Goal: Task Accomplishment & Management: Use online tool/utility

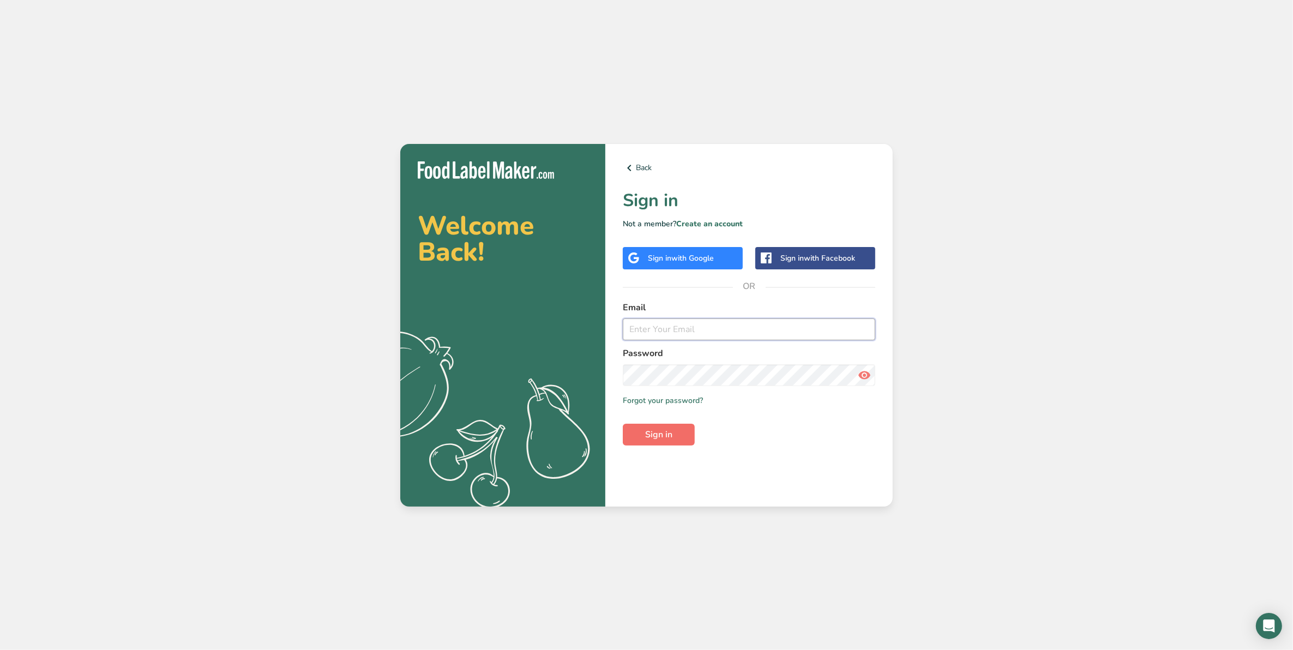
type input "[EMAIL_ADDRESS][DOMAIN_NAME]"
click at [658, 434] on span "Sign in" at bounding box center [658, 434] width 27 height 13
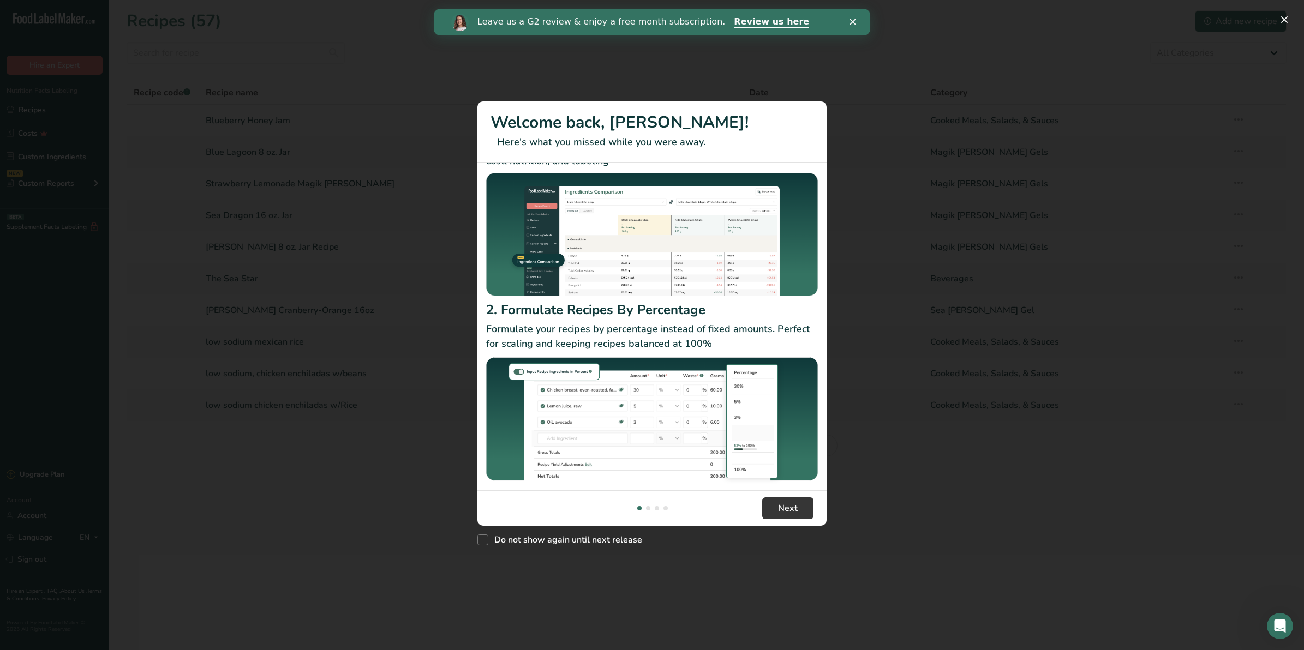
scroll to position [57, 0]
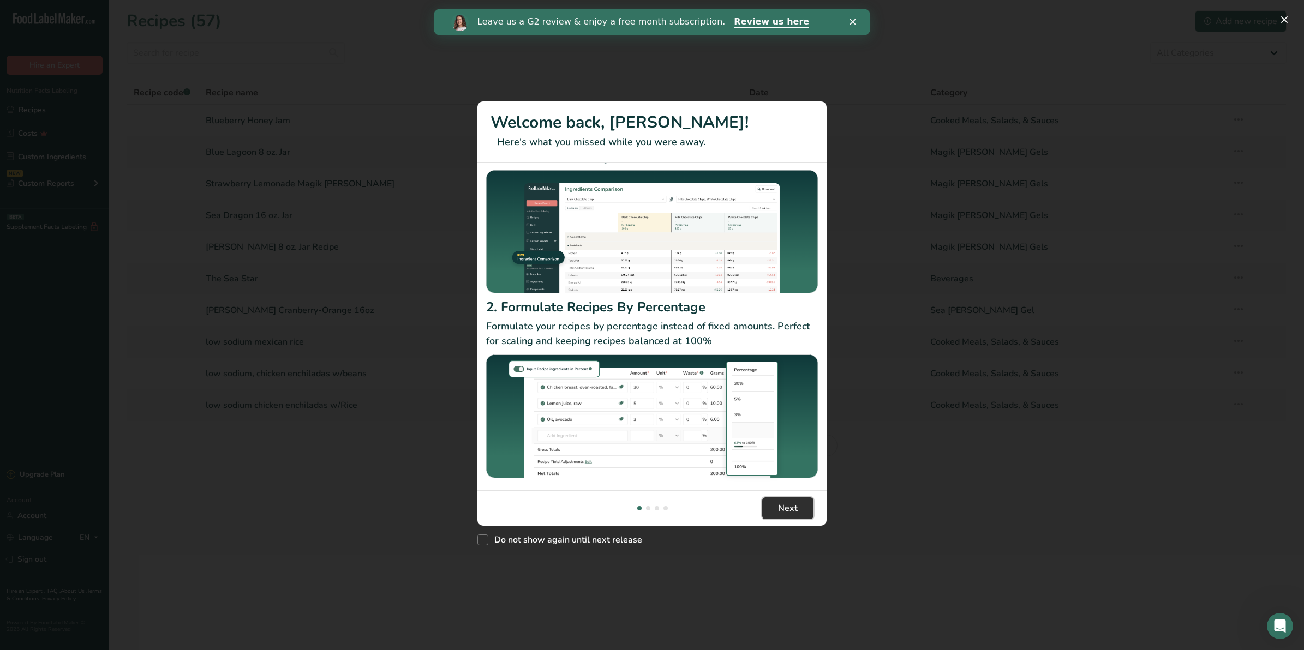
click at [787, 516] on button "Next" at bounding box center [787, 508] width 51 height 22
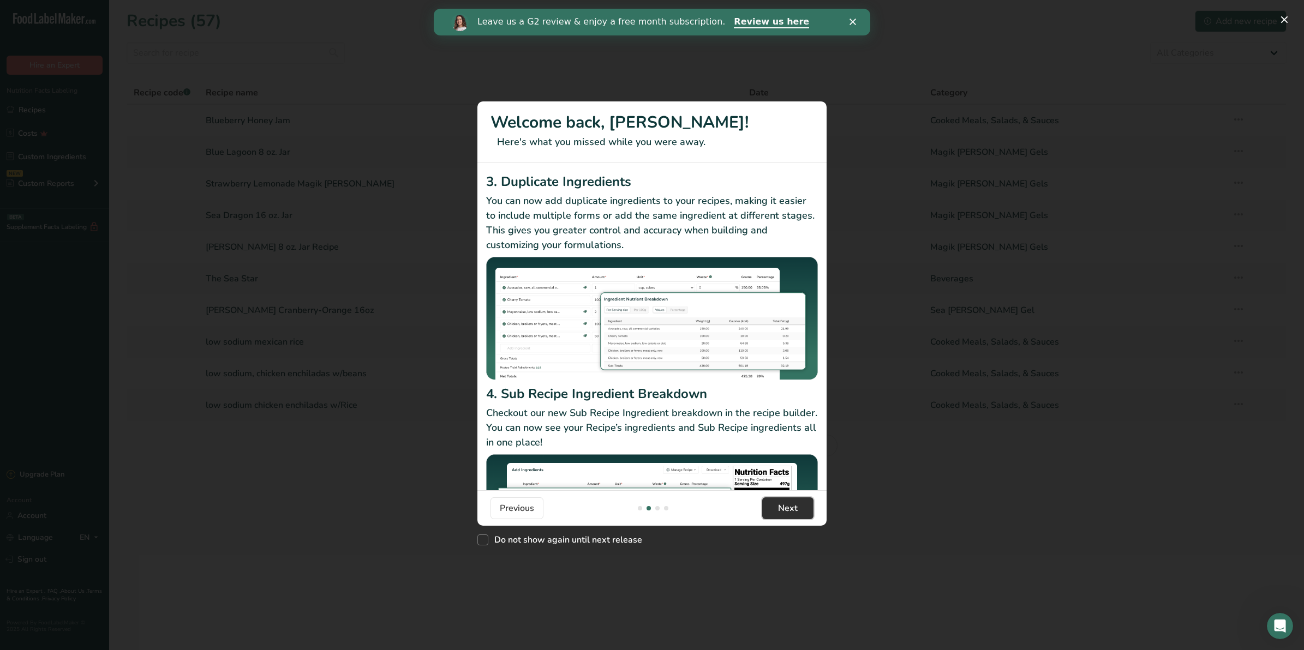
click at [787, 516] on button "Next" at bounding box center [787, 508] width 51 height 22
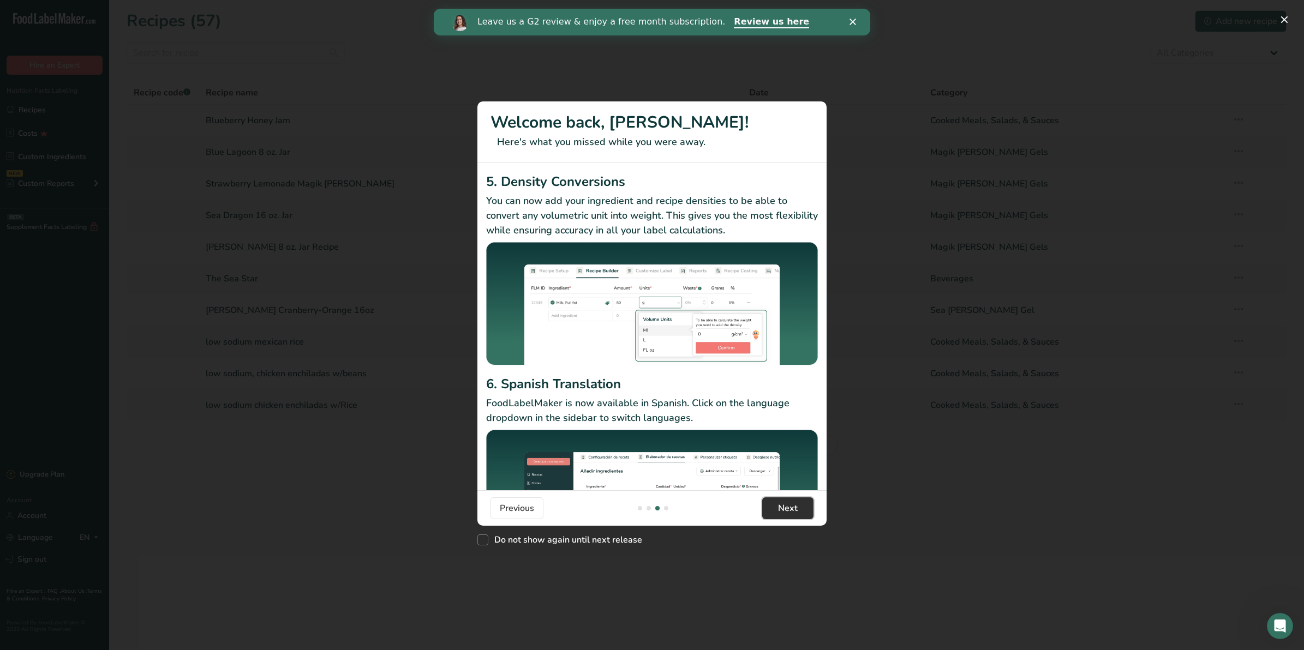
click at [788, 508] on span "Next" at bounding box center [788, 508] width 20 height 13
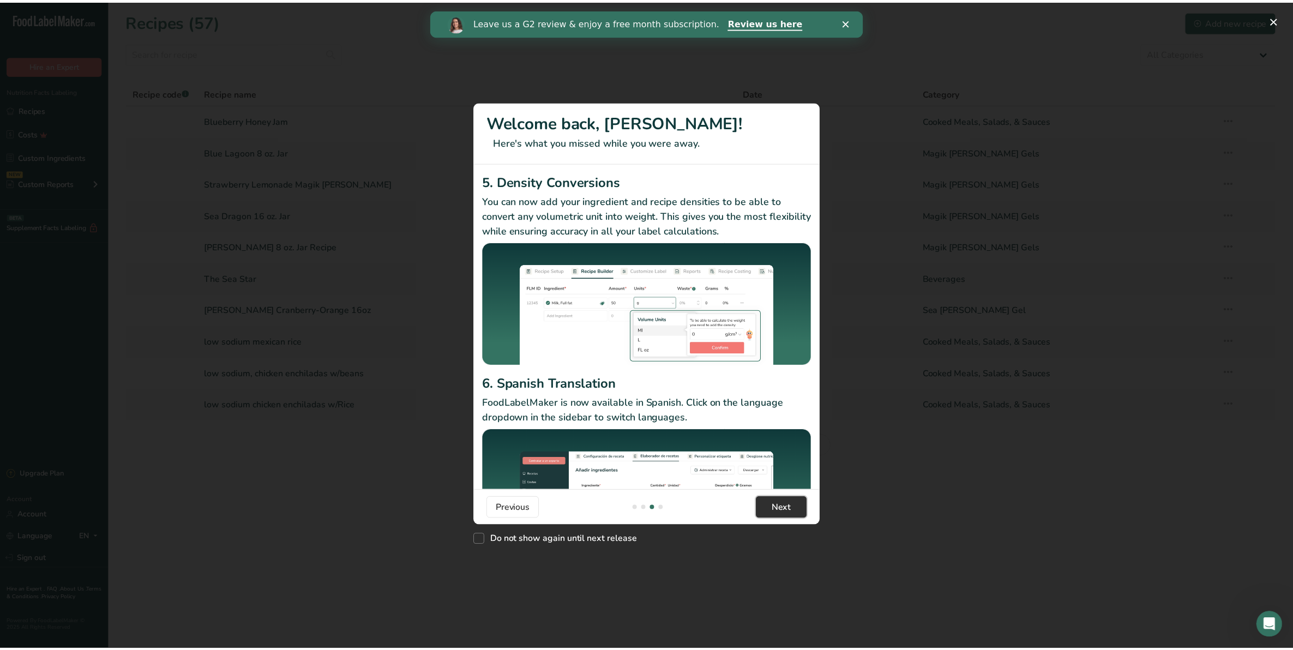
scroll to position [0, 1047]
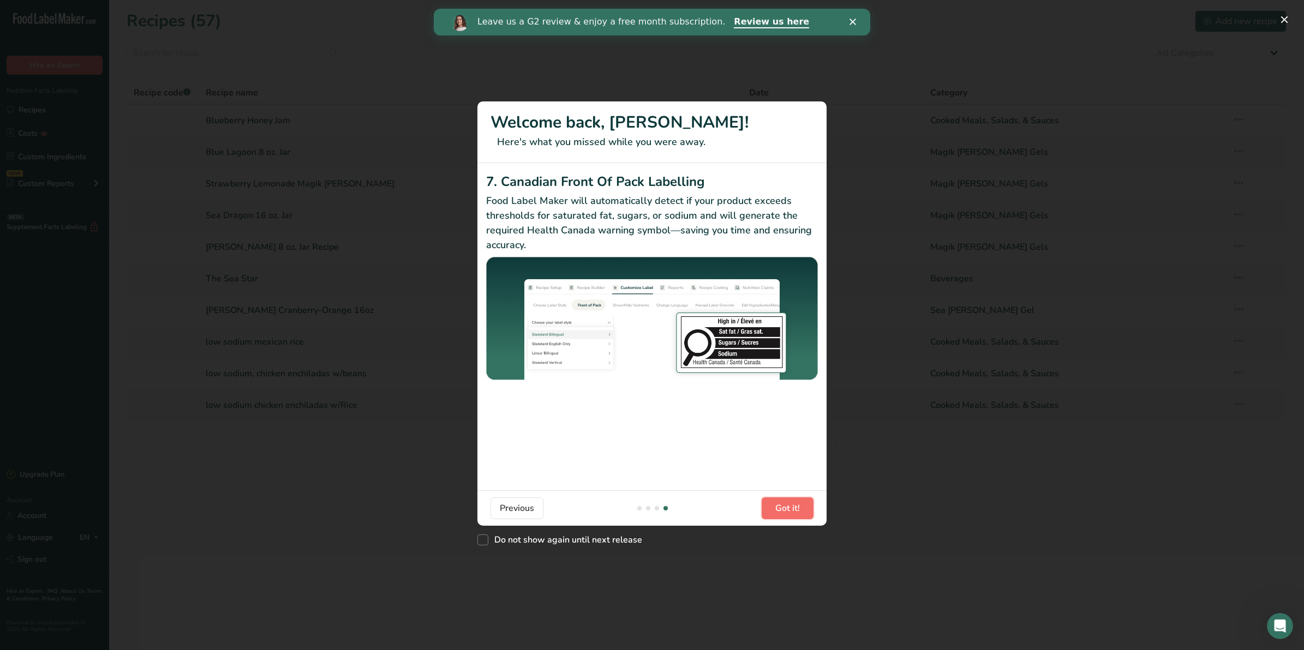
click at [788, 508] on span "Got it!" at bounding box center [787, 508] width 25 height 13
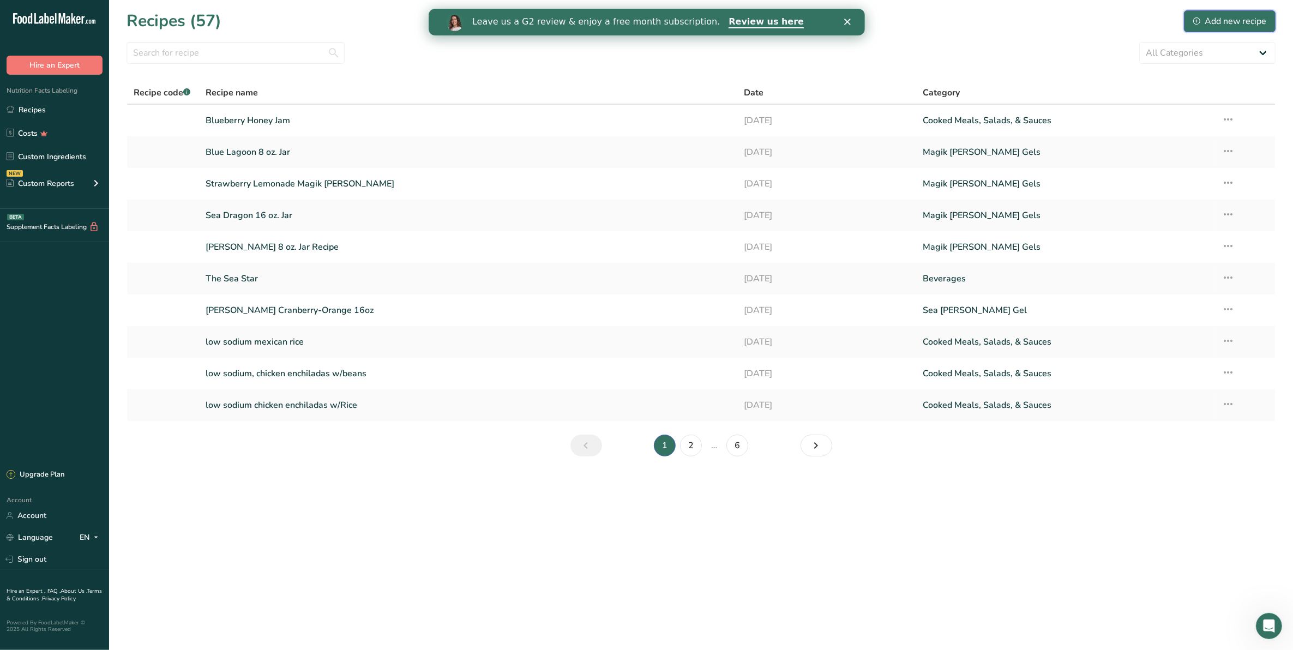
click at [1236, 22] on div "Add new recipe" at bounding box center [1230, 21] width 73 height 13
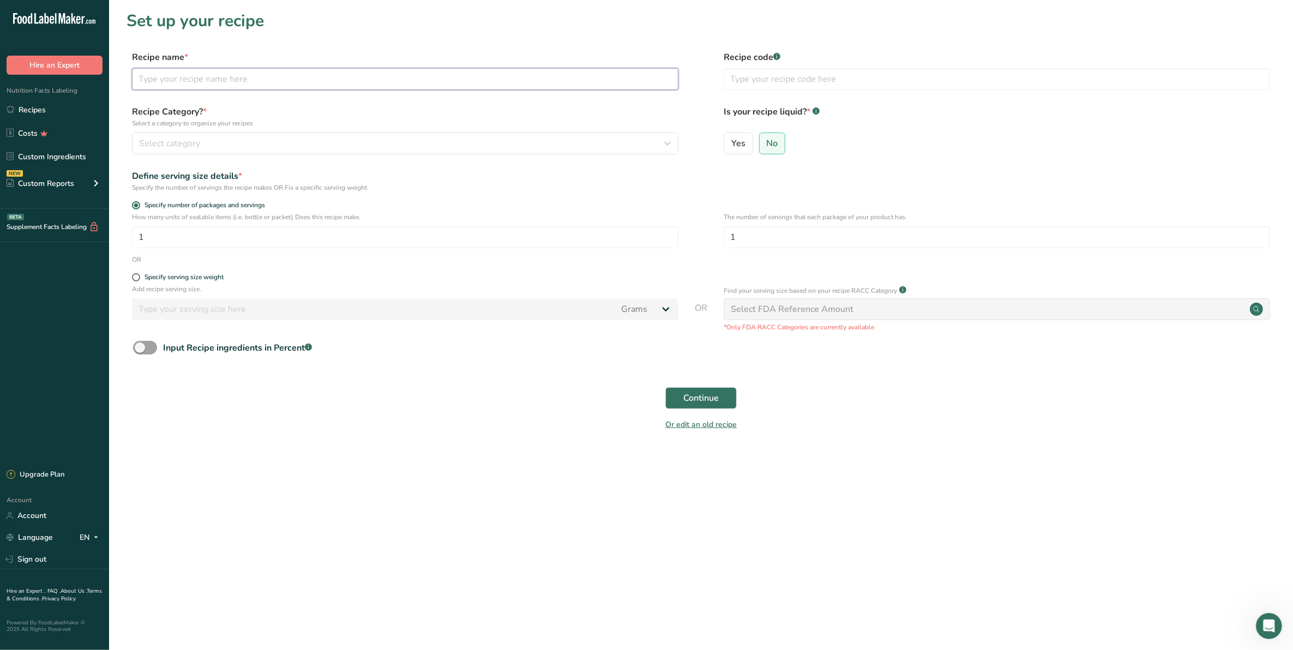
click at [158, 82] on input "text" at bounding box center [405, 79] width 547 height 22
type input "scalloped potatoes with ham"
click at [145, 135] on button "Select category" at bounding box center [405, 144] width 547 height 22
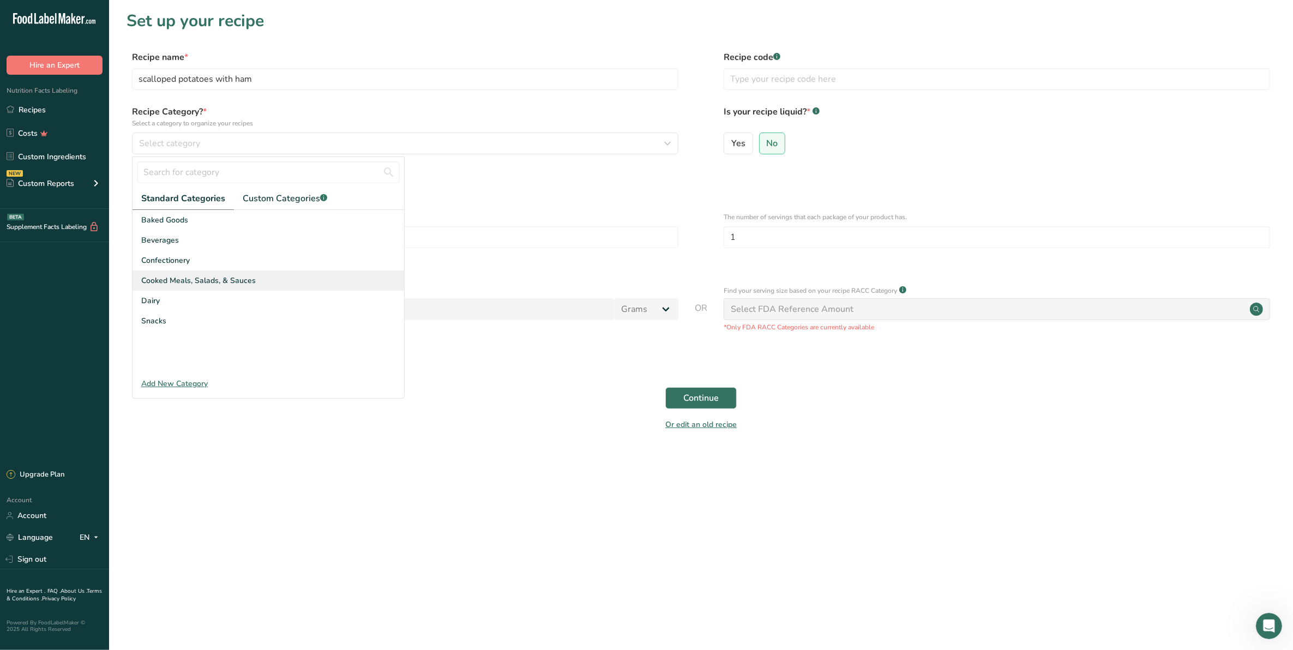
click at [197, 277] on span "Cooked Meals, Salads, & Sauces" at bounding box center [198, 280] width 115 height 11
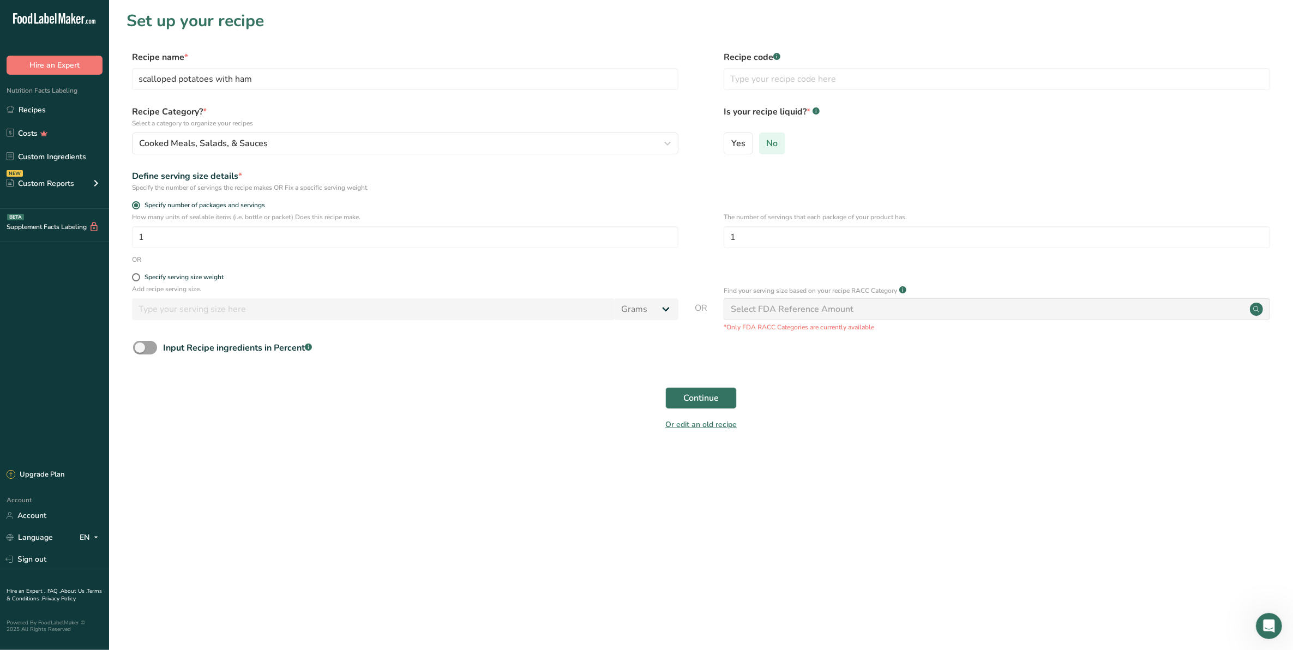
click at [771, 142] on span "No" at bounding box center [772, 143] width 11 height 11
click at [767, 142] on input "No" at bounding box center [763, 143] width 7 height 7
drag, startPoint x: 746, startPoint y: 236, endPoint x: 680, endPoint y: 238, distance: 66.6
click at [680, 238] on div "How many units of sealable items (i.e. bottle or packet) Does this recipe make.…" at bounding box center [701, 233] width 1149 height 43
type input "2"
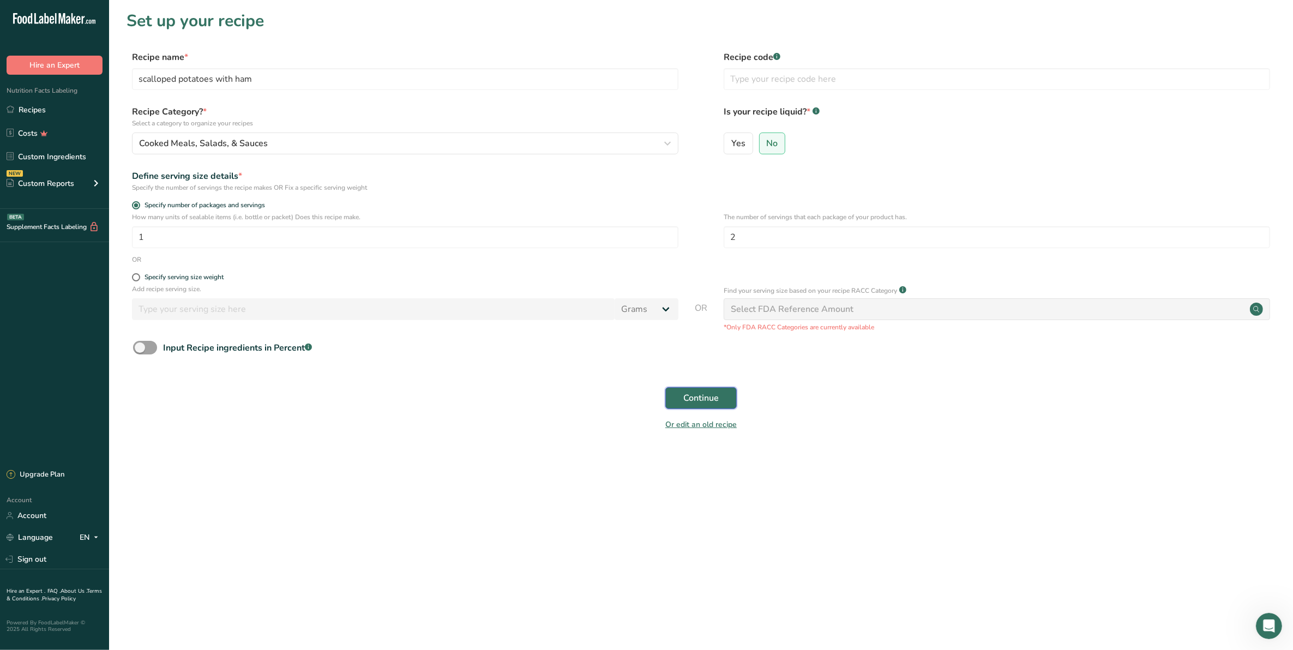
click at [708, 394] on span "Continue" at bounding box center [701, 398] width 35 height 13
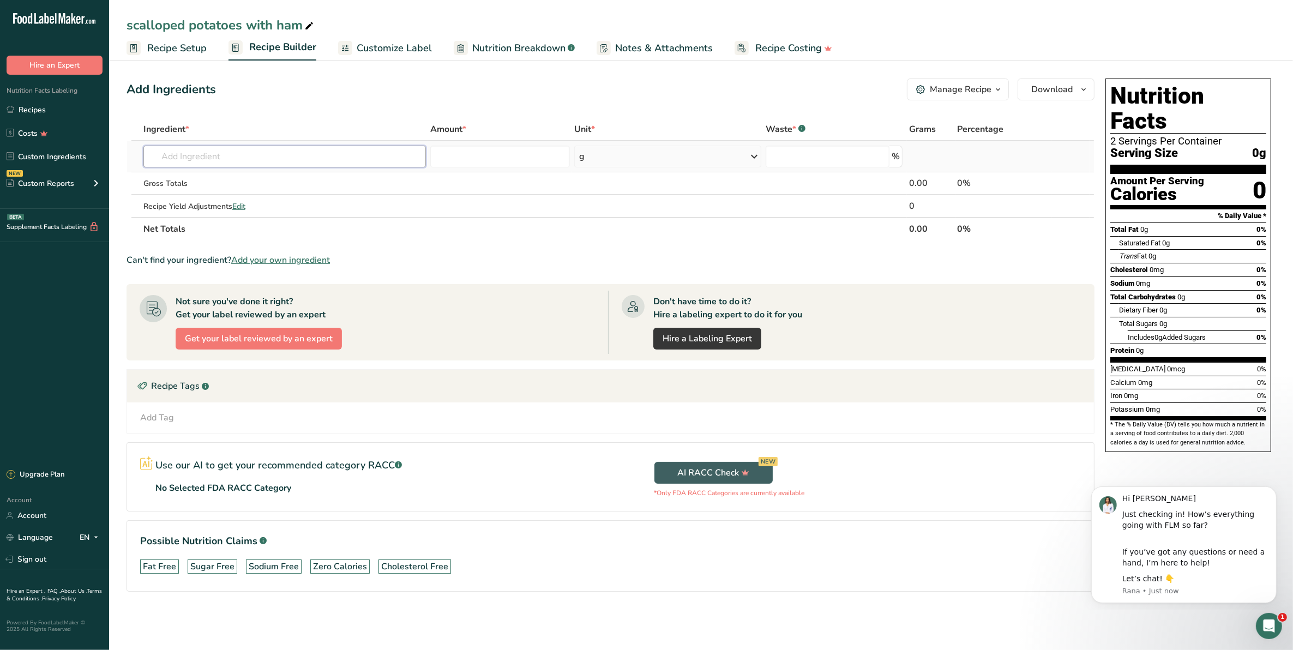
click at [211, 151] on input "text" at bounding box center [284, 157] width 283 height 22
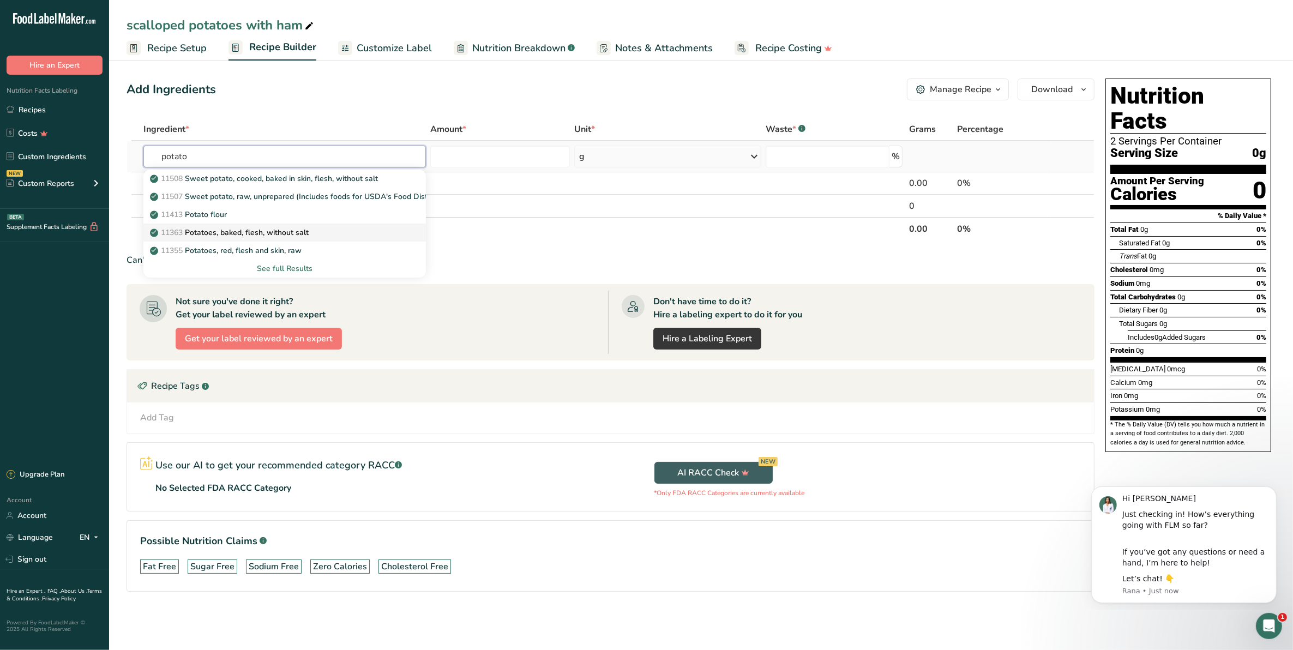
type input "potato"
click at [222, 235] on p "11363 Potatoes, baked, flesh, without salt" at bounding box center [230, 232] width 157 height 11
type input "Potatoes, baked, flesh, without salt"
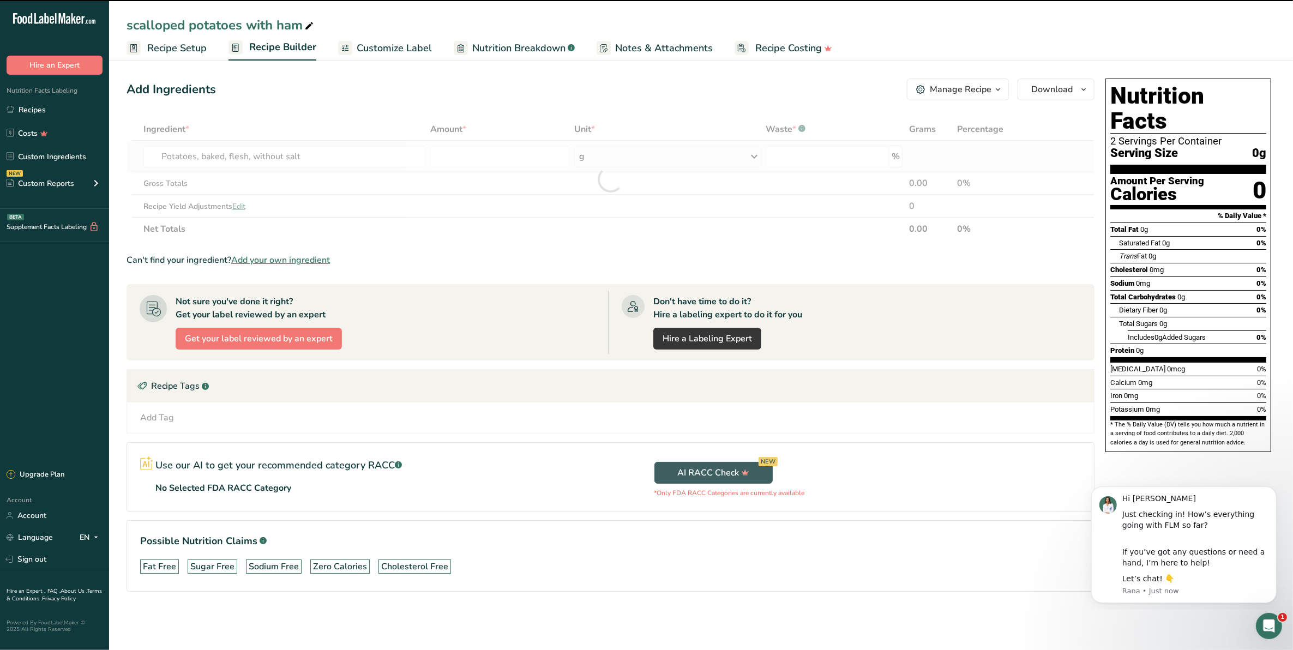
type input "0"
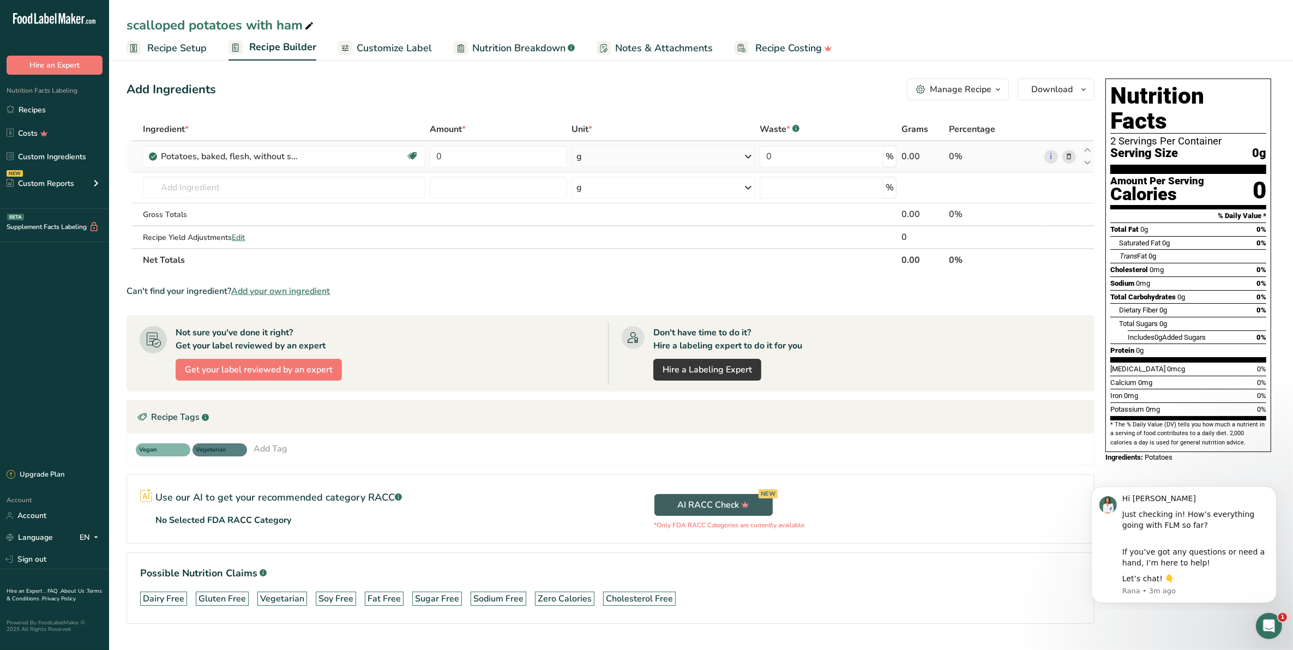
click at [181, 45] on span "Recipe Setup" at bounding box center [176, 48] width 59 height 15
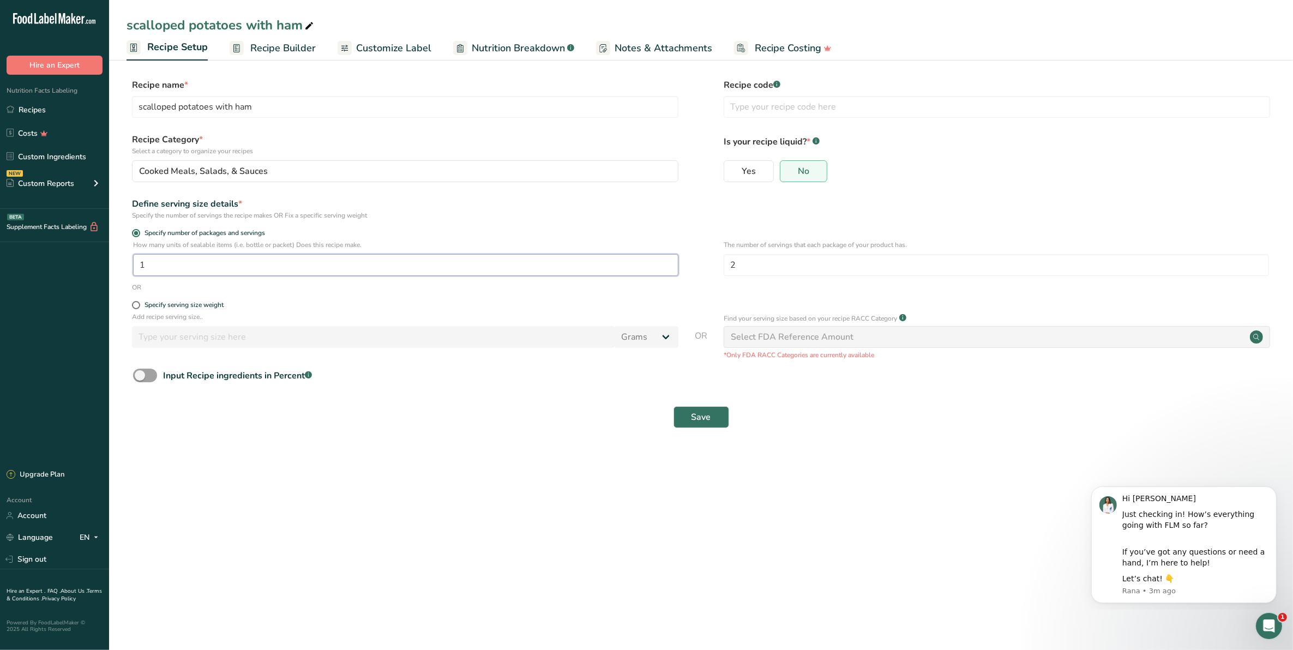
click at [149, 266] on input "1" at bounding box center [405, 265] width 545 height 22
type input "4"
click at [694, 415] on span "Save" at bounding box center [702, 417] width 20 height 13
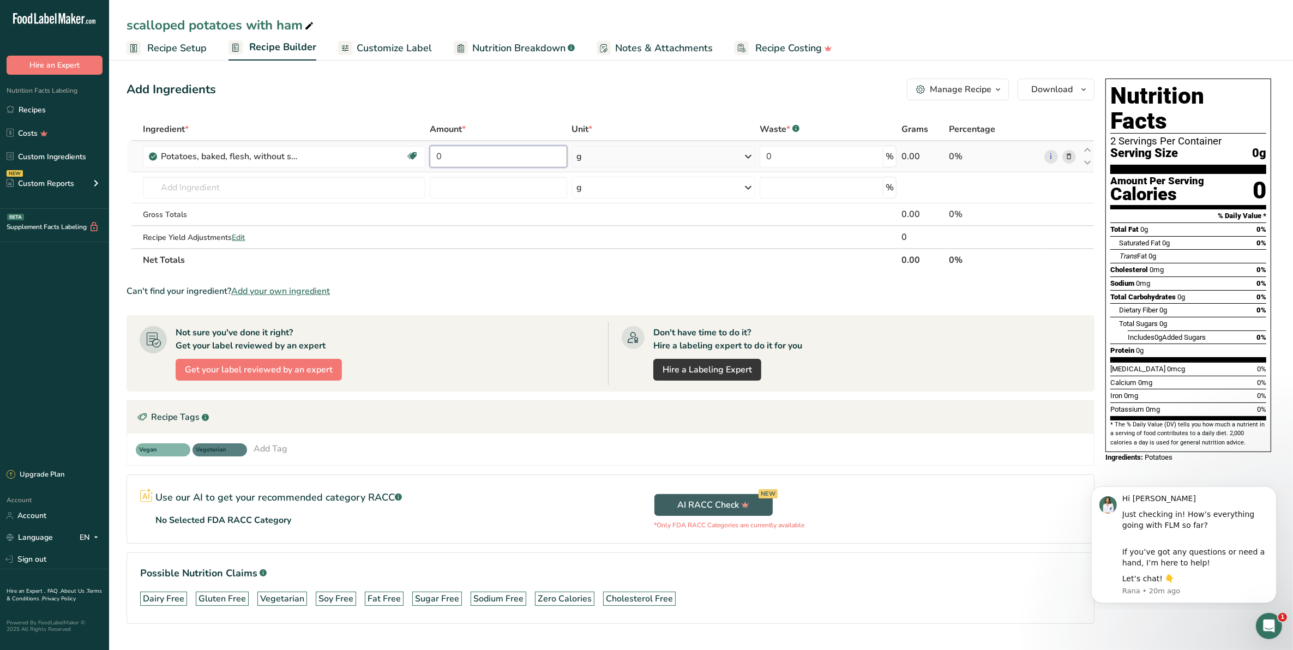
click at [456, 155] on input "0" at bounding box center [498, 157] width 137 height 22
type input "0"
click at [604, 154] on div "Ingredient * Amount * Unit * Waste * .a-a{fill:#347362;}.b-a{fill:#fff;} Grams …" at bounding box center [611, 195] width 968 height 154
click at [443, 151] on input "0" at bounding box center [498, 157] width 137 height 22
type input "4"
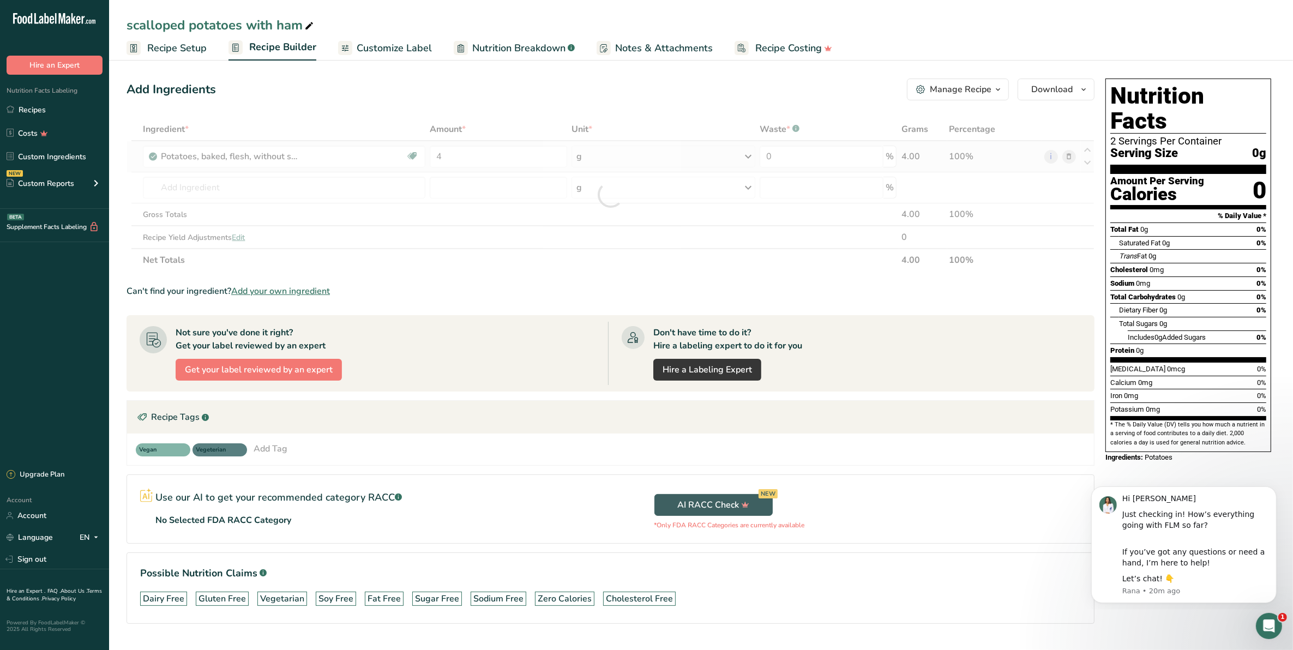
click at [742, 154] on div "Ingredient * Amount * Unit * Waste * .a-a{fill:#347362;}.b-a{fill:#fff;} Grams …" at bounding box center [611, 195] width 968 height 154
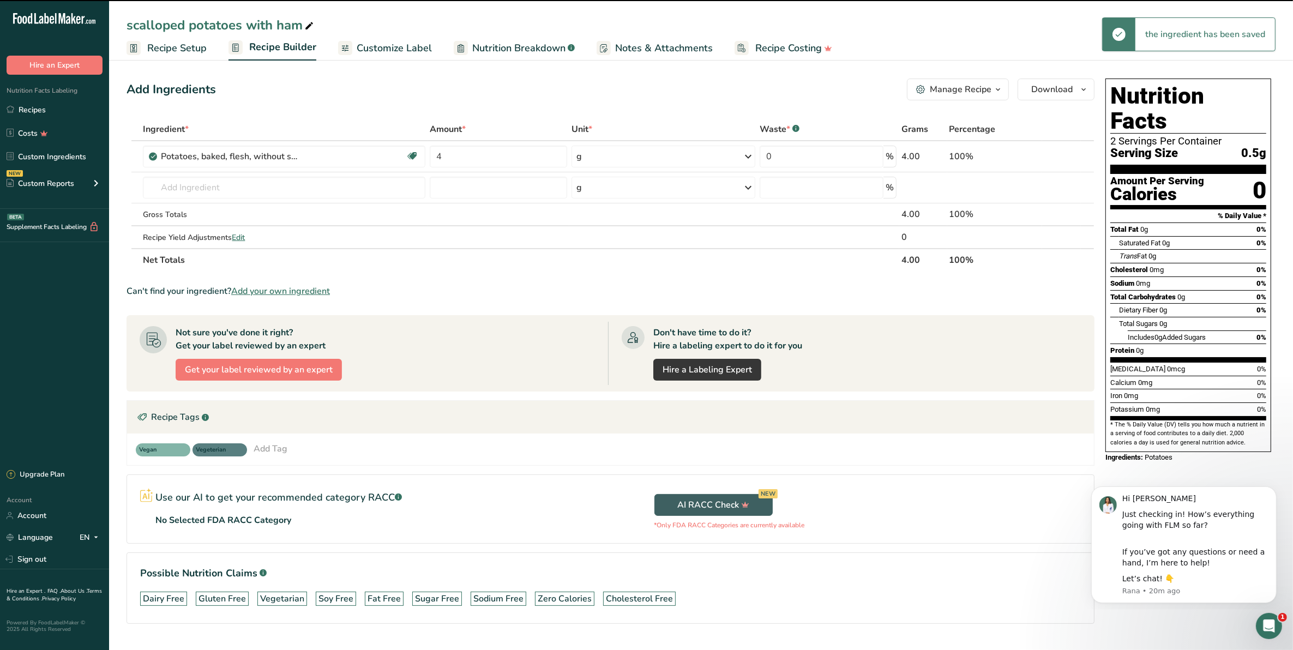
click at [747, 157] on icon at bounding box center [748, 157] width 13 height 20
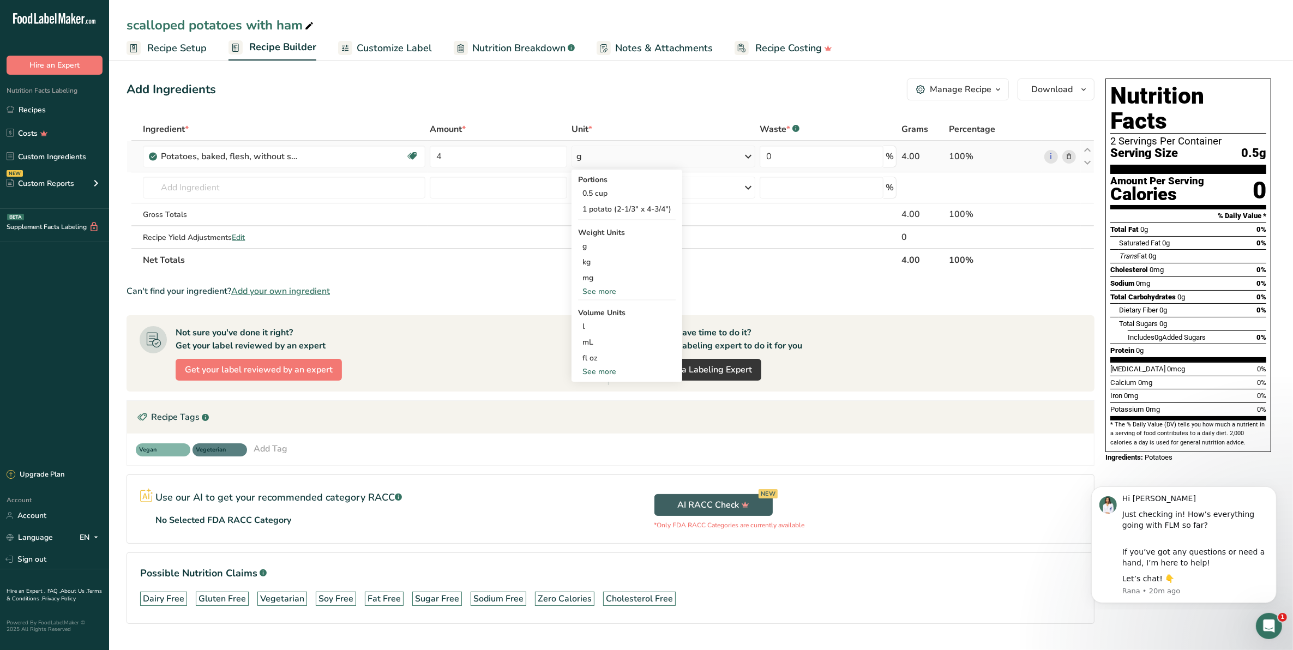
click at [615, 183] on div "Portions" at bounding box center [627, 179] width 98 height 11
click at [649, 208] on div "1 potato (2-1/3" x 4-3/4")" at bounding box center [627, 209] width 98 height 16
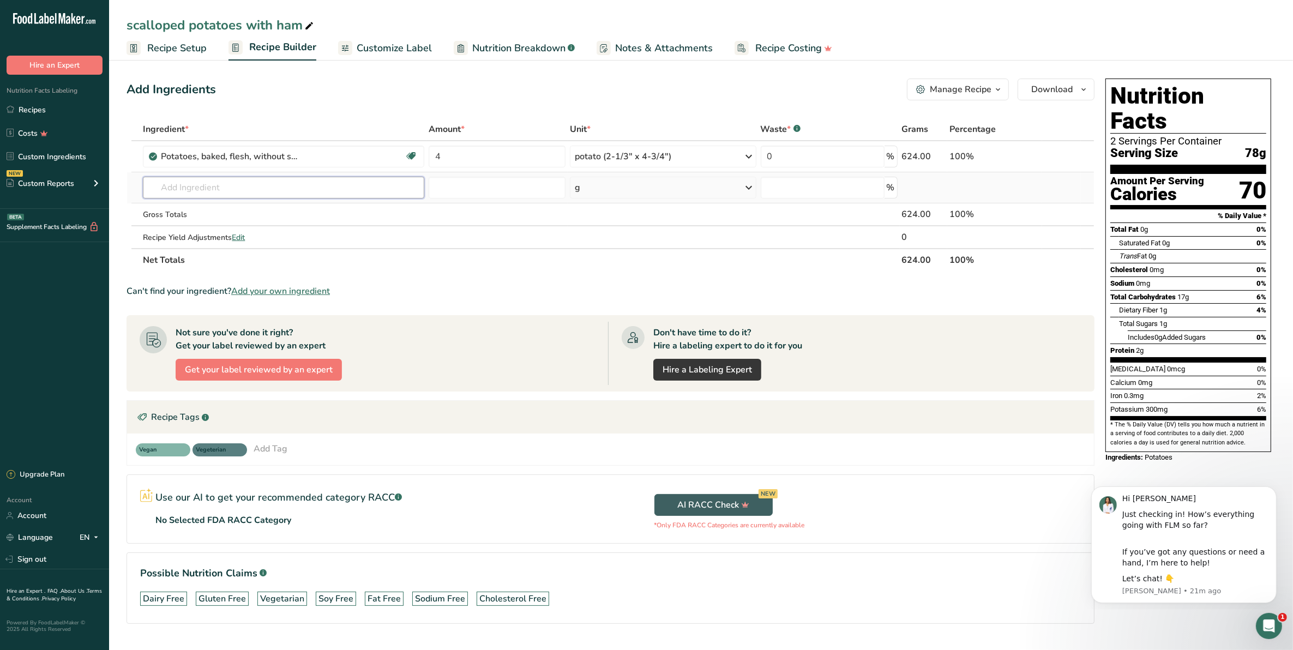
click at [194, 191] on input "text" at bounding box center [283, 188] width 281 height 22
type input "onion"
click at [205, 225] on p "11294 Onions, sweet, raw" at bounding box center [202, 227] width 100 height 11
type input "Onions, sweet, raw"
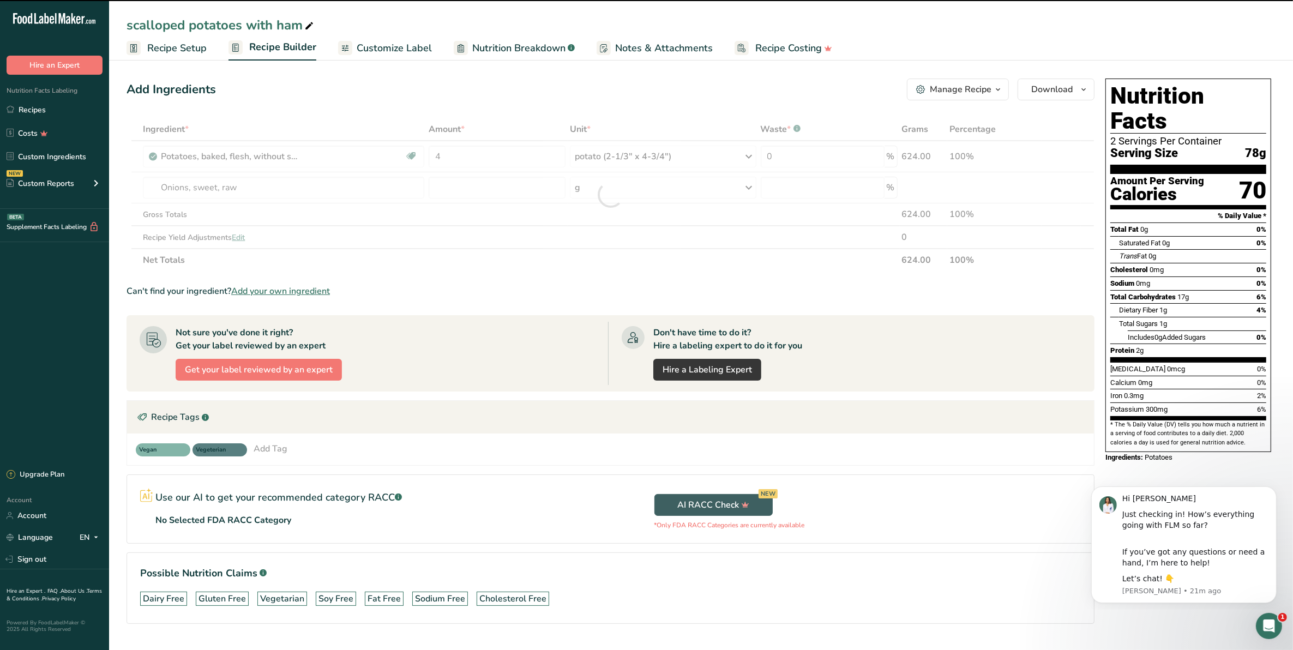
type input "0"
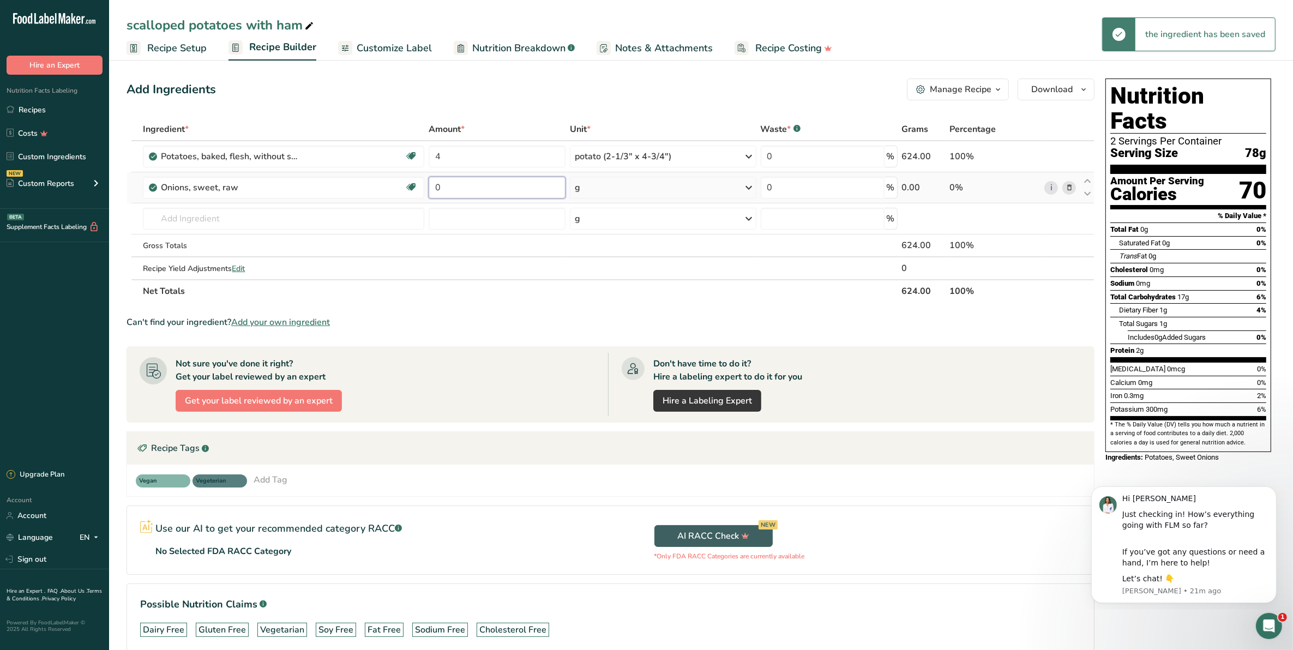
click at [450, 192] on input "0" at bounding box center [497, 188] width 137 height 22
type input "1"
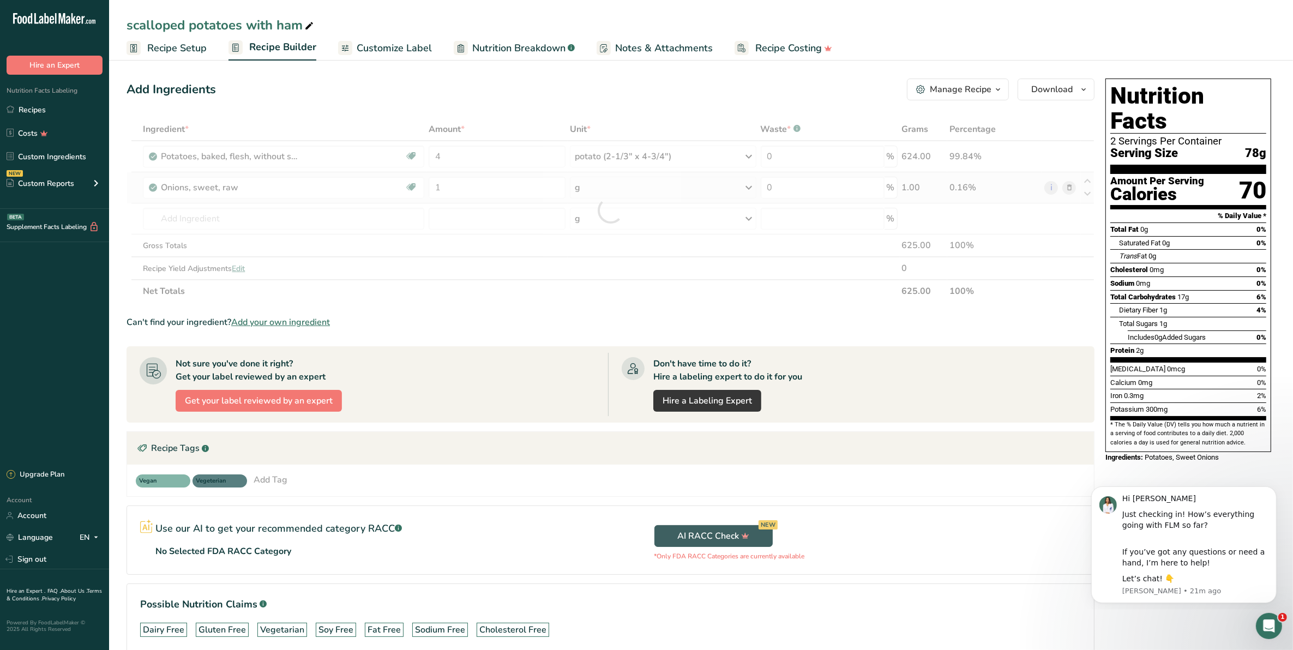
click at [747, 188] on div "Ingredient * Amount * Unit * Waste * .a-a{fill:#347362;}.b-a{fill:#fff;} Grams …" at bounding box center [611, 210] width 968 height 185
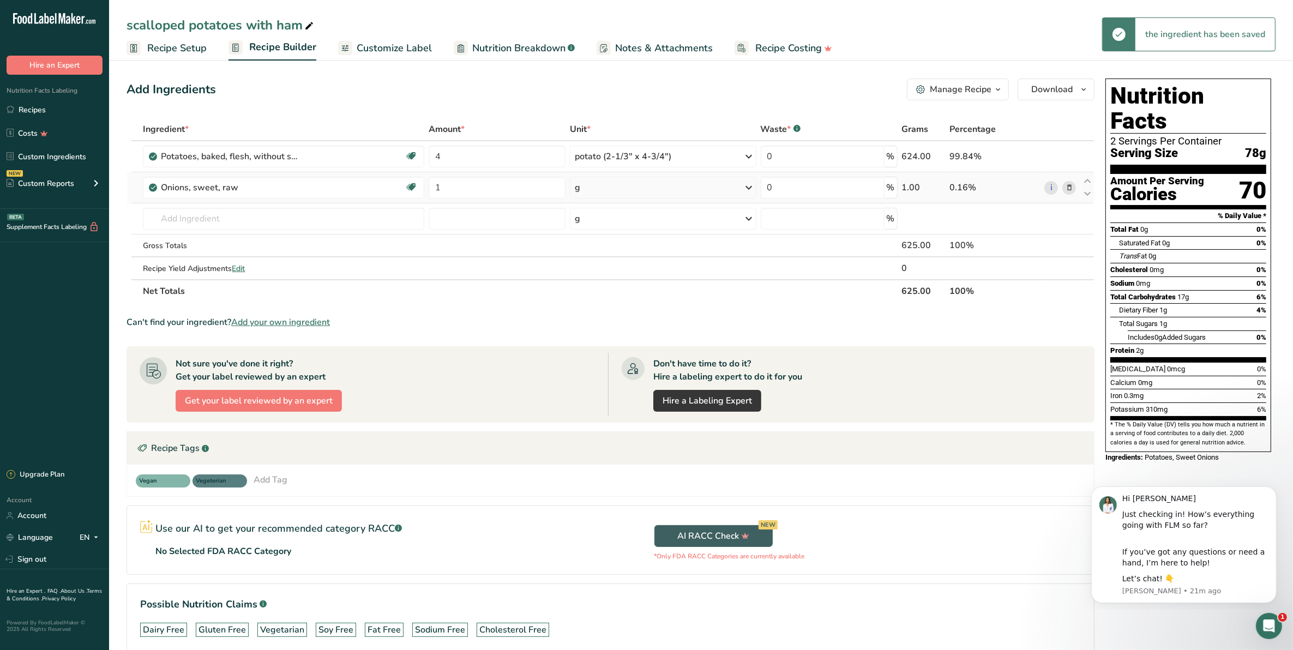
click at [751, 186] on icon at bounding box center [749, 188] width 13 height 20
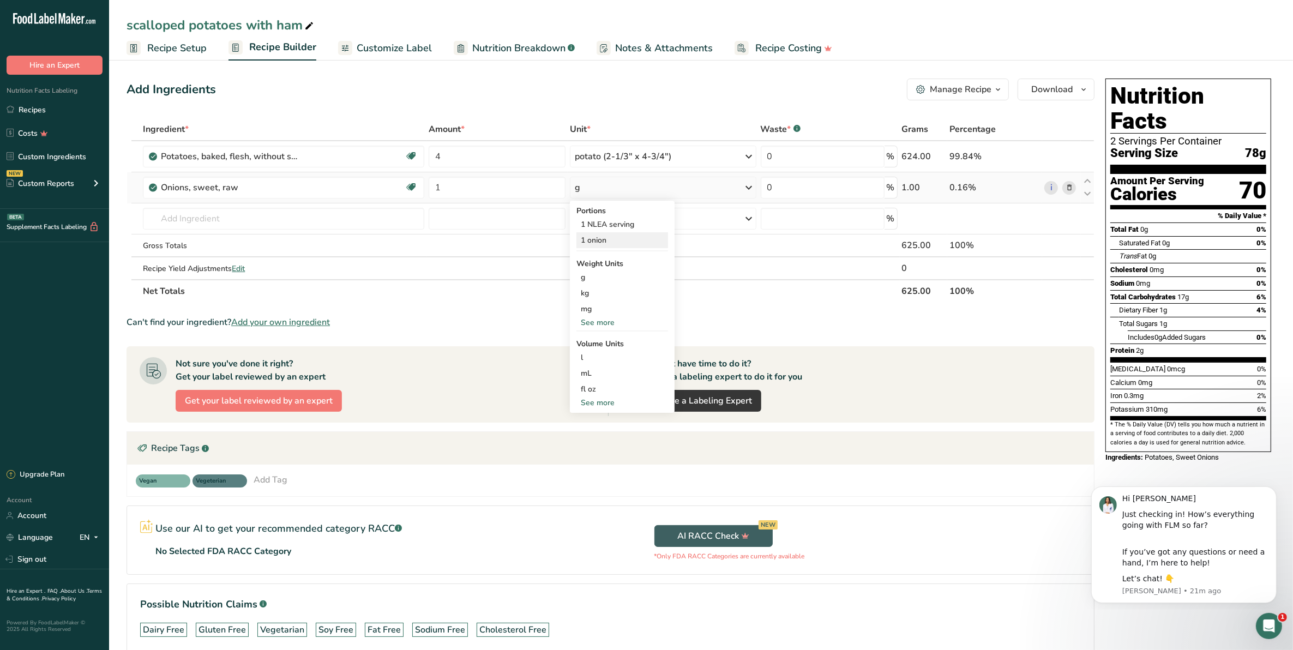
click at [601, 238] on div "1 onion" at bounding box center [623, 240] width 92 height 16
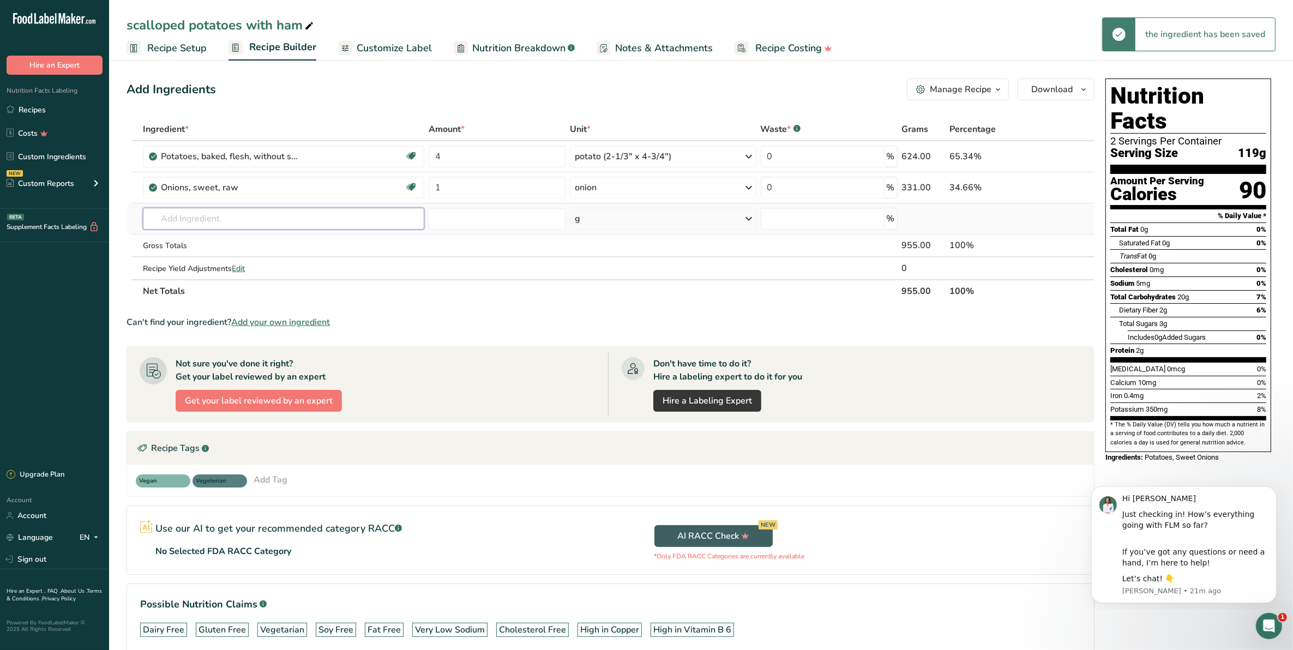
click at [165, 219] on input "text" at bounding box center [283, 219] width 281 height 22
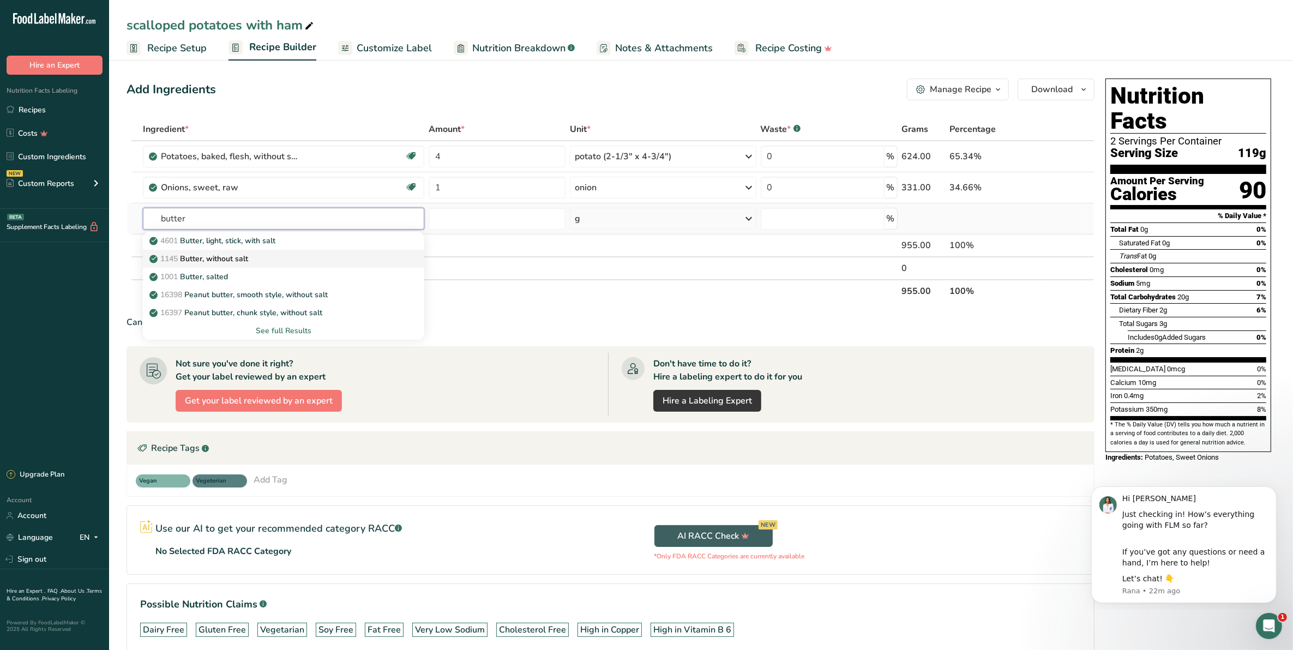
type input "butter"
click at [206, 258] on p "1145 Butter, without salt" at bounding box center [200, 258] width 97 height 11
type input "Butter, without salt"
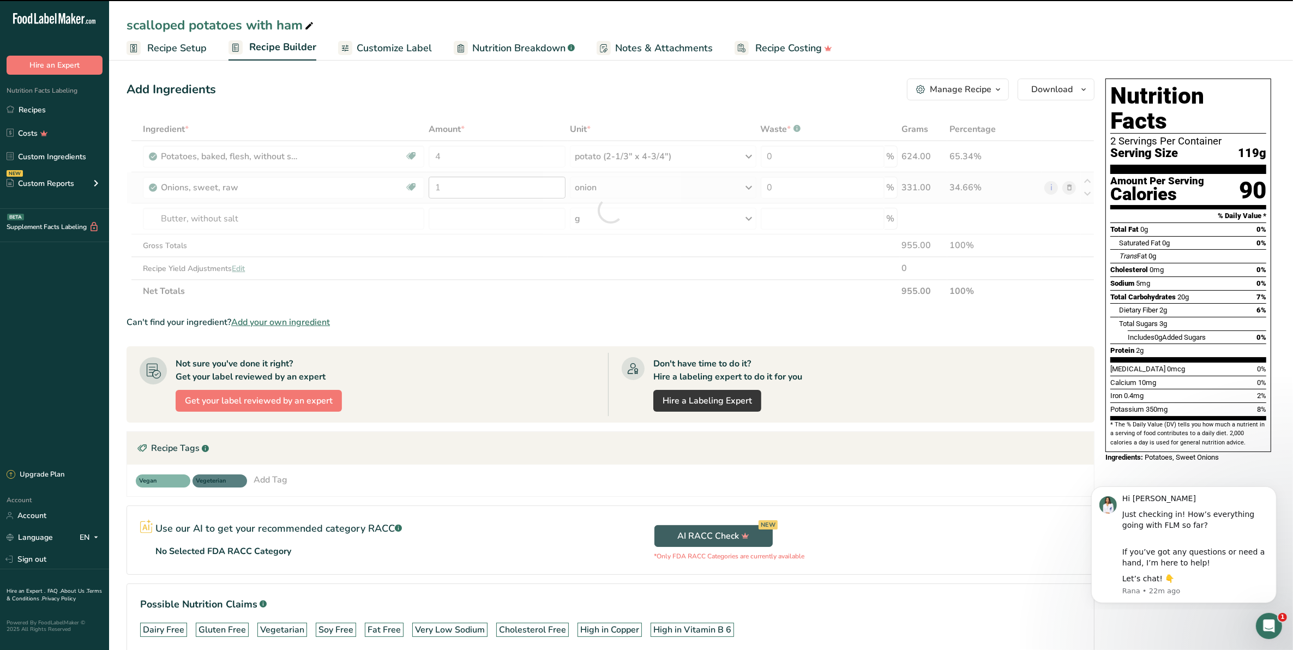
type input "0"
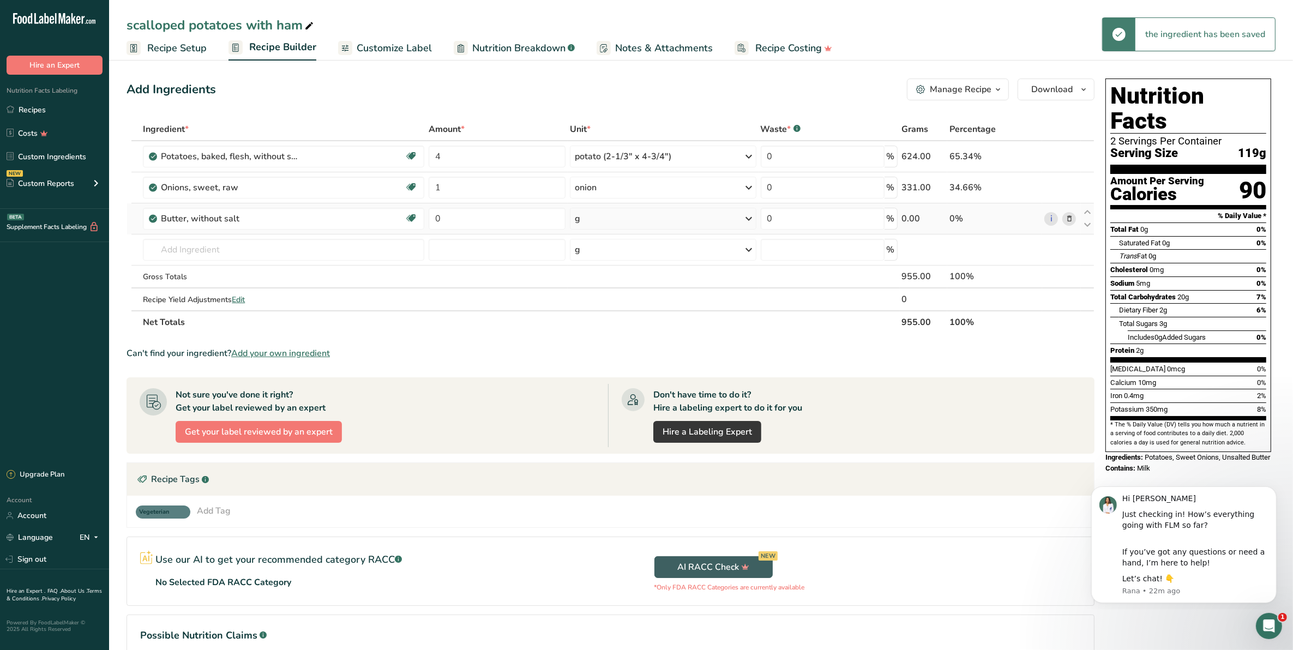
click at [600, 215] on div "g" at bounding box center [663, 219] width 186 height 22
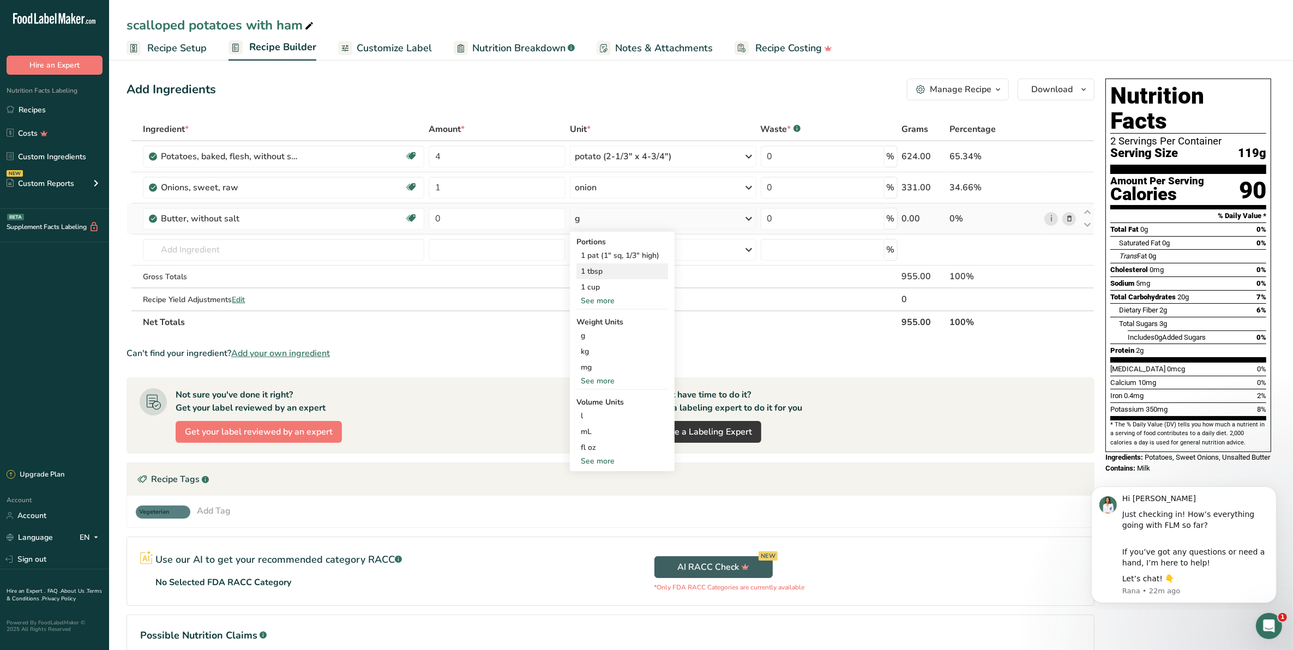
click at [596, 273] on div "1 tbsp" at bounding box center [623, 271] width 92 height 16
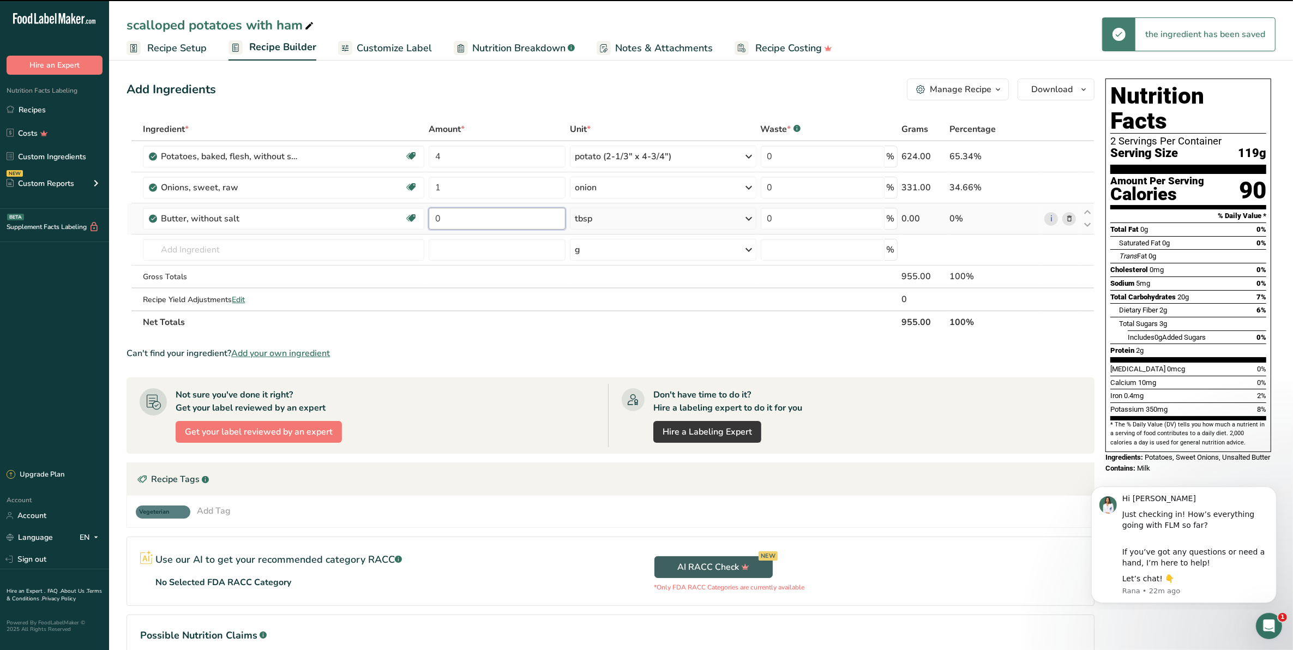
click at [440, 214] on input "0" at bounding box center [497, 219] width 137 height 22
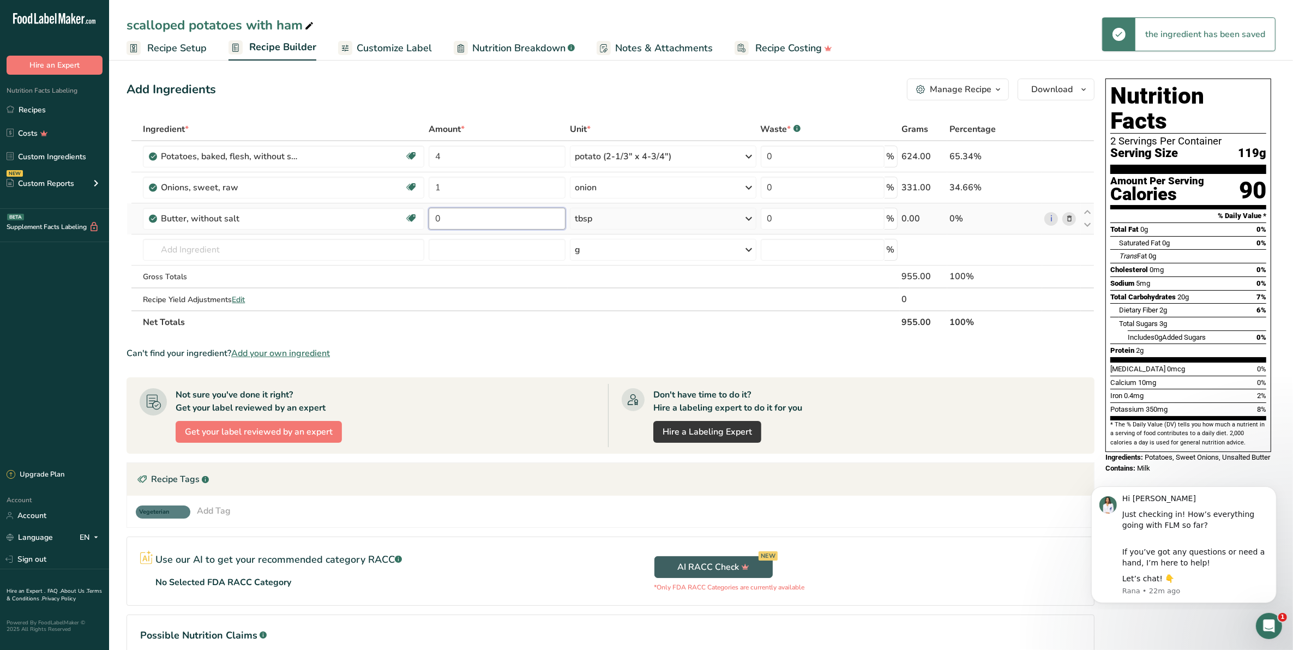
click at [440, 214] on input "0" at bounding box center [497, 219] width 137 height 22
type input "4"
click at [208, 254] on div "Ingredient * Amount * Unit * Waste * .a-a{fill:#347362;}.b-a{fill:#fff;} Grams …" at bounding box center [611, 226] width 968 height 216
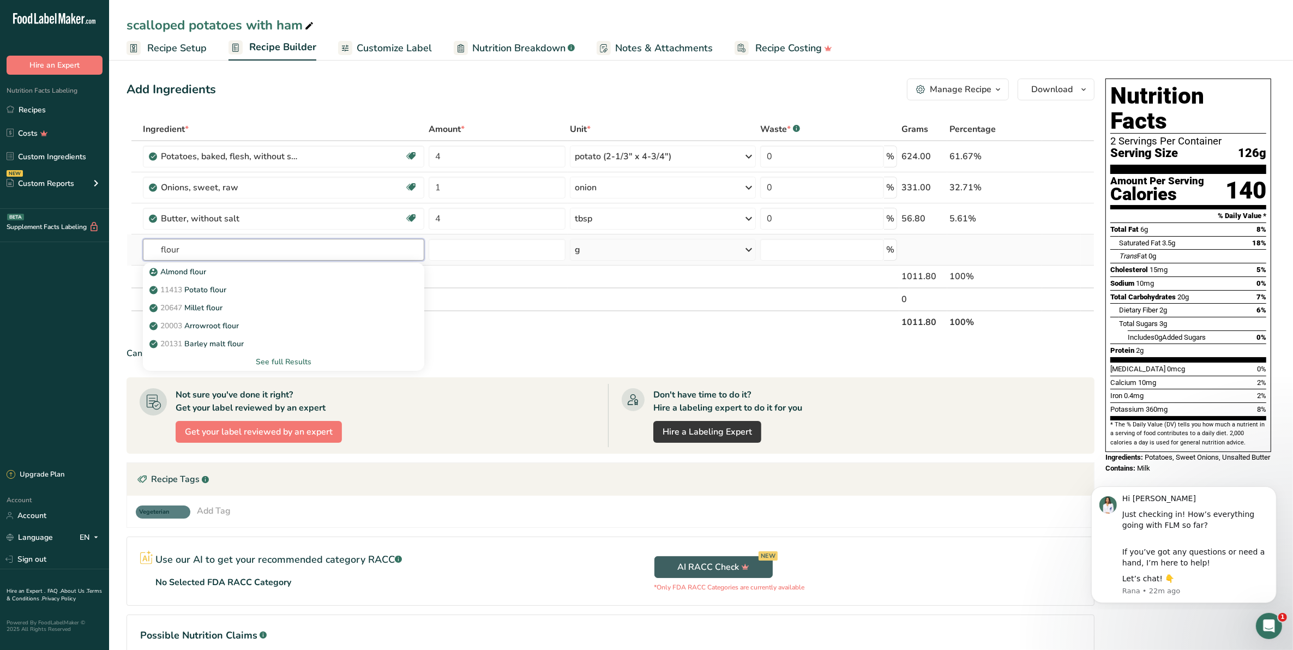
click at [158, 249] on input "flour" at bounding box center [283, 250] width 281 height 22
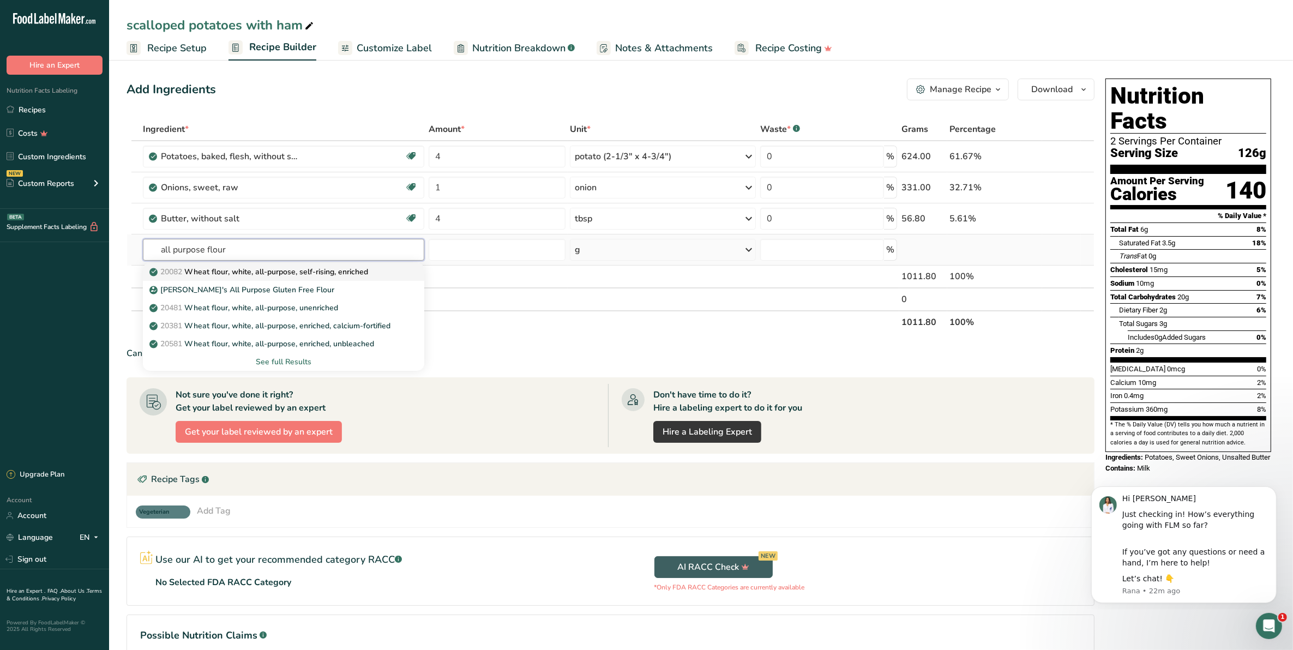
type input "all purpose flour"
click at [291, 272] on p "20082 Wheat flour, white, all-purpose, self-rising, enriched" at bounding box center [260, 271] width 217 height 11
type input "Wheat flour, white, all-purpose, self-rising, enriched"
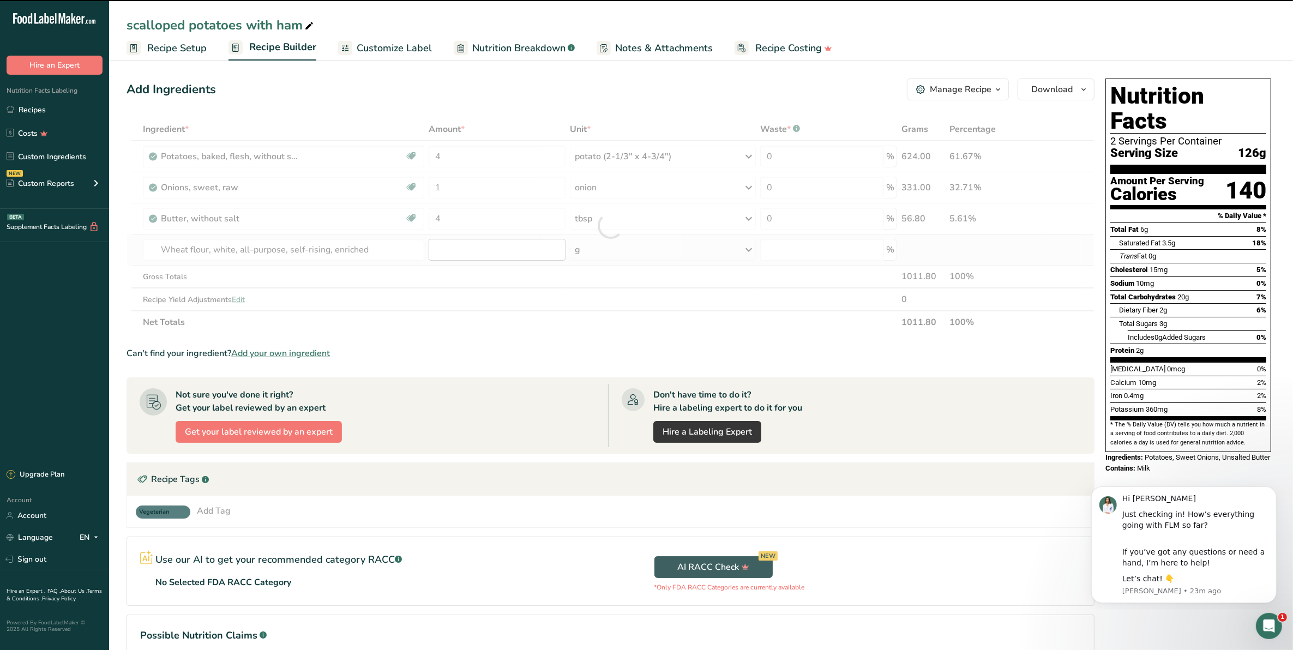
type input "0"
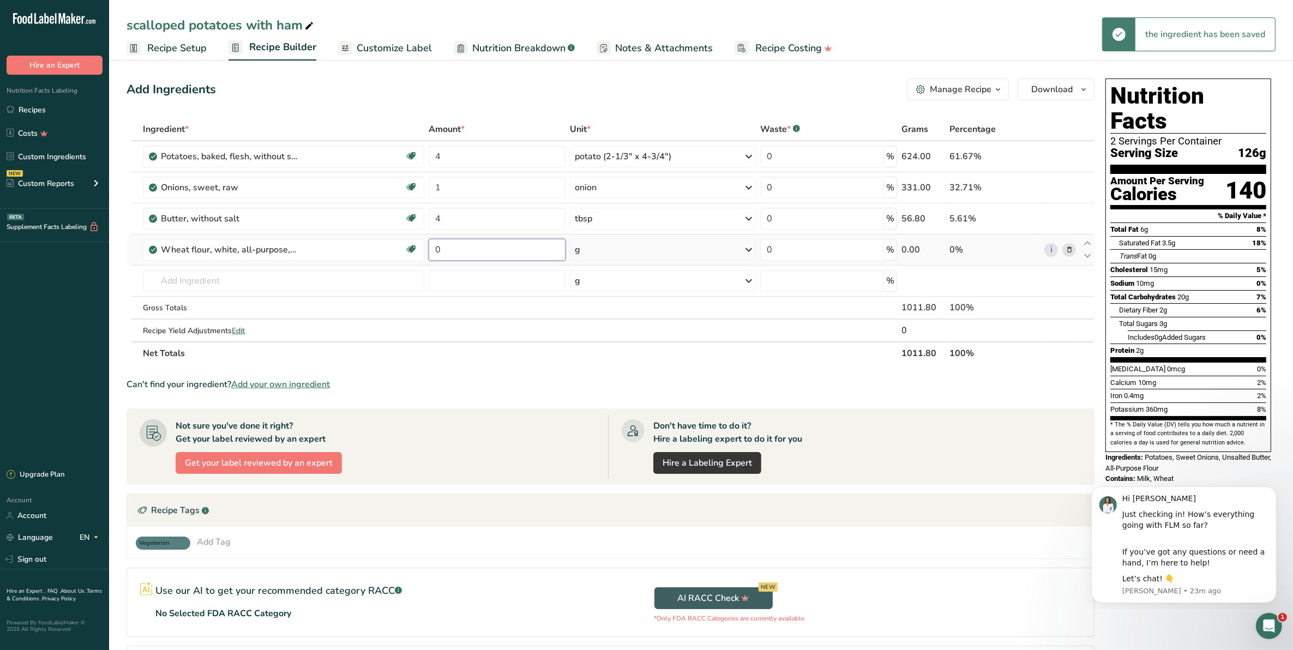
click at [435, 249] on input "0" at bounding box center [497, 250] width 137 height 22
click at [442, 249] on input "0" at bounding box center [497, 250] width 137 height 22
type input "4"
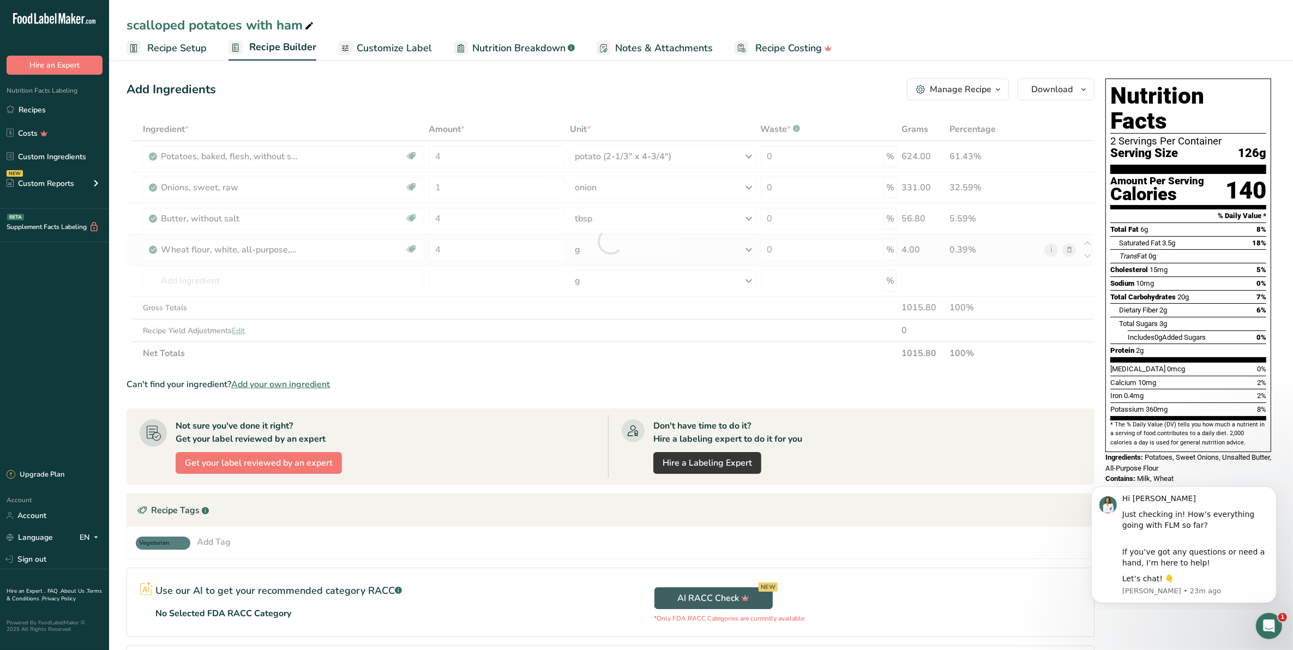
click at [746, 249] on div "Ingredient * Amount * Unit * Waste * .a-a{fill:#347362;}.b-a{fill:#fff;} Grams …" at bounding box center [611, 241] width 968 height 247
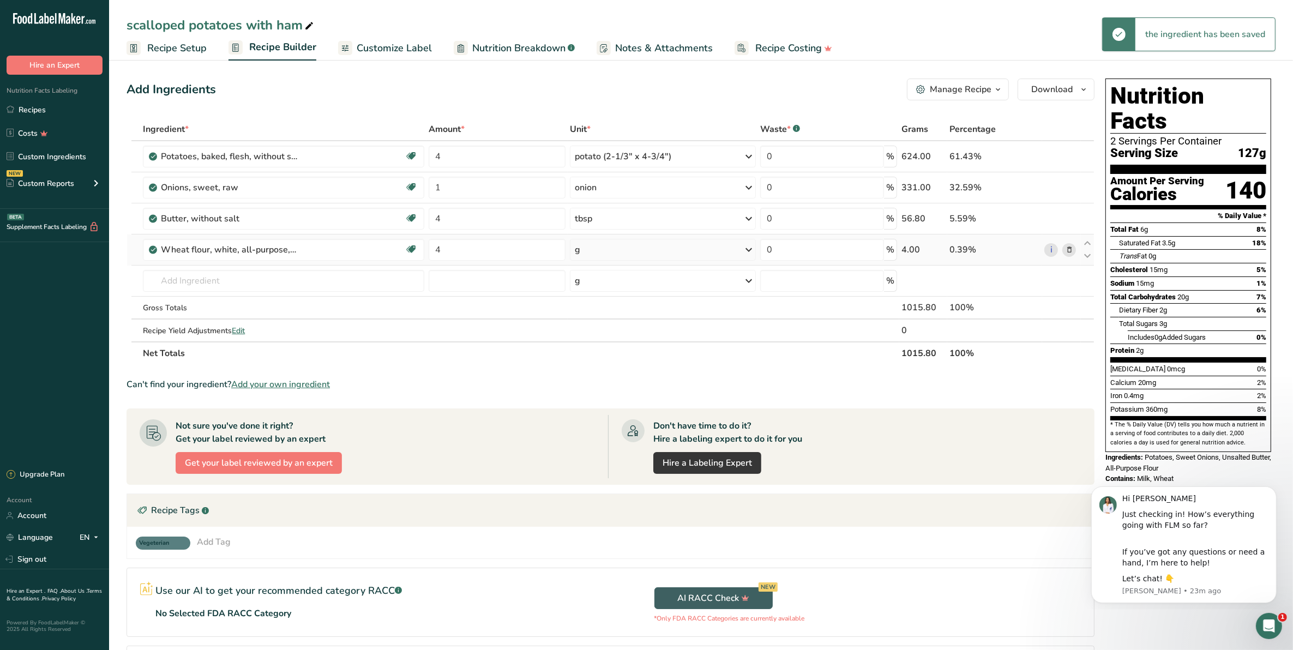
click at [750, 249] on icon at bounding box center [748, 250] width 13 height 20
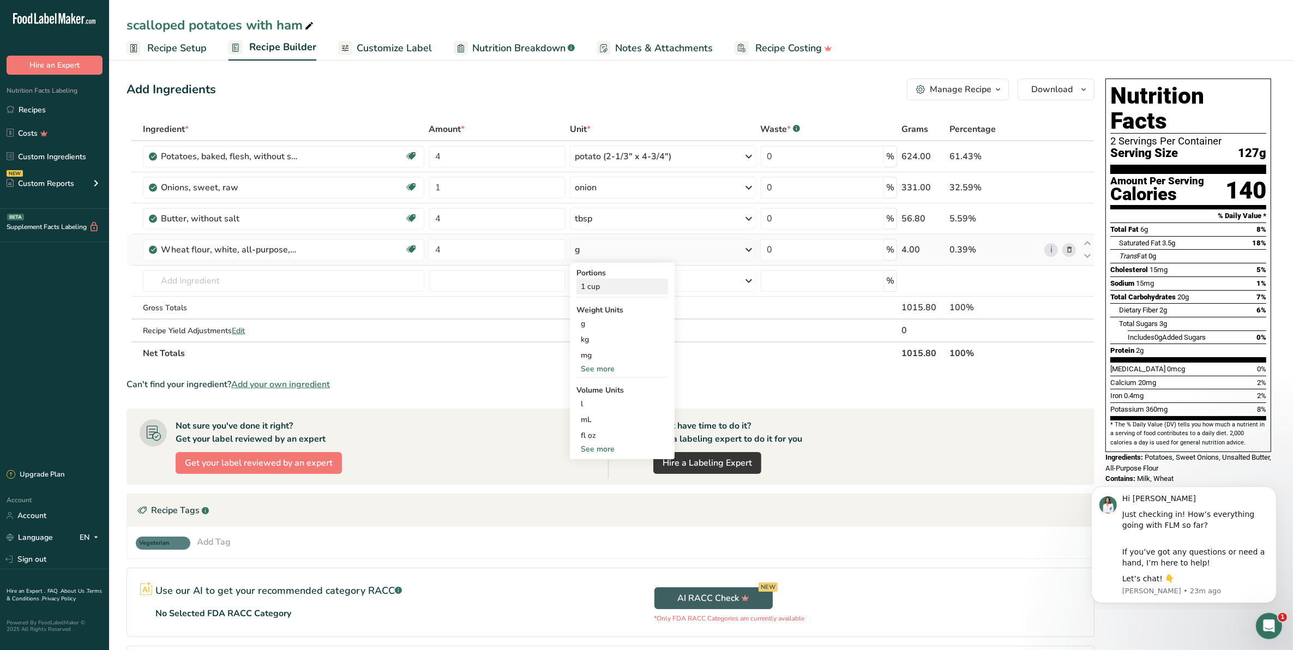
click at [668, 284] on div "1 cup" at bounding box center [623, 287] width 92 height 16
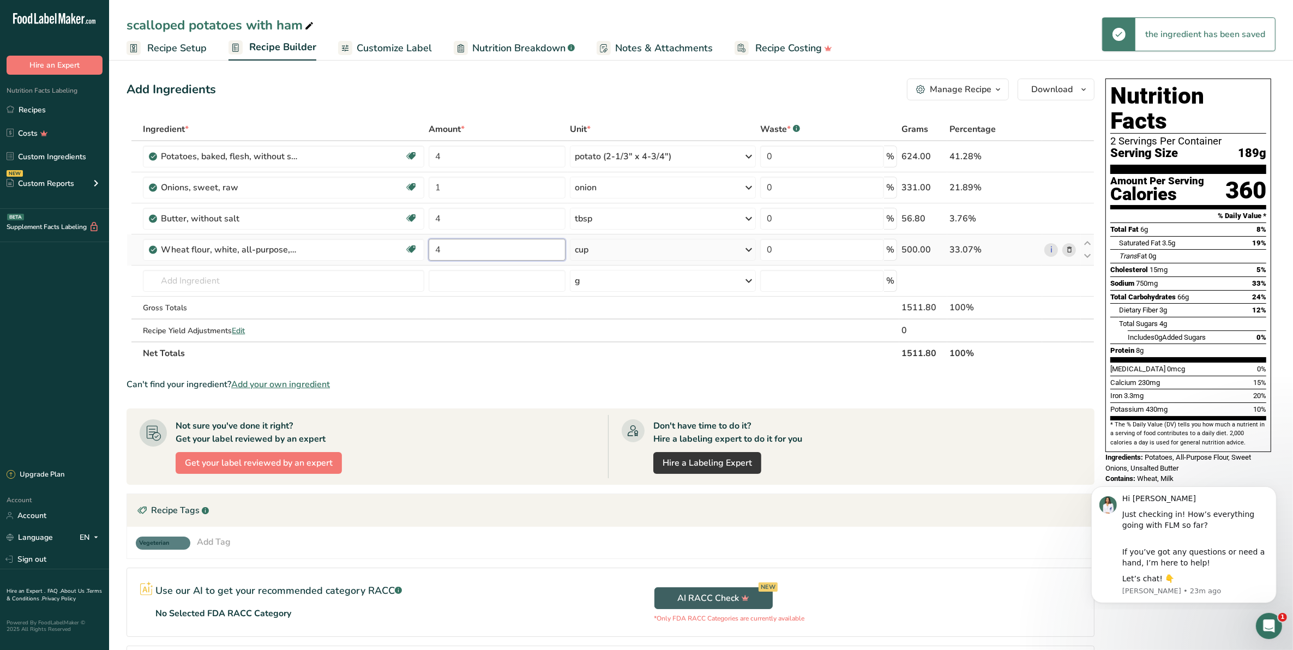
click at [450, 249] on input "4" at bounding box center [497, 250] width 137 height 22
type input "0.125"
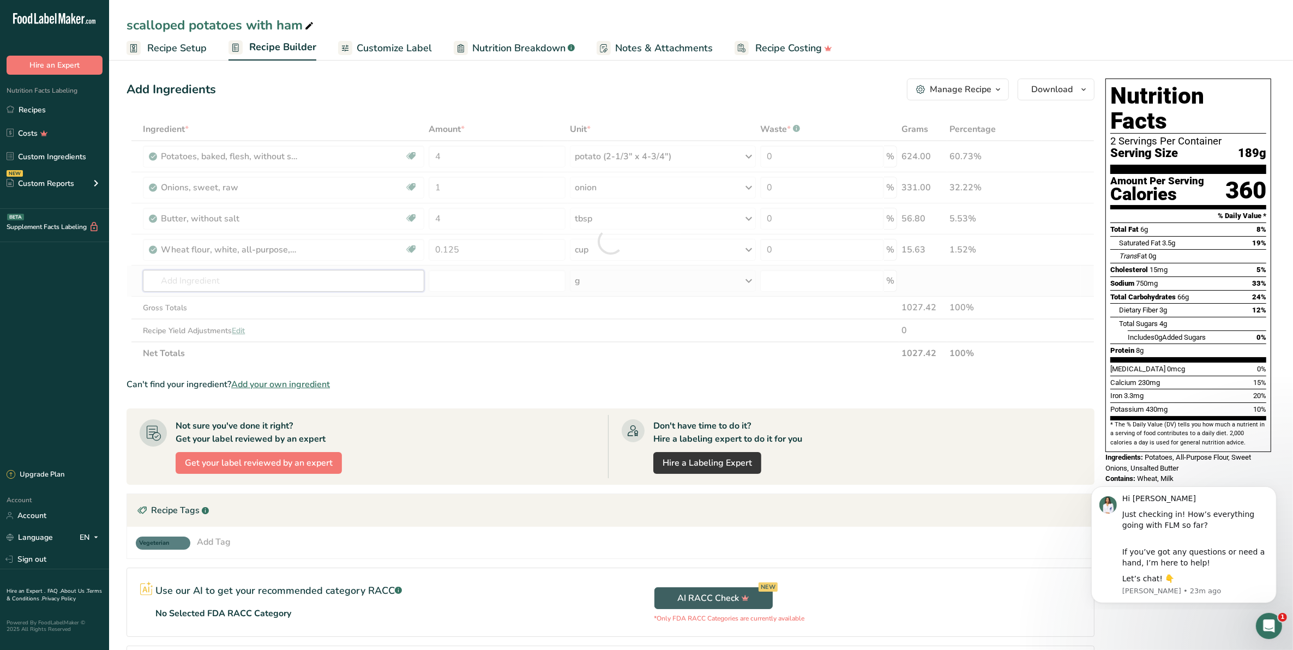
click at [233, 284] on div "Ingredient * Amount * Unit * Waste * .a-a{fill:#347362;}.b-a{fill:#fff;} Grams …" at bounding box center [611, 241] width 968 height 247
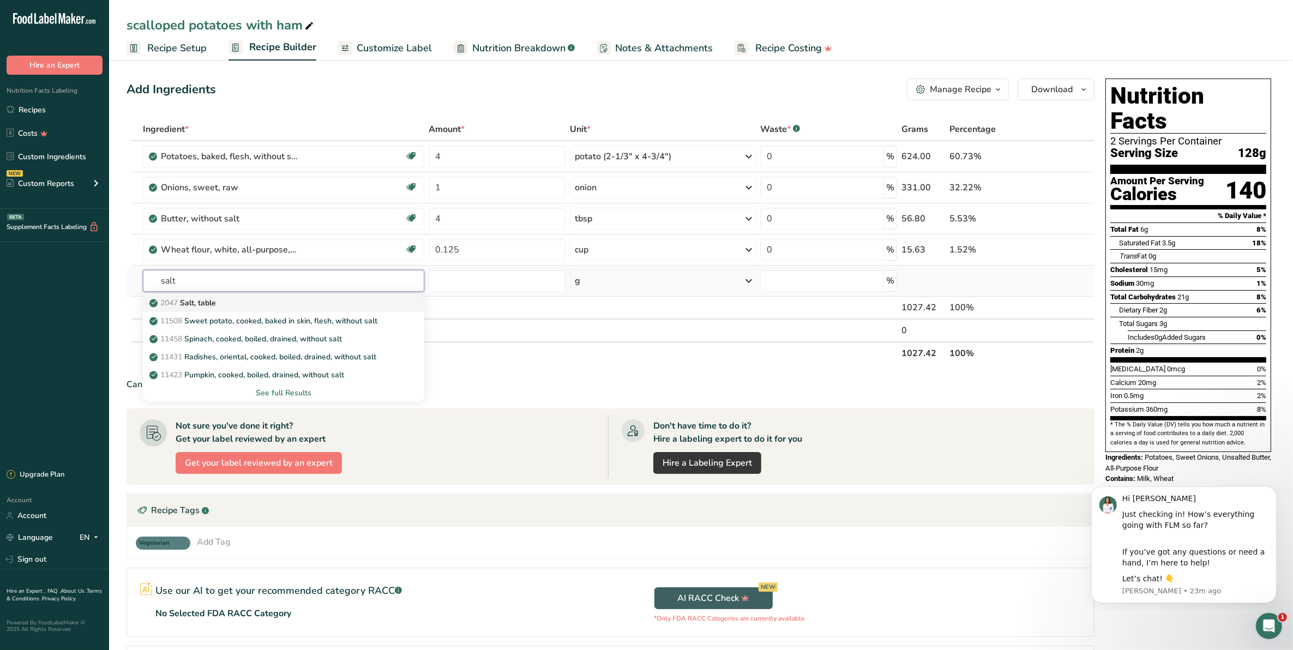
type input "salt"
click at [216, 303] on p "2047 Salt, table" at bounding box center [184, 302] width 64 height 11
type input "Salt, table"
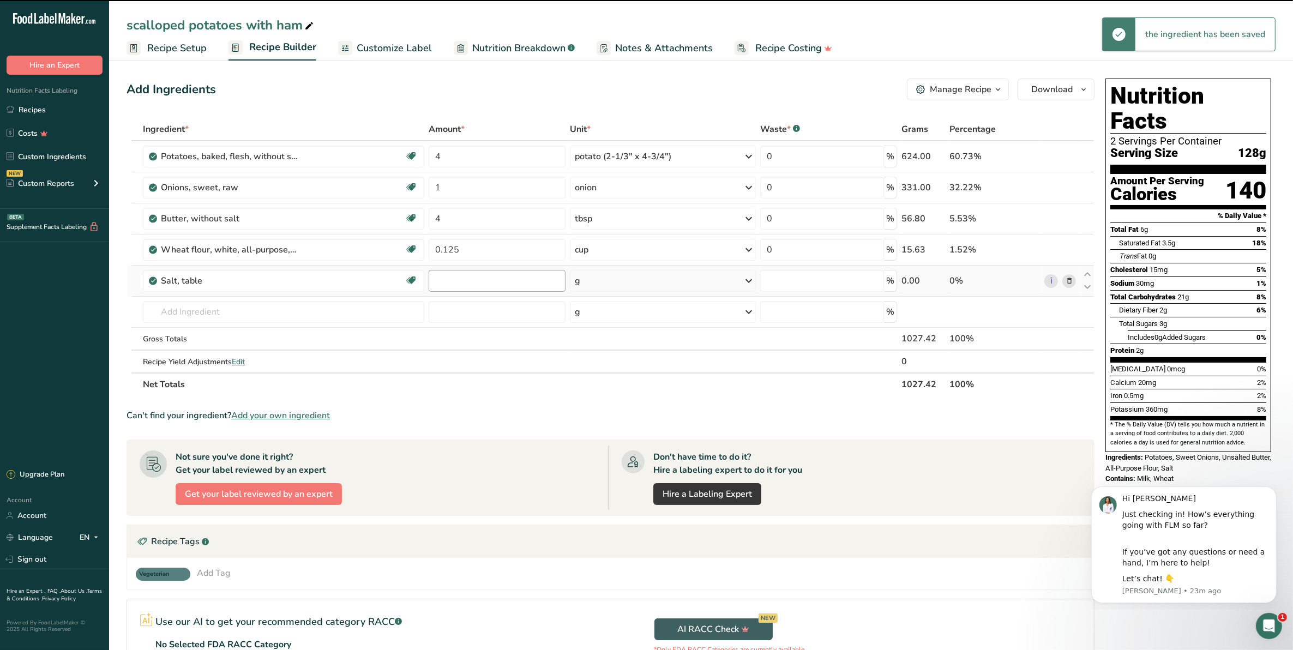
type input "0"
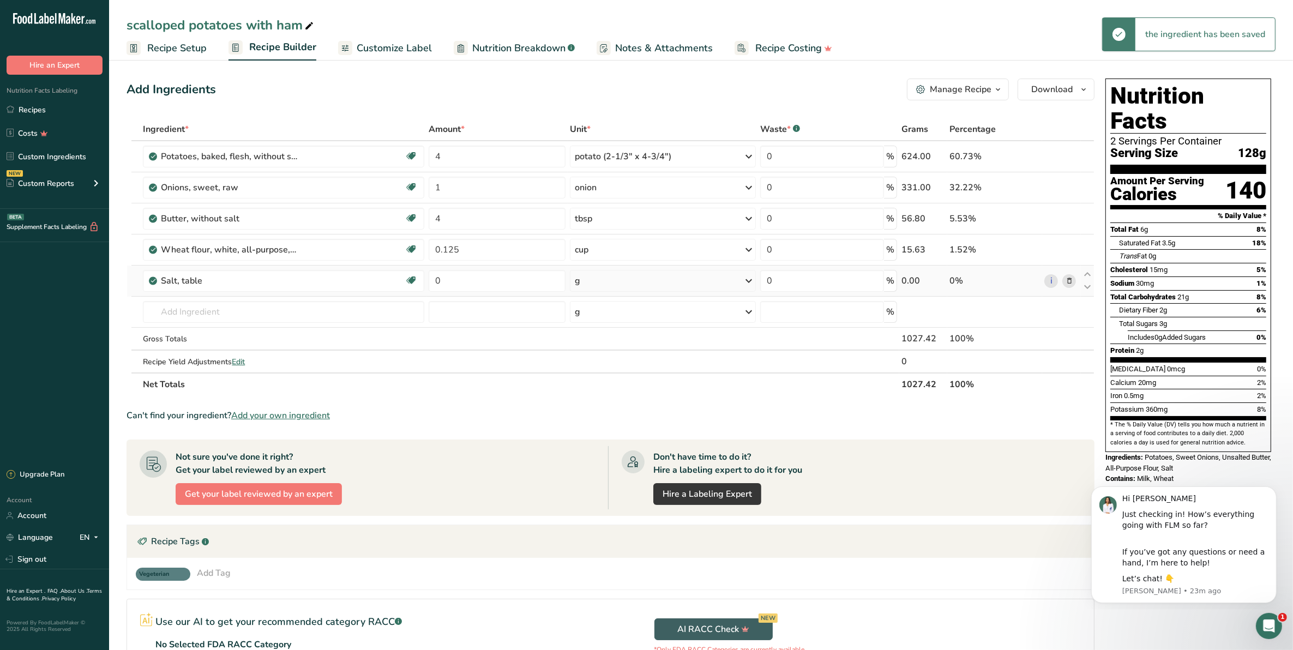
click at [604, 281] on div "g" at bounding box center [663, 281] width 186 height 22
click at [744, 281] on icon at bounding box center [748, 281] width 13 height 20
click at [748, 281] on icon at bounding box center [748, 281] width 13 height 20
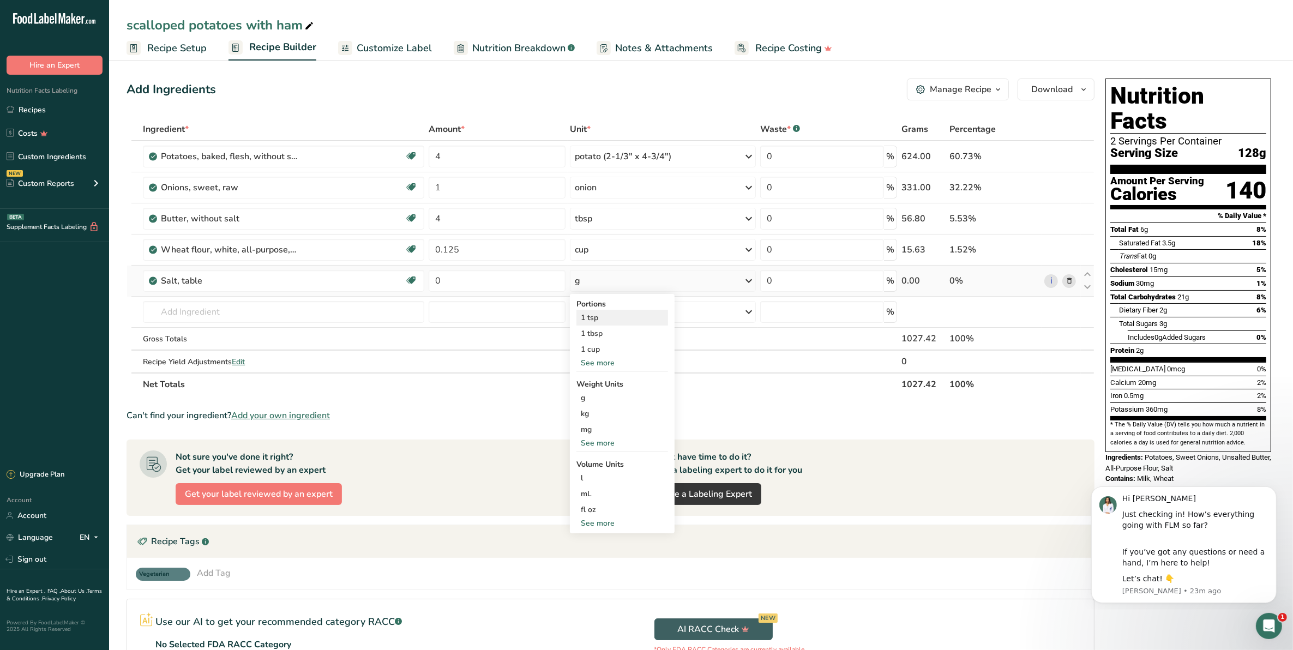
click at [630, 317] on div "1 tsp" at bounding box center [623, 318] width 92 height 16
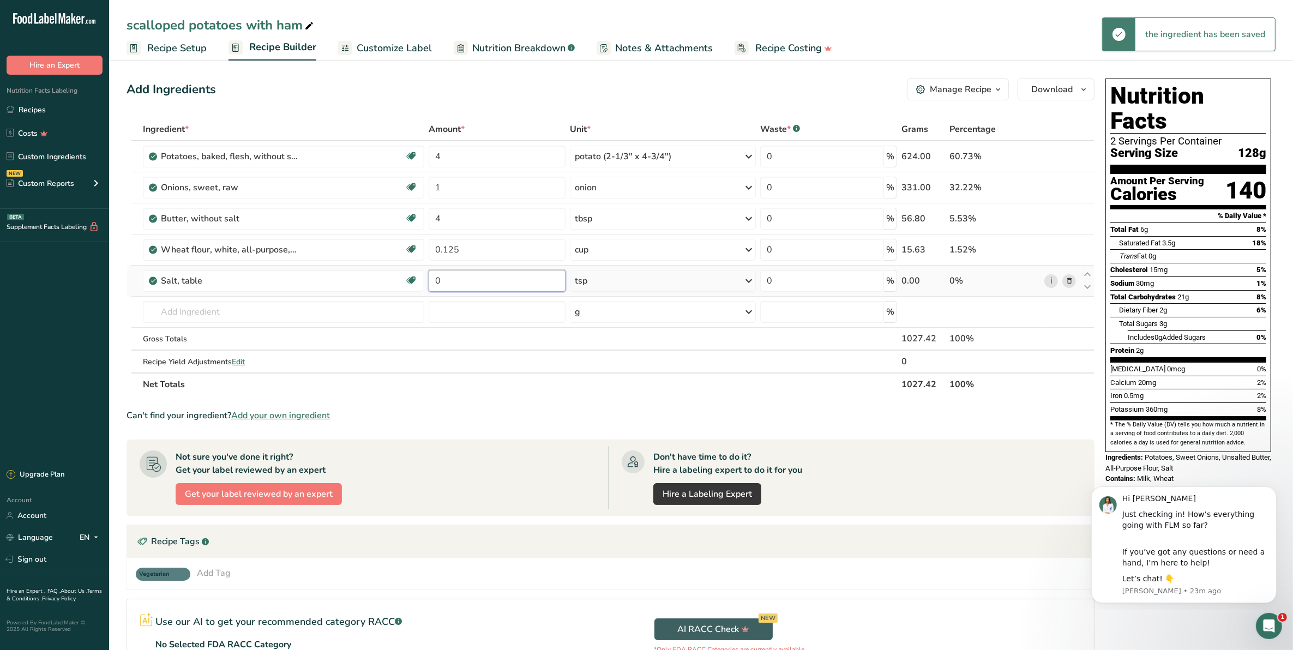
click at [442, 281] on input "0" at bounding box center [497, 281] width 137 height 22
type input "1"
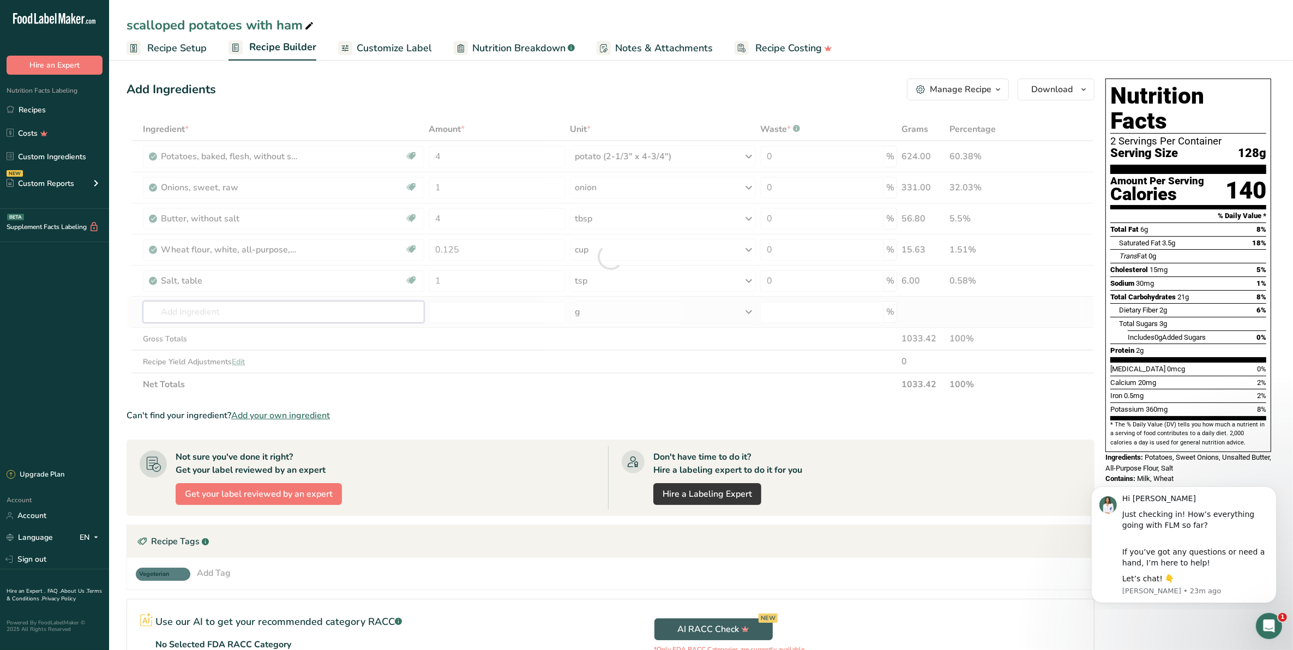
click at [251, 317] on div "Ingredient * Amount * Unit * Waste * .a-a{fill:#347362;}.b-a{fill:#fff;} Grams …" at bounding box center [611, 257] width 968 height 278
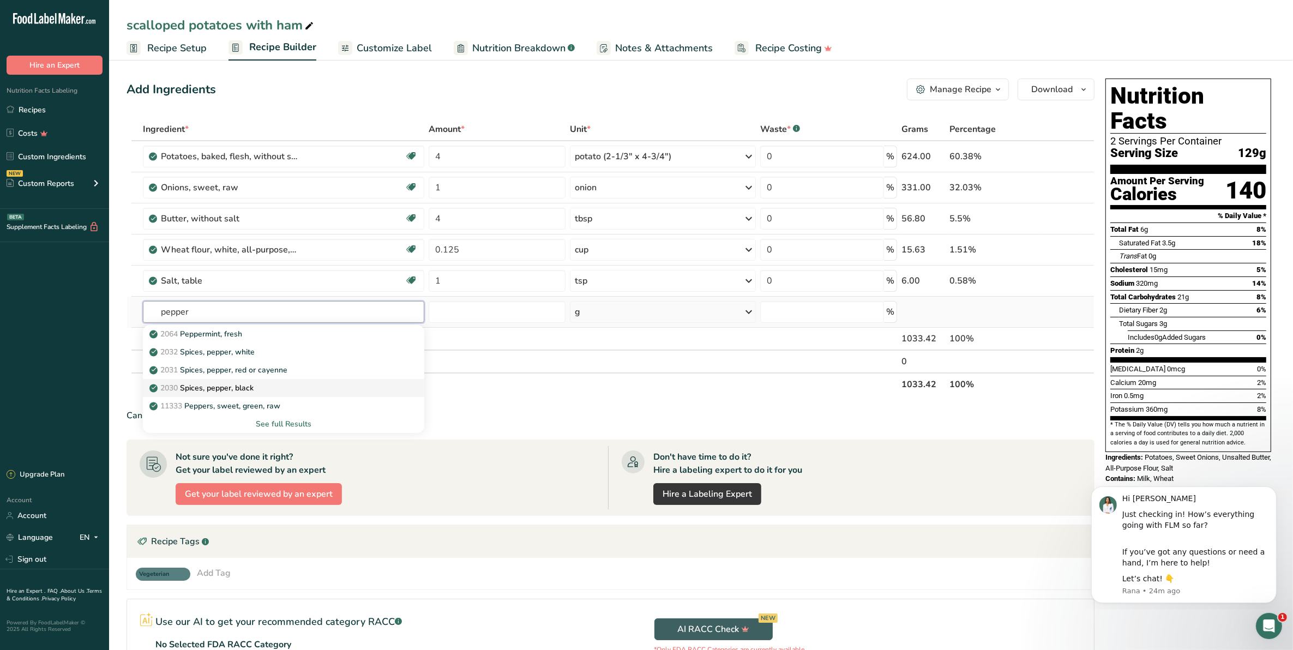
type input "pepper"
click at [249, 385] on p "2030 Spices, pepper, black" at bounding box center [203, 387] width 102 height 11
type input "Spices, pepper, black"
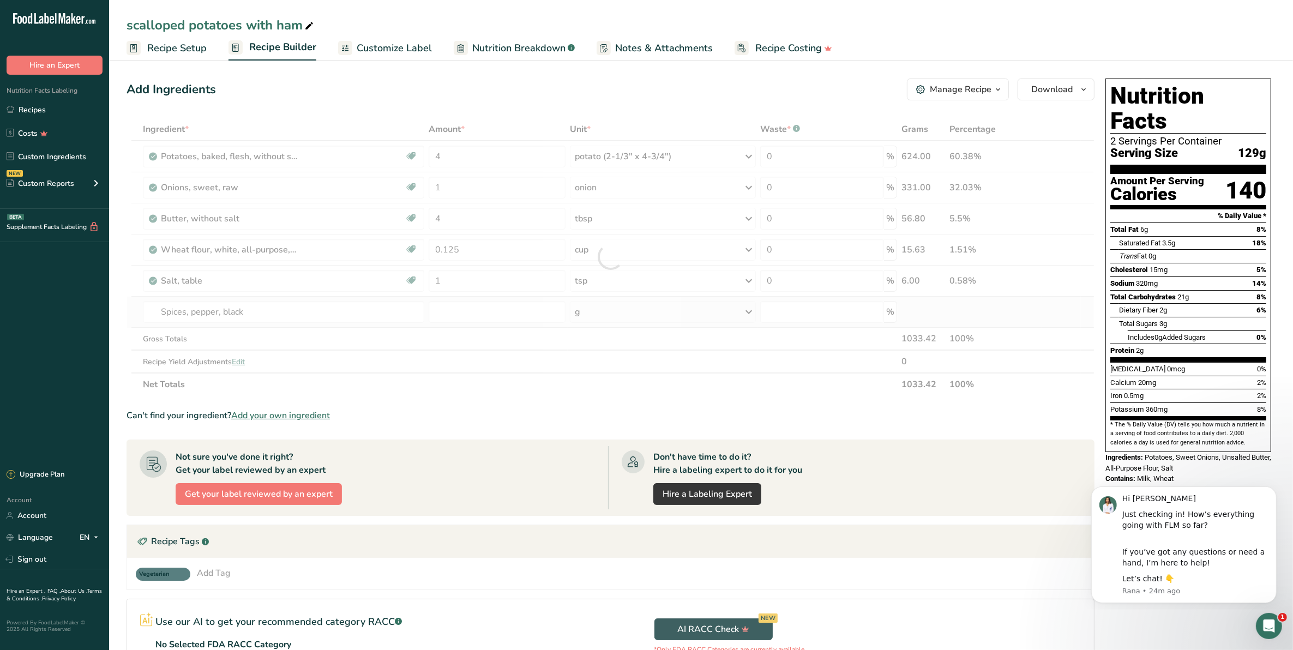
click at [249, 385] on div at bounding box center [611, 257] width 968 height 278
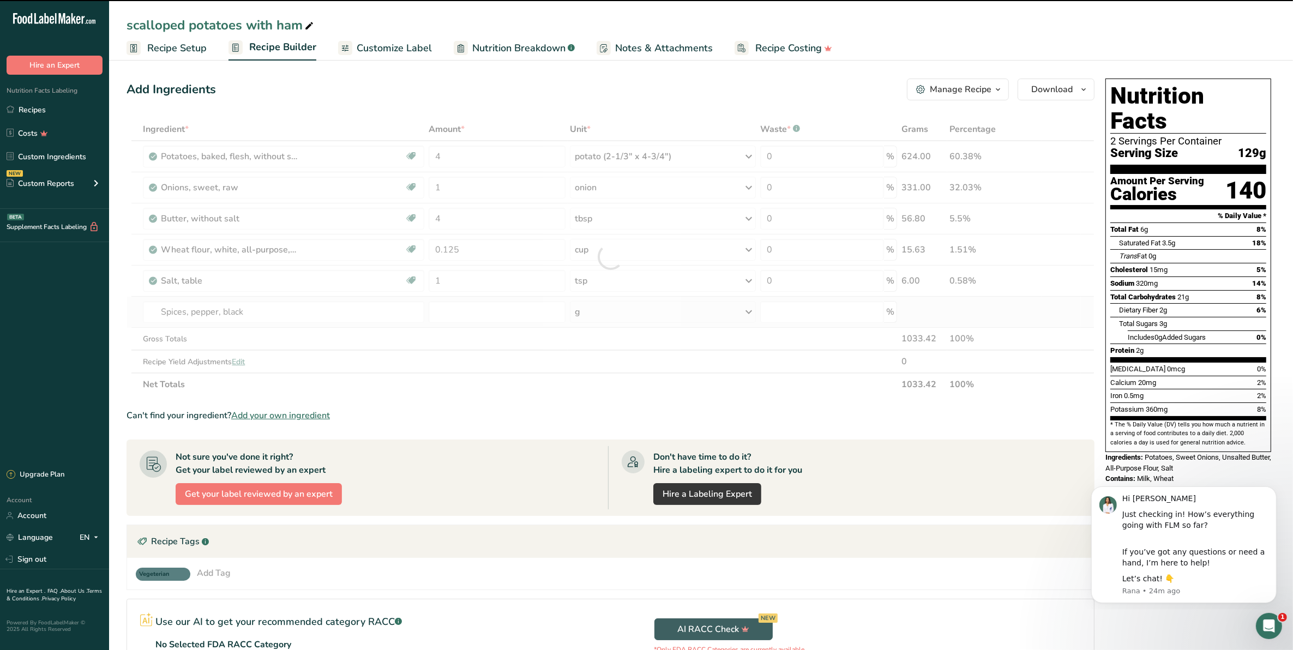
type input "0"
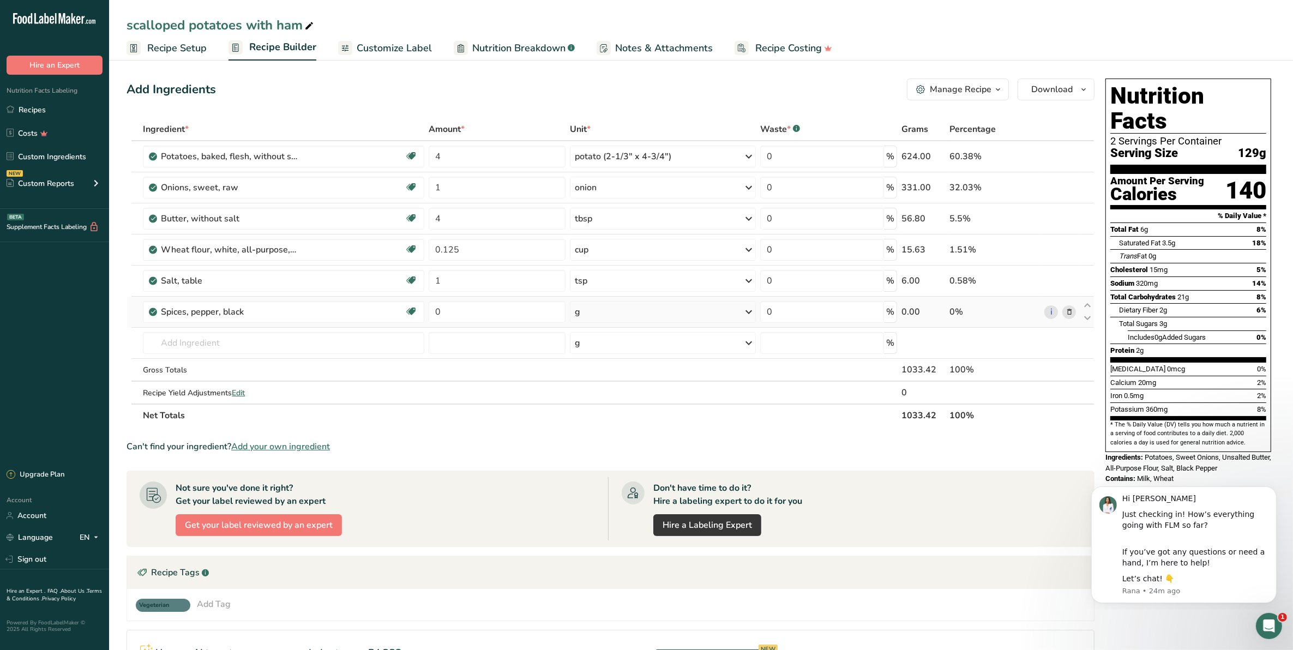
click at [600, 314] on div "g" at bounding box center [663, 312] width 186 height 22
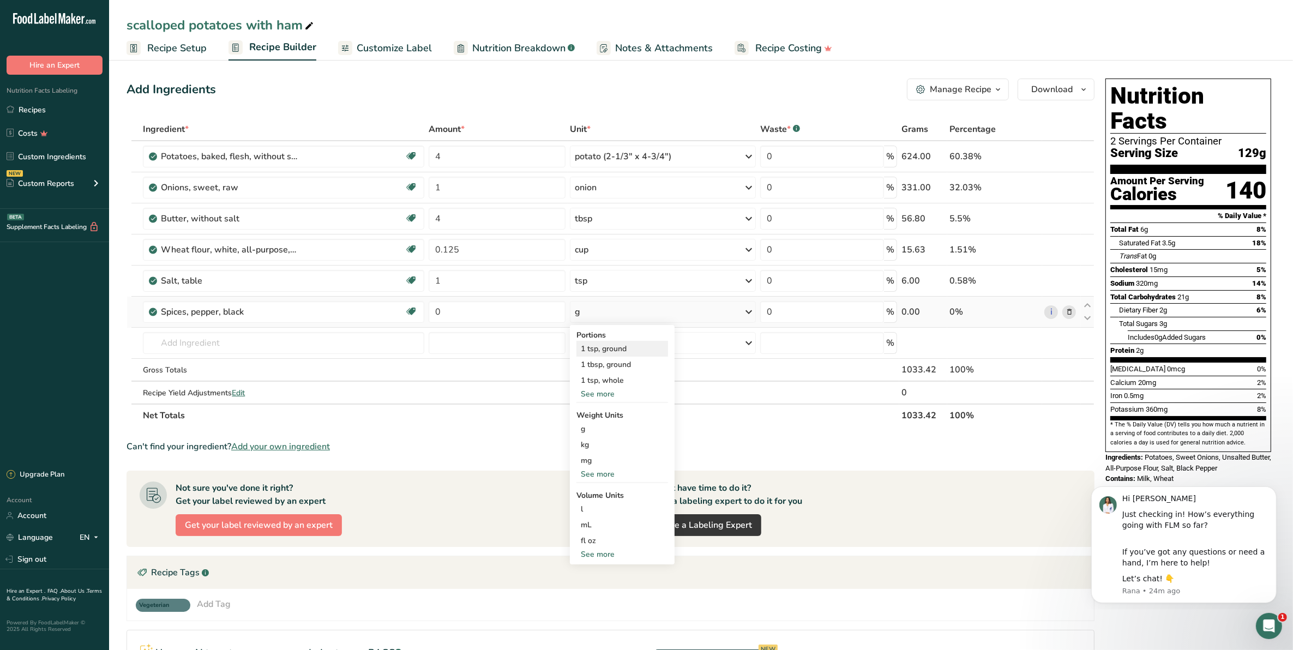
click at [612, 348] on div "1 tsp, ground" at bounding box center [623, 349] width 92 height 16
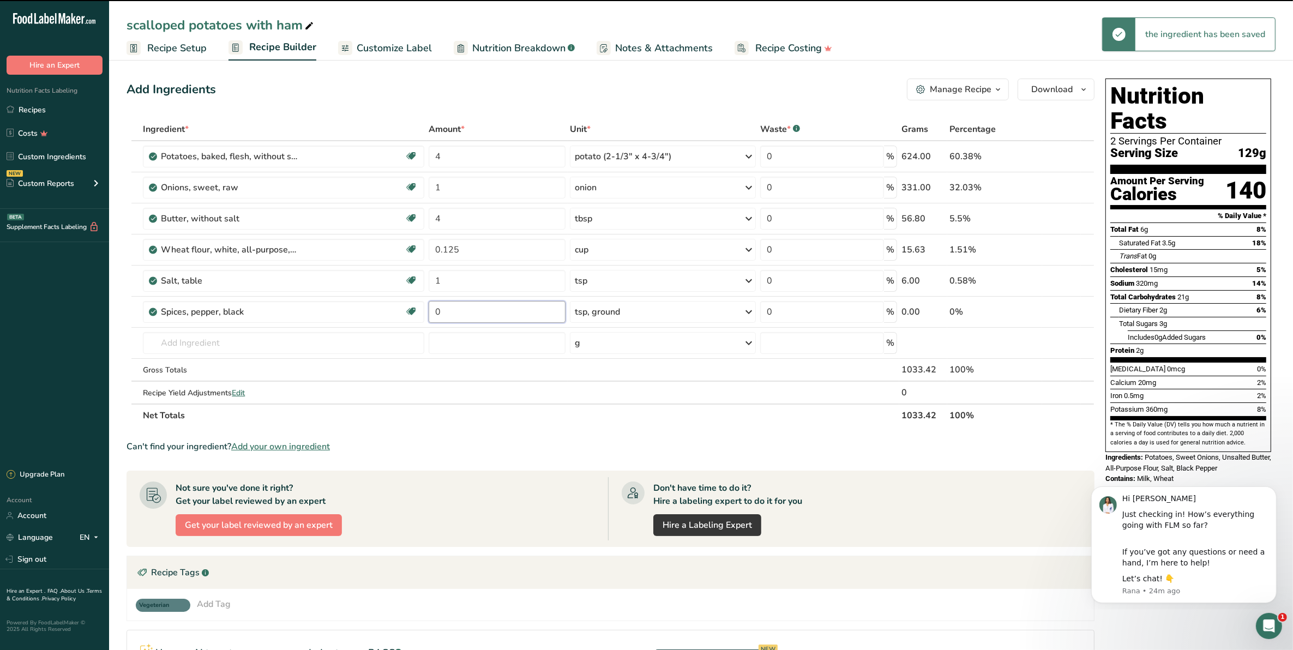
click at [443, 311] on input "0" at bounding box center [497, 312] width 137 height 22
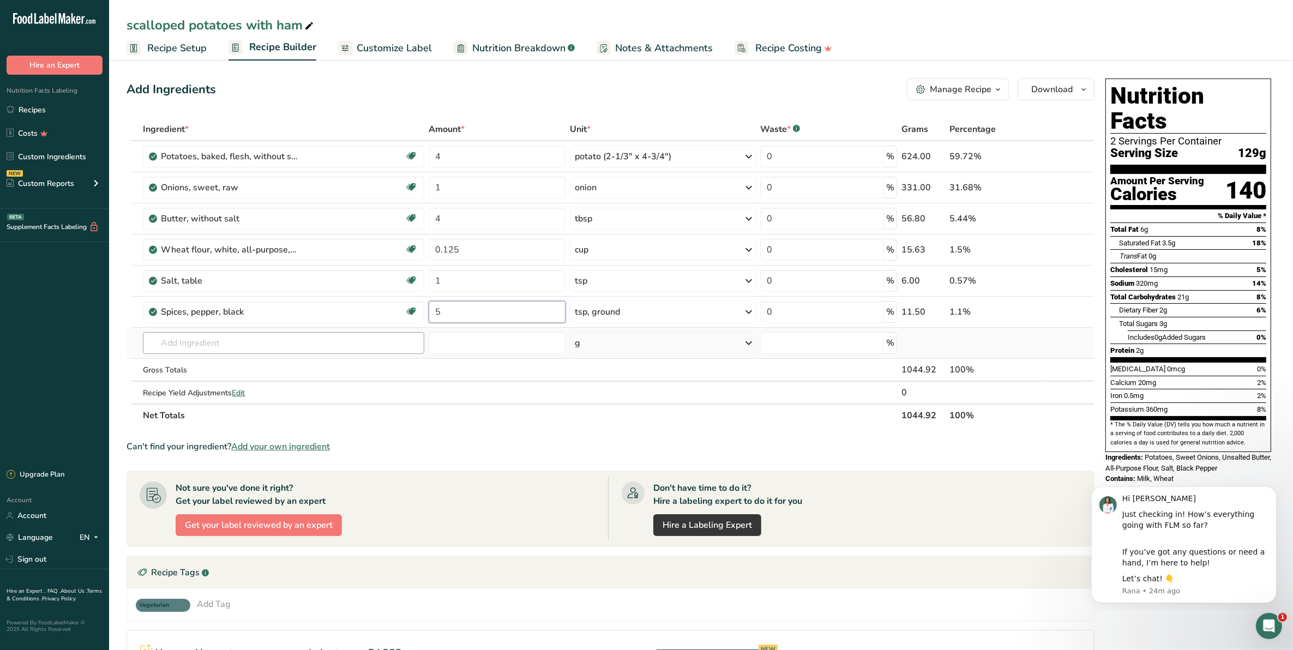
type input "5"
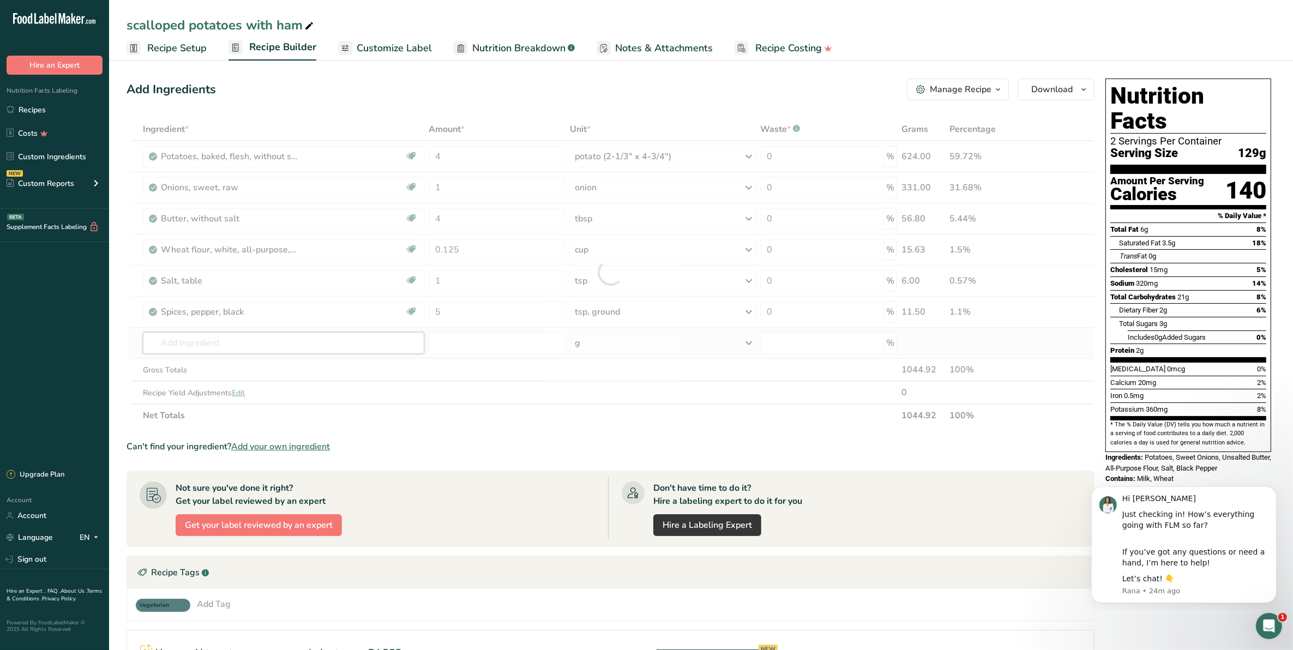
click at [189, 339] on div "Ingredient * Amount * Unit * Waste * .a-a{fill:#347362;}.b-a{fill:#fff;} Grams …" at bounding box center [611, 272] width 968 height 309
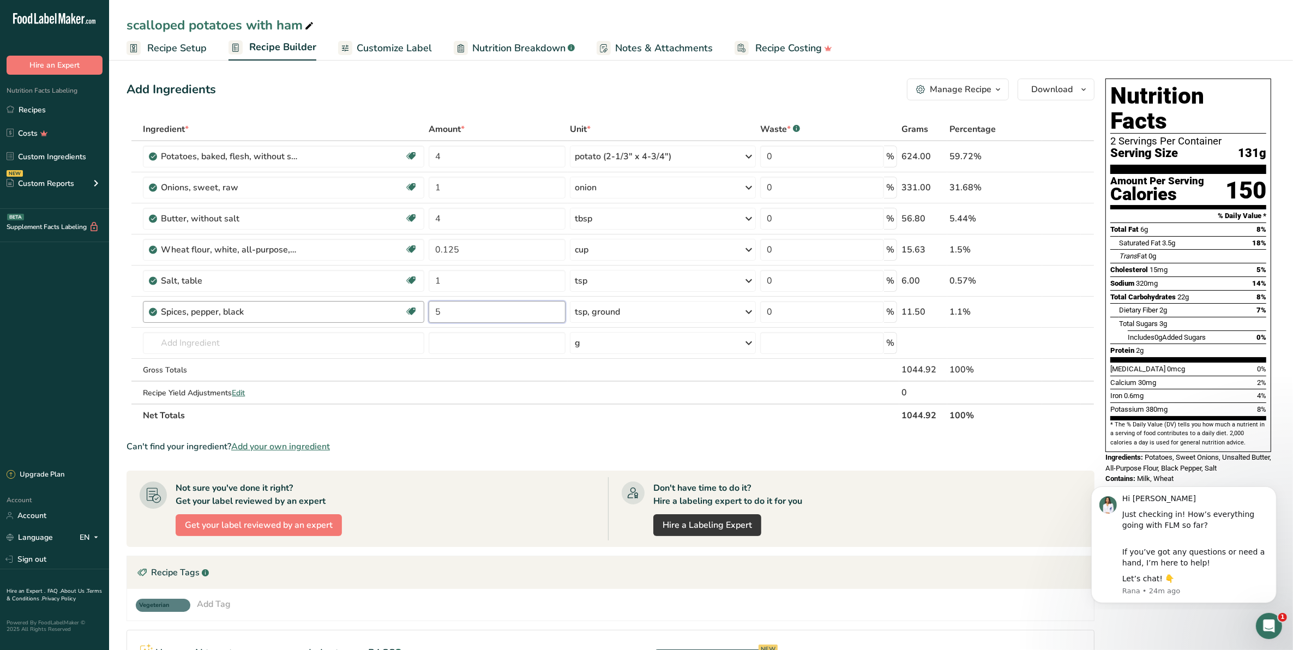
drag, startPoint x: 443, startPoint y: 313, endPoint x: 423, endPoint y: 314, distance: 20.2
click at [423, 314] on tr "Spices, pepper, black Source of Antioxidants Dairy free Gluten free Vegan Veget…" at bounding box center [610, 312] width 967 height 31
type input "0.5"
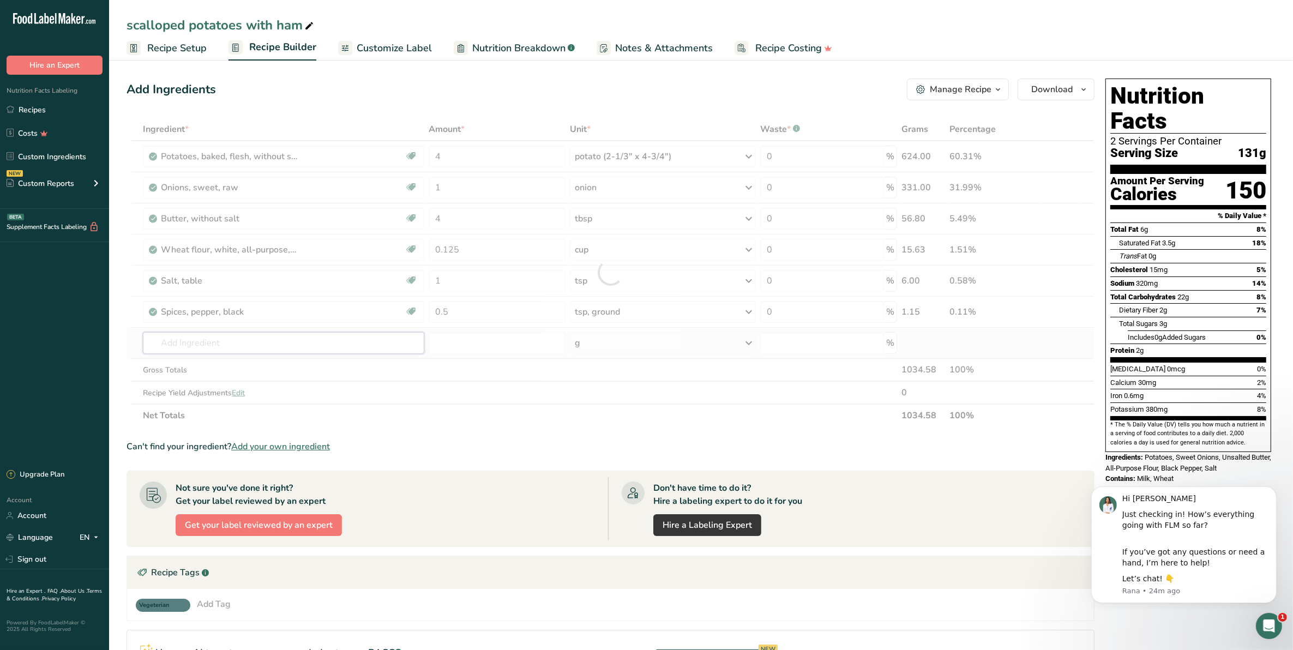
click at [262, 343] on div "Ingredient * Amount * Unit * Waste * .a-a{fill:#347362;}.b-a{fill:#fff;} Grams …" at bounding box center [611, 272] width 968 height 309
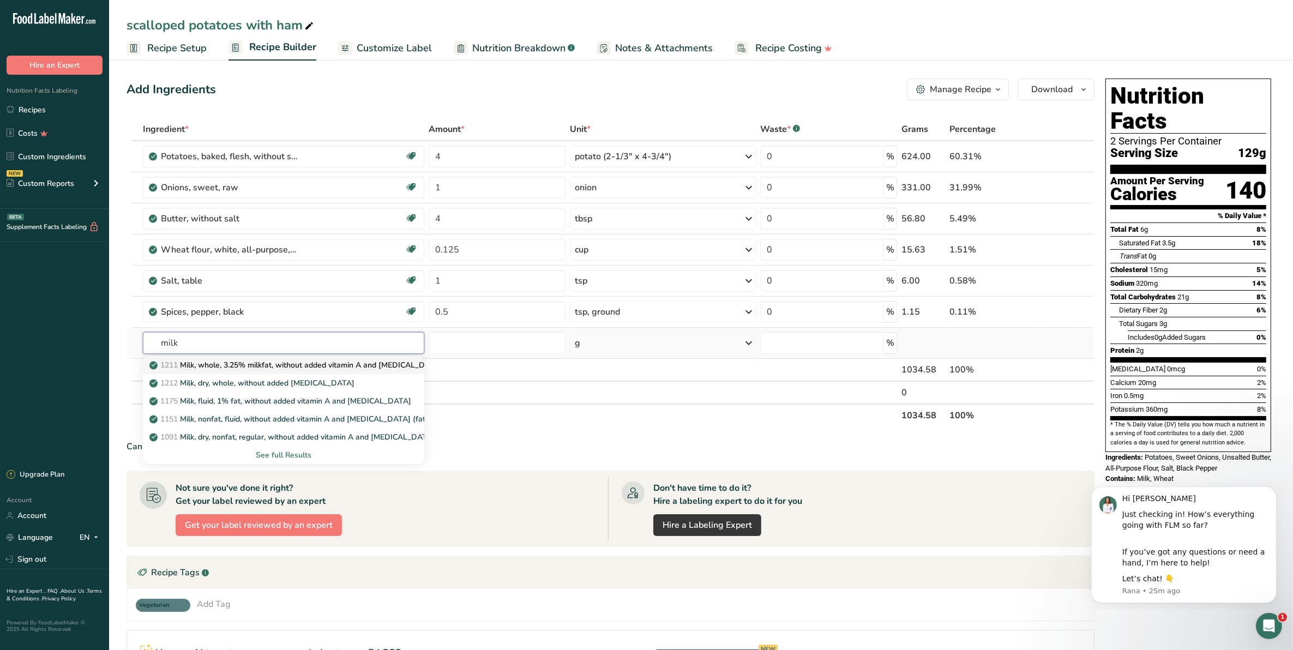
type input "milk"
click at [252, 367] on p "1211 Milk, whole, 3.25% milkfat, without added vitamin A and [MEDICAL_DATA]" at bounding box center [297, 364] width 291 height 11
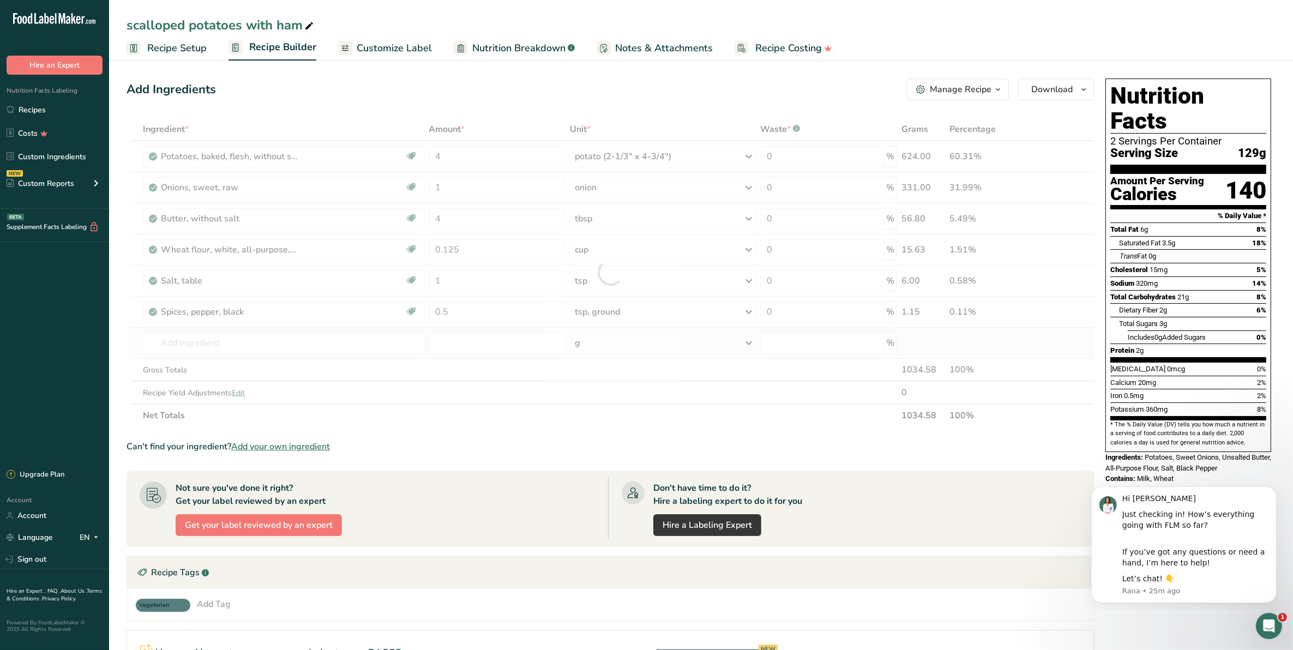
type input "Milk, whole, 3.25% milkfat, without added vitamin A and [MEDICAL_DATA]"
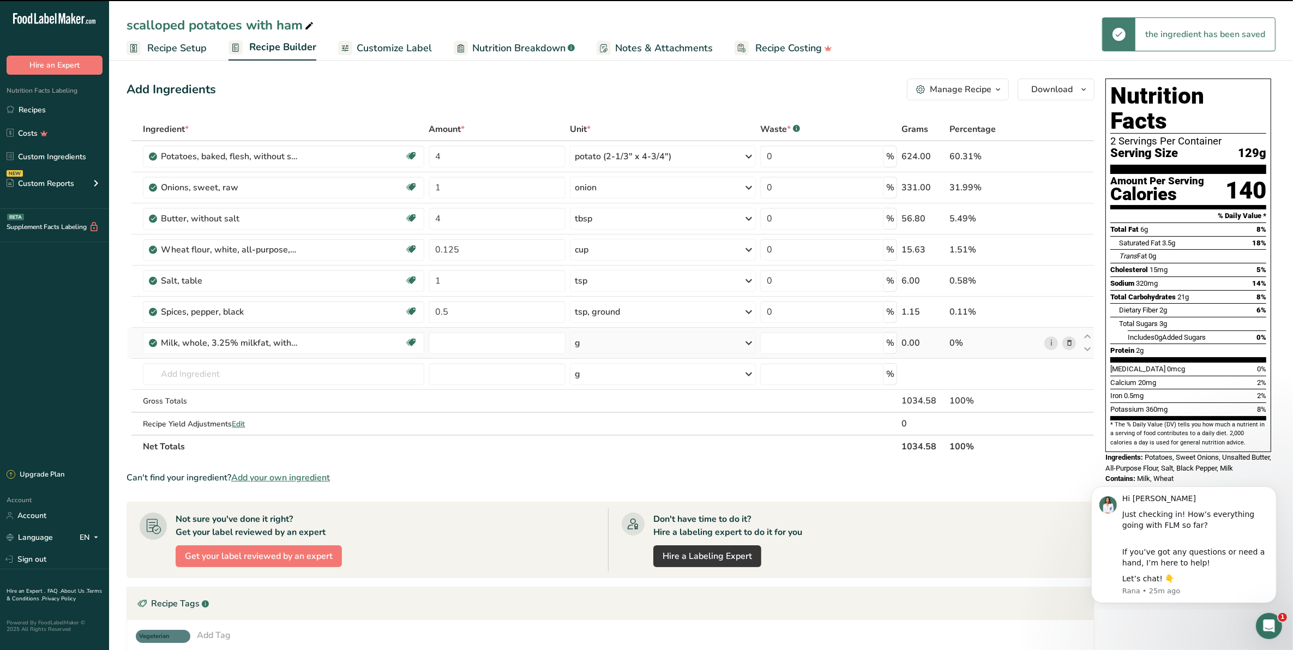
type input "0"
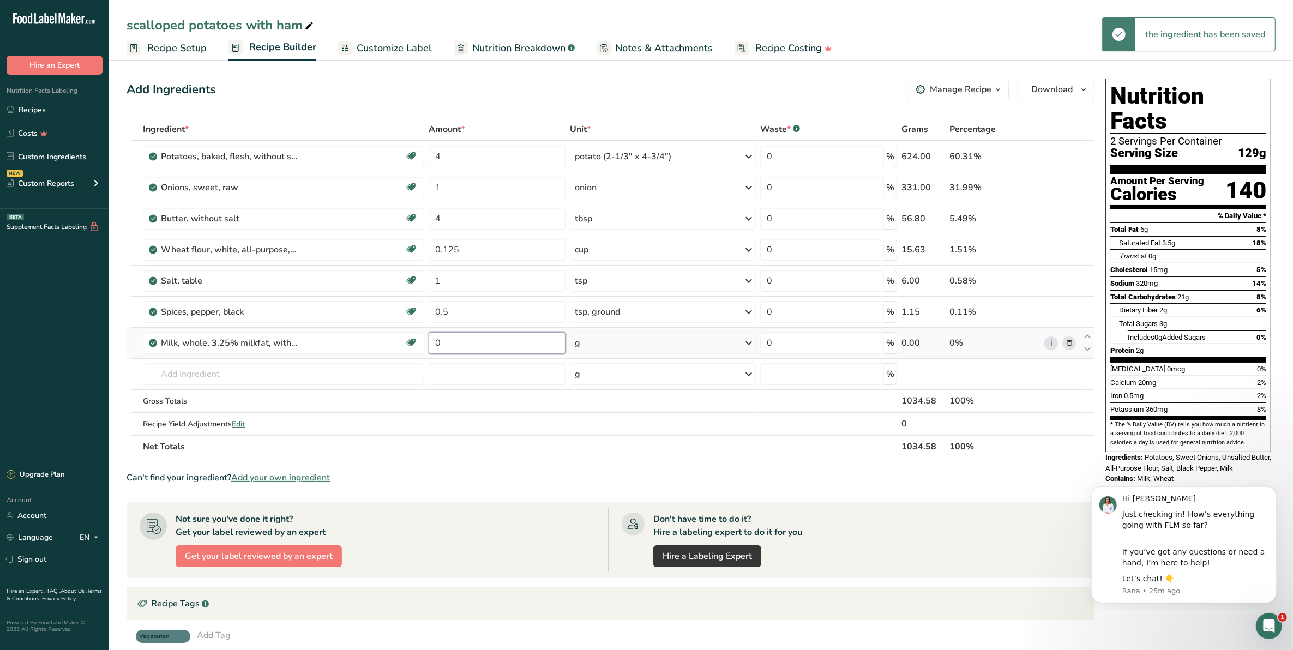
click at [443, 339] on input "0" at bounding box center [497, 343] width 137 height 22
type input "3"
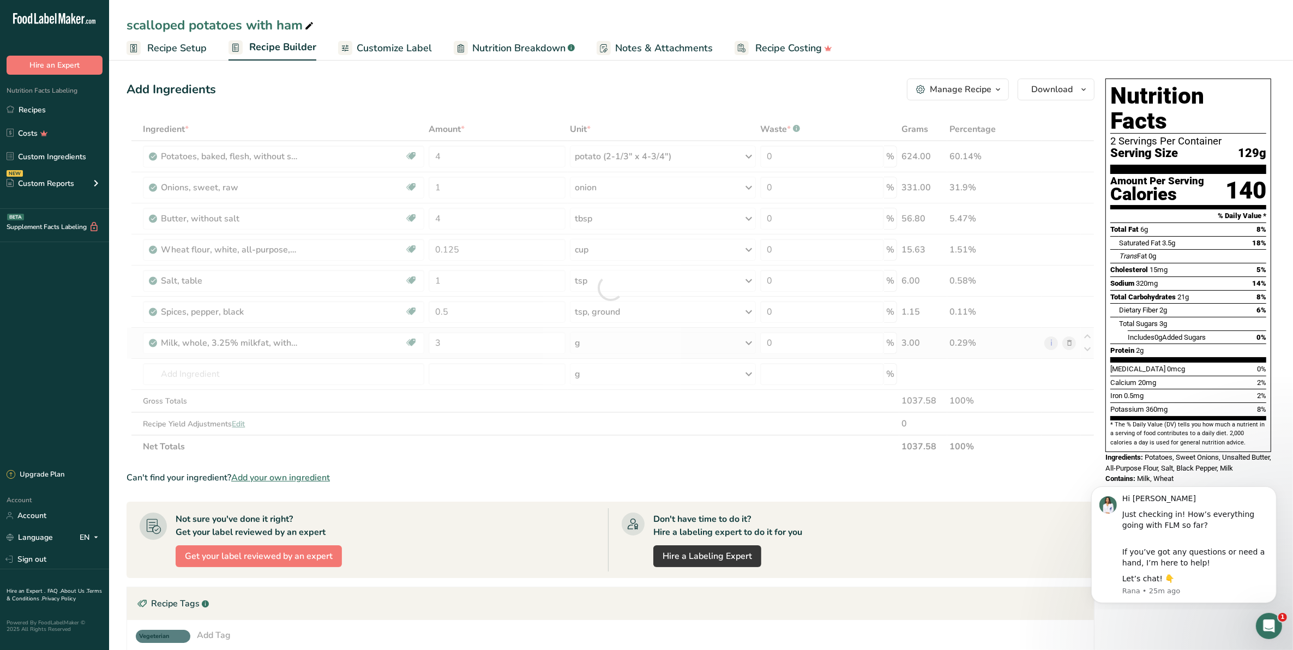
click at [751, 345] on div "Ingredient * Amount * Unit * Waste * .a-a{fill:#347362;}.b-a{fill:#fff;} Grams …" at bounding box center [611, 288] width 968 height 340
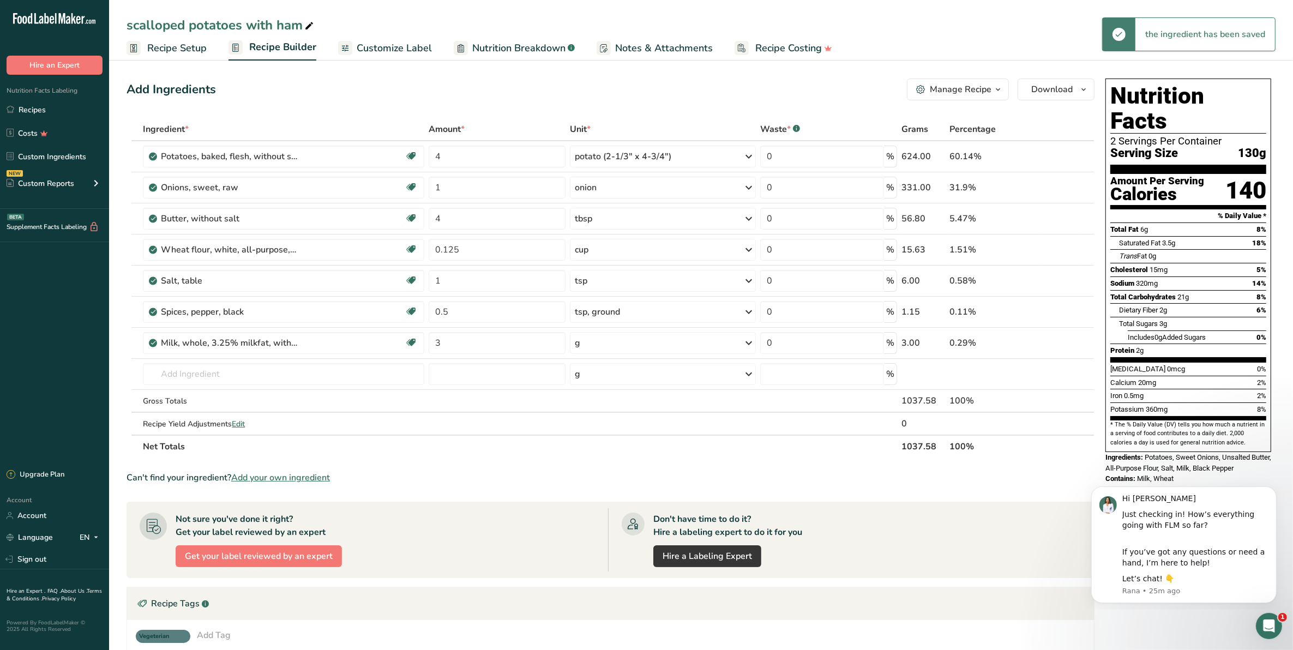
click at [746, 345] on icon at bounding box center [748, 343] width 13 height 20
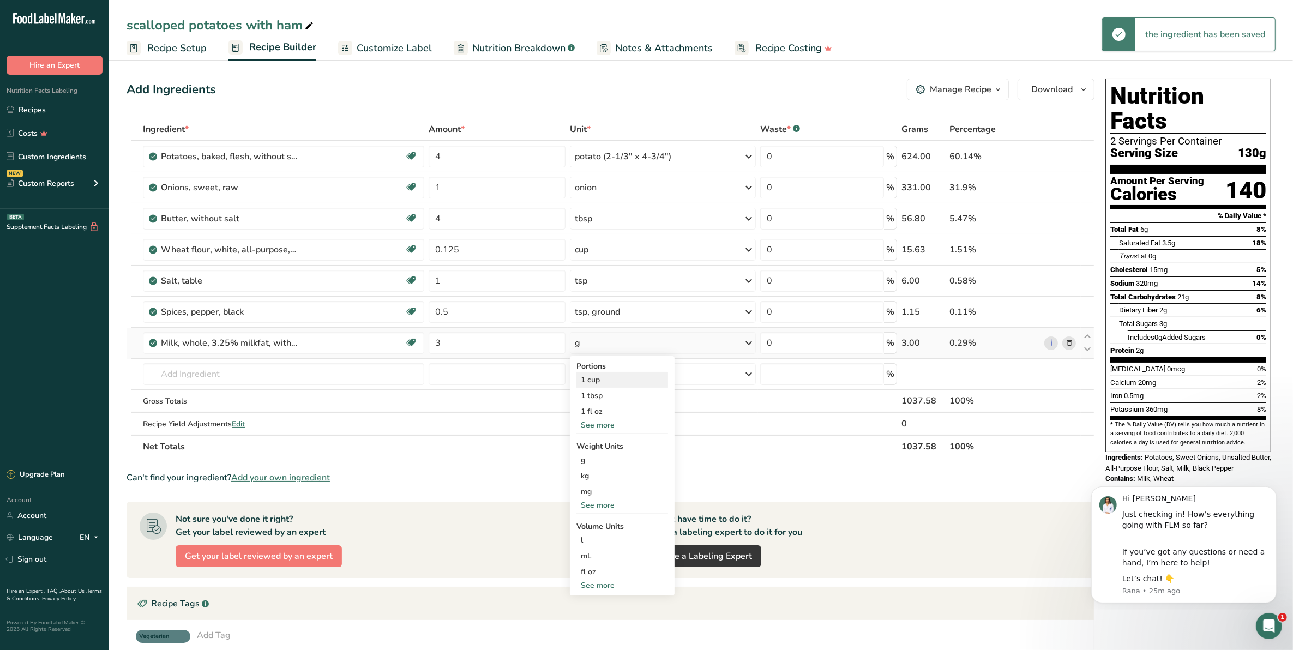
click at [620, 380] on div "1 cup" at bounding box center [623, 380] width 92 height 16
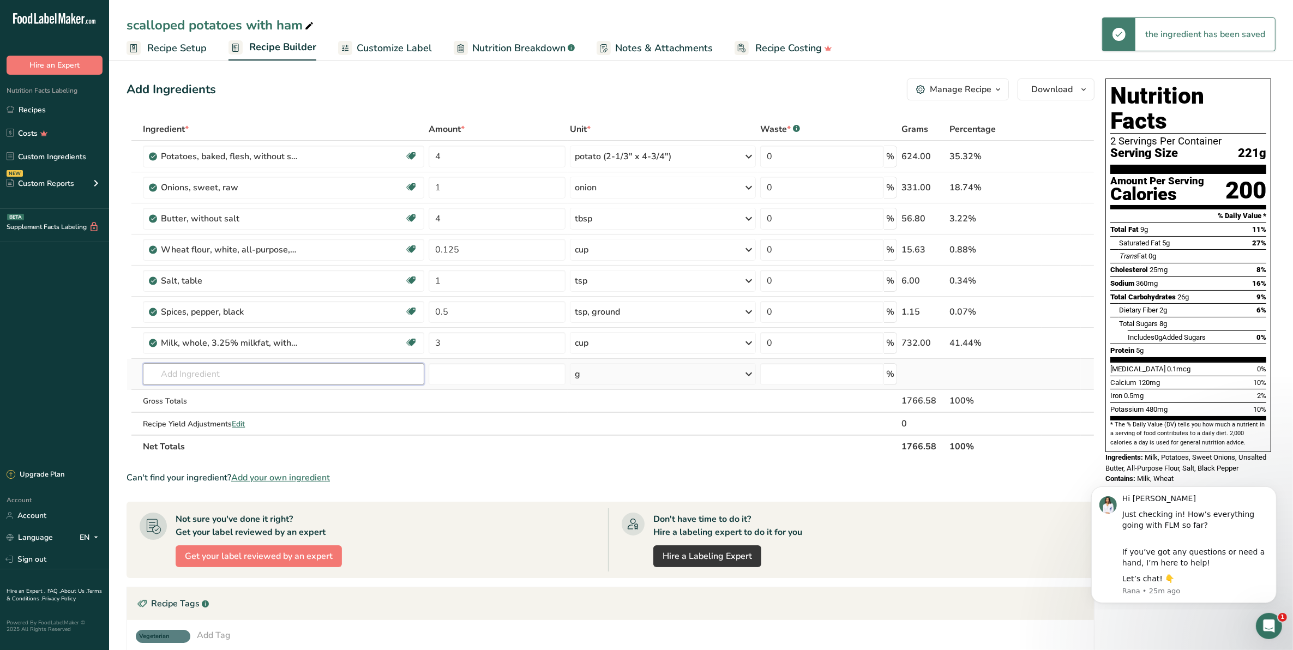
click at [182, 370] on input "text" at bounding box center [283, 374] width 281 height 22
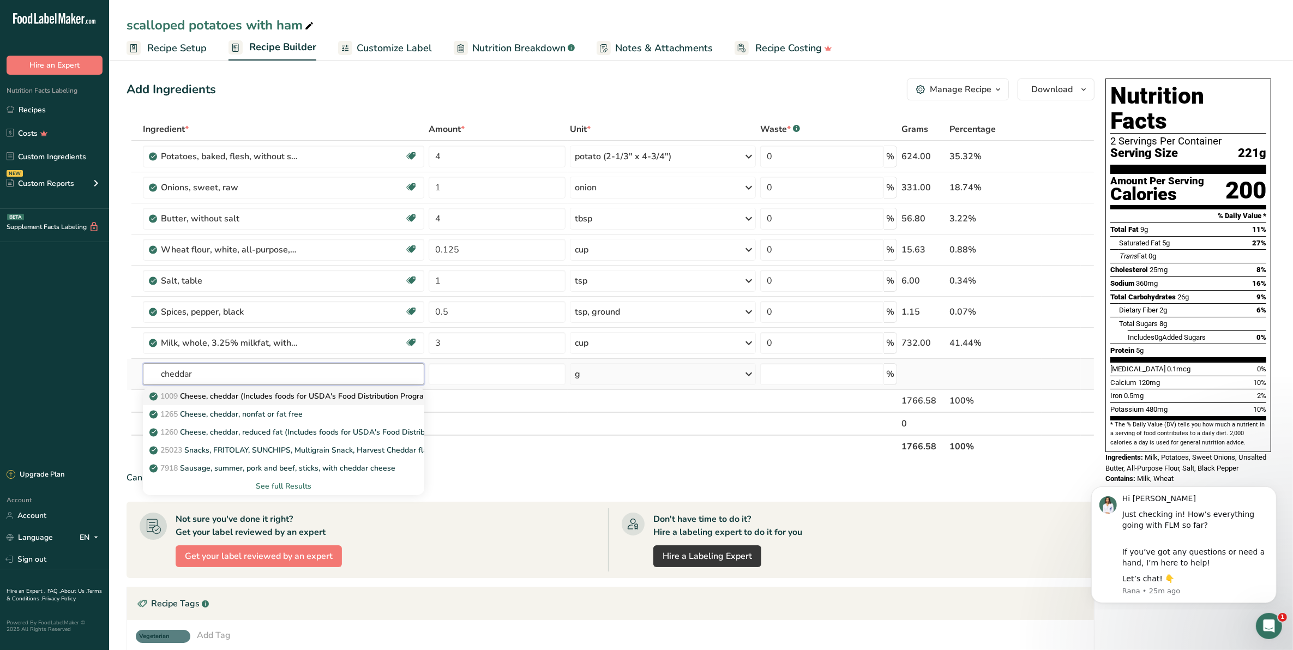
type input "cheddar"
click at [224, 397] on p "1009 Cheese, cheddar (Includes foods for USDA's Food Distribution Program)" at bounding box center [292, 396] width 281 height 11
type input "Cheese, cheddar (Includes foods for USDA's Food Distribution Program)"
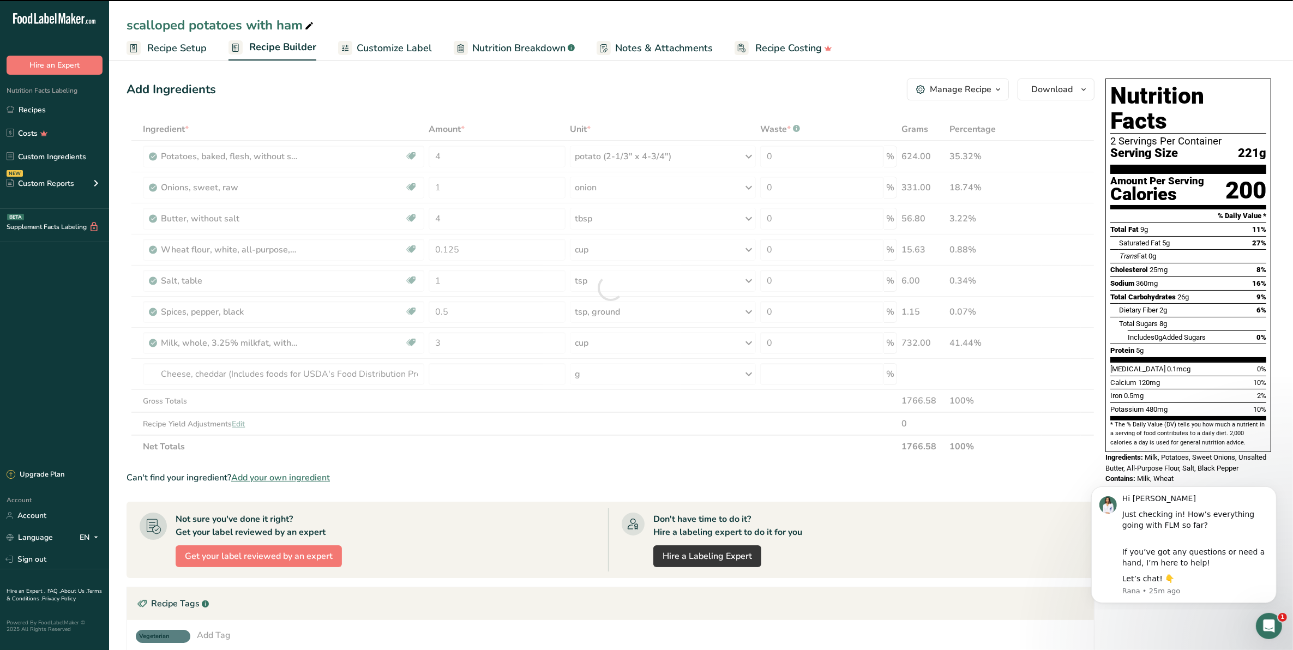
type input "0"
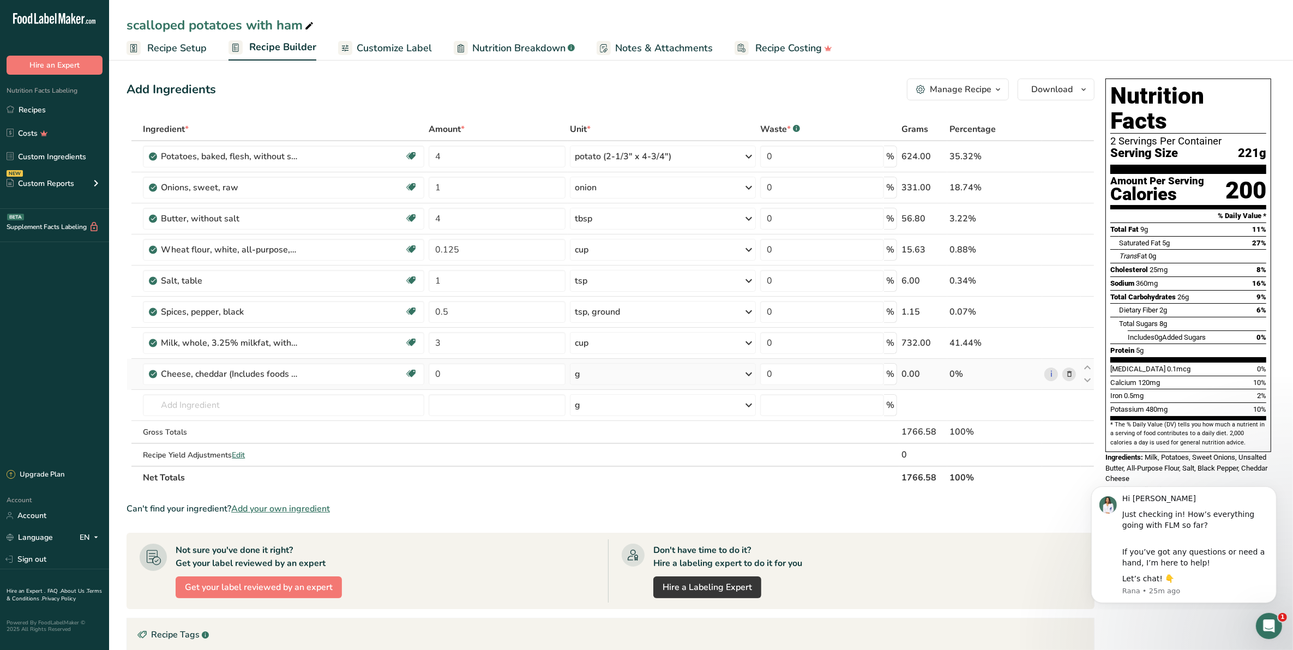
click at [747, 374] on icon at bounding box center [748, 374] width 13 height 20
click at [617, 443] on div "1 cup, shredded" at bounding box center [623, 443] width 92 height 16
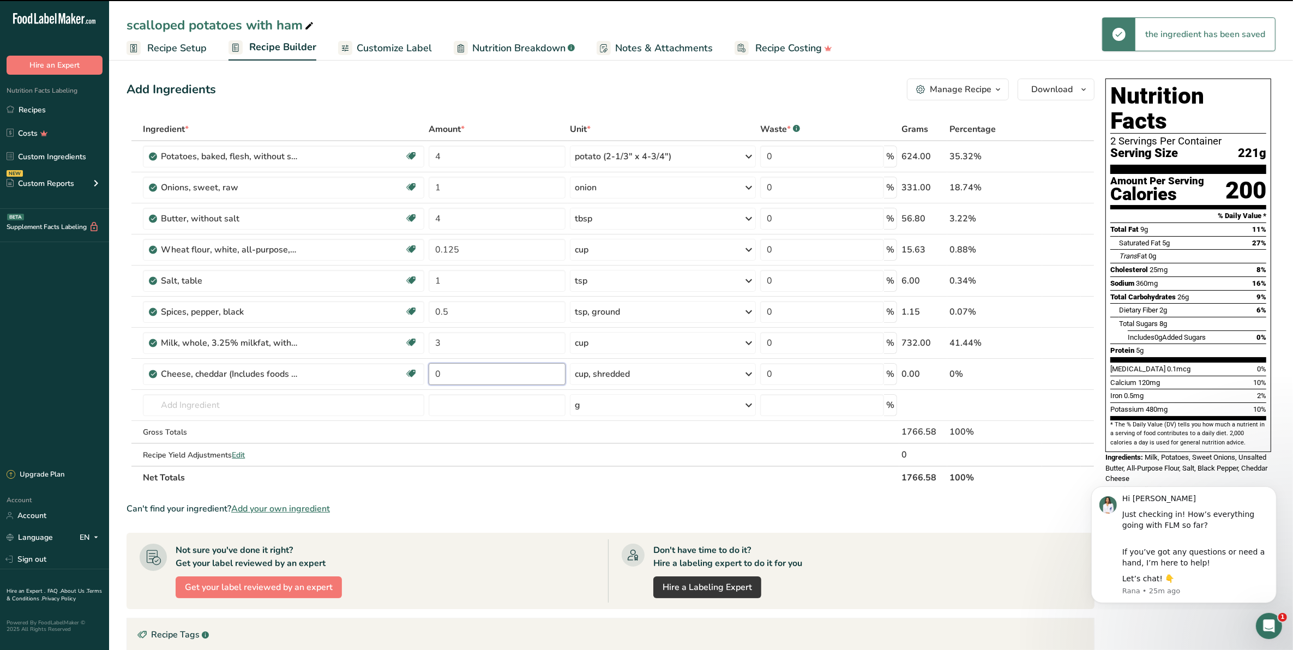
click at [442, 373] on input "0" at bounding box center [497, 374] width 137 height 22
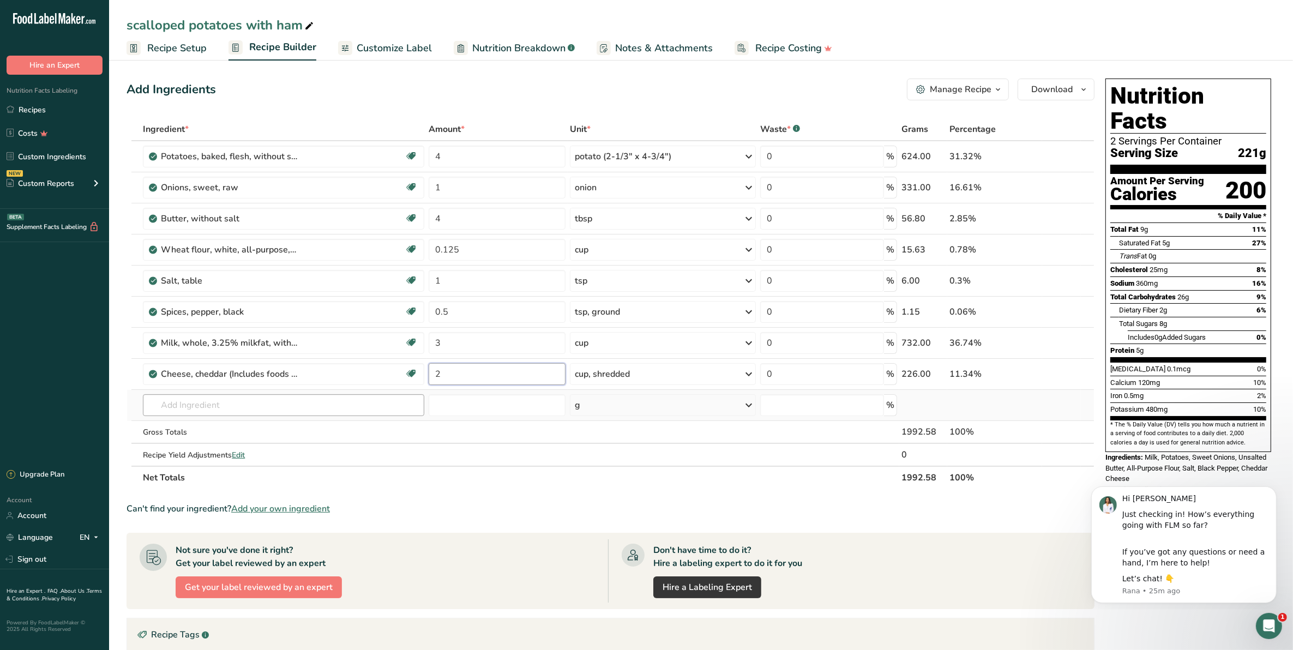
type input "2"
click at [203, 413] on div "Ingredient * Amount * Unit * Waste * .a-a{fill:#347362;}.b-a{fill:#fff;} Grams …" at bounding box center [611, 303] width 968 height 371
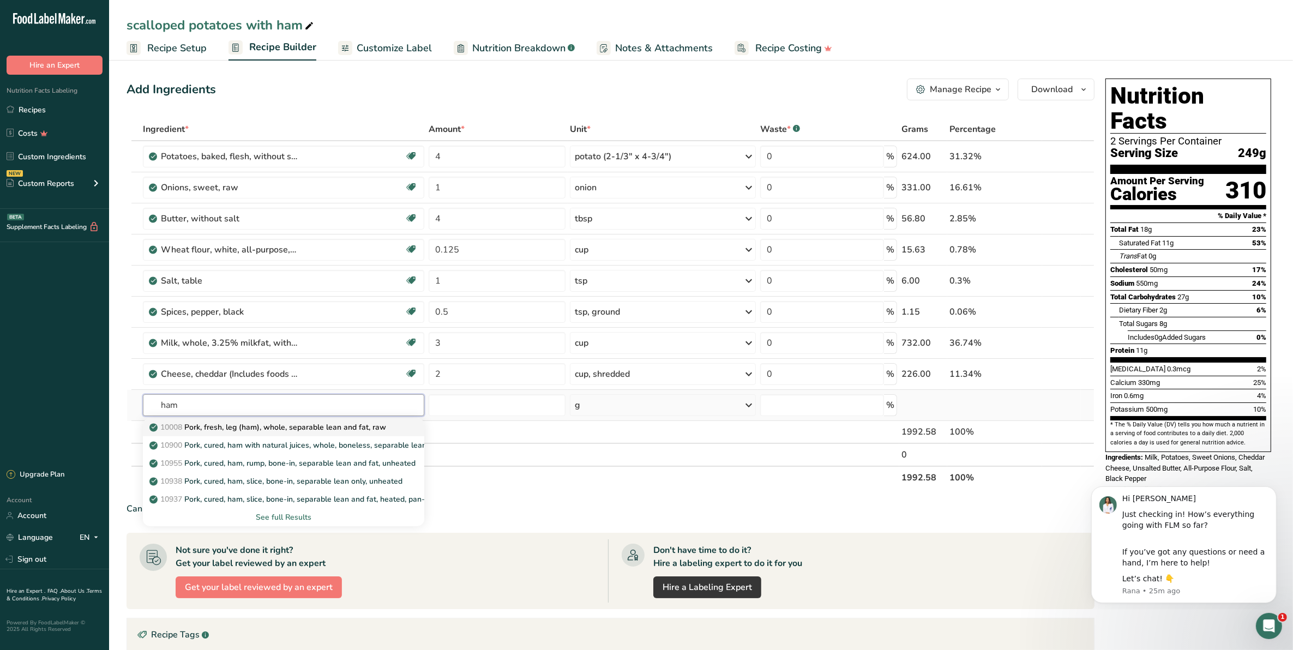
type input "ham"
click at [260, 424] on p "10008 Pork, fresh, leg (ham), whole, separable lean and fat, raw" at bounding box center [269, 427] width 235 height 11
type input "Pork, fresh, leg (ham), whole, separable lean and fat, raw"
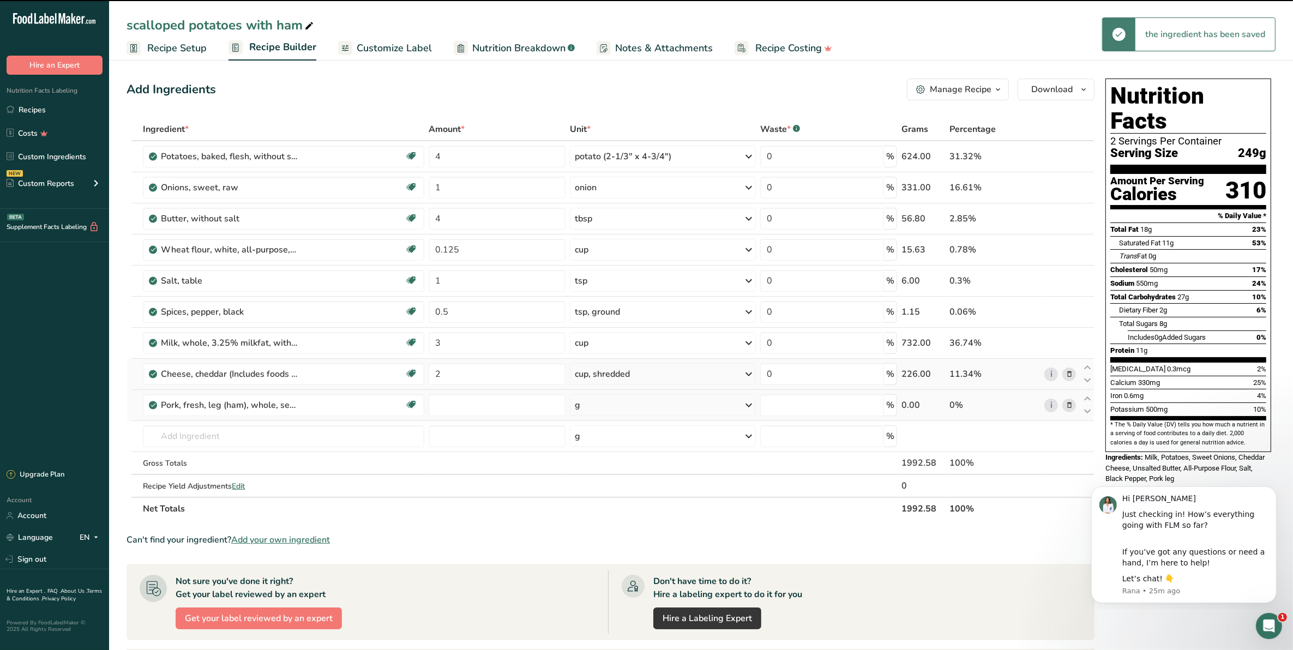
type input "0"
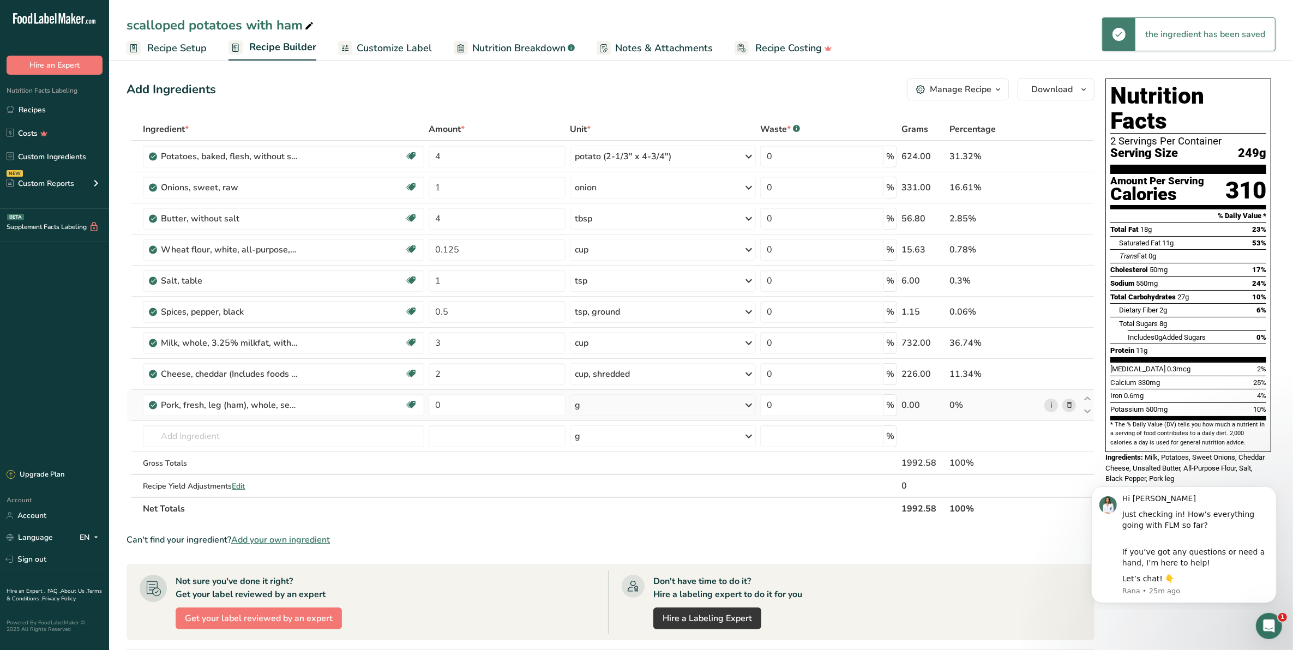
click at [747, 404] on icon at bounding box center [748, 405] width 13 height 20
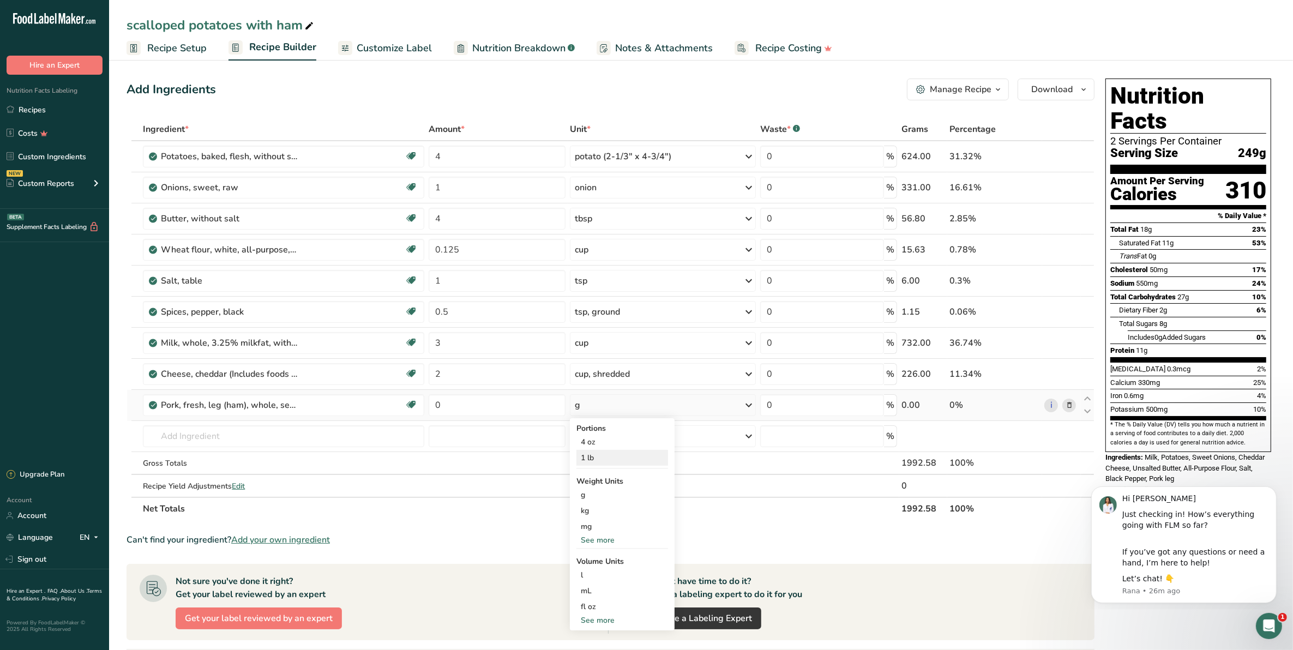
click at [614, 461] on div "1 lb" at bounding box center [623, 458] width 92 height 16
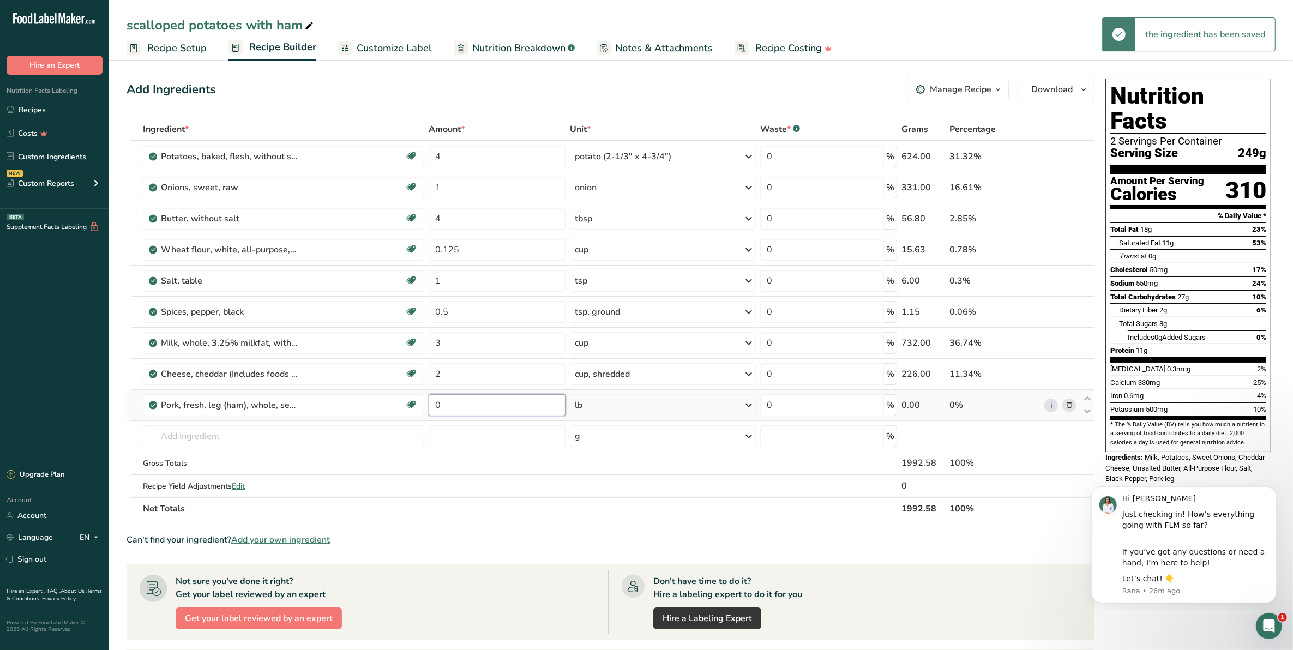
click at [440, 405] on input "0" at bounding box center [497, 405] width 137 height 22
click at [613, 400] on div "Ingredient * Amount * Unit * Waste * .a-a{fill:#347362;}.b-a{fill:#fff;} Grams …" at bounding box center [611, 319] width 968 height 403
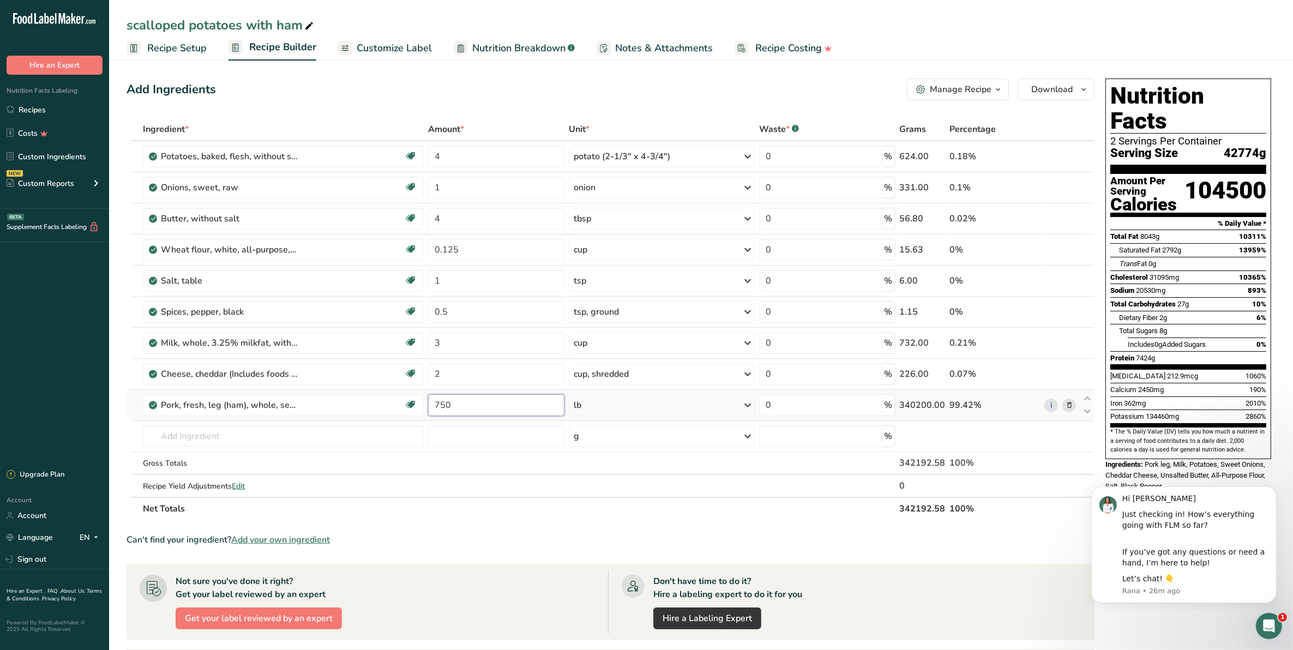
click at [431, 405] on input "750" at bounding box center [496, 405] width 136 height 22
type input "0.75"
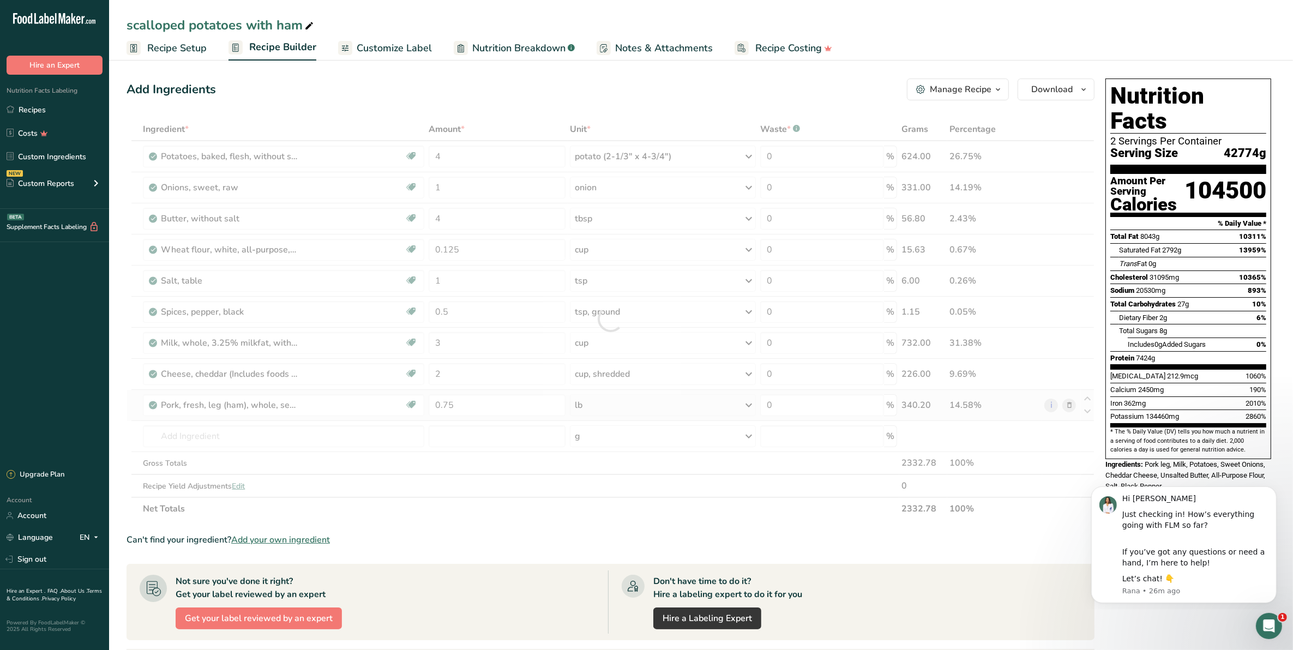
click at [604, 397] on div "Ingredient * Amount * Unit * Waste * .a-a{fill:#347362;}.b-a{fill:#fff;} Grams …" at bounding box center [611, 319] width 968 height 403
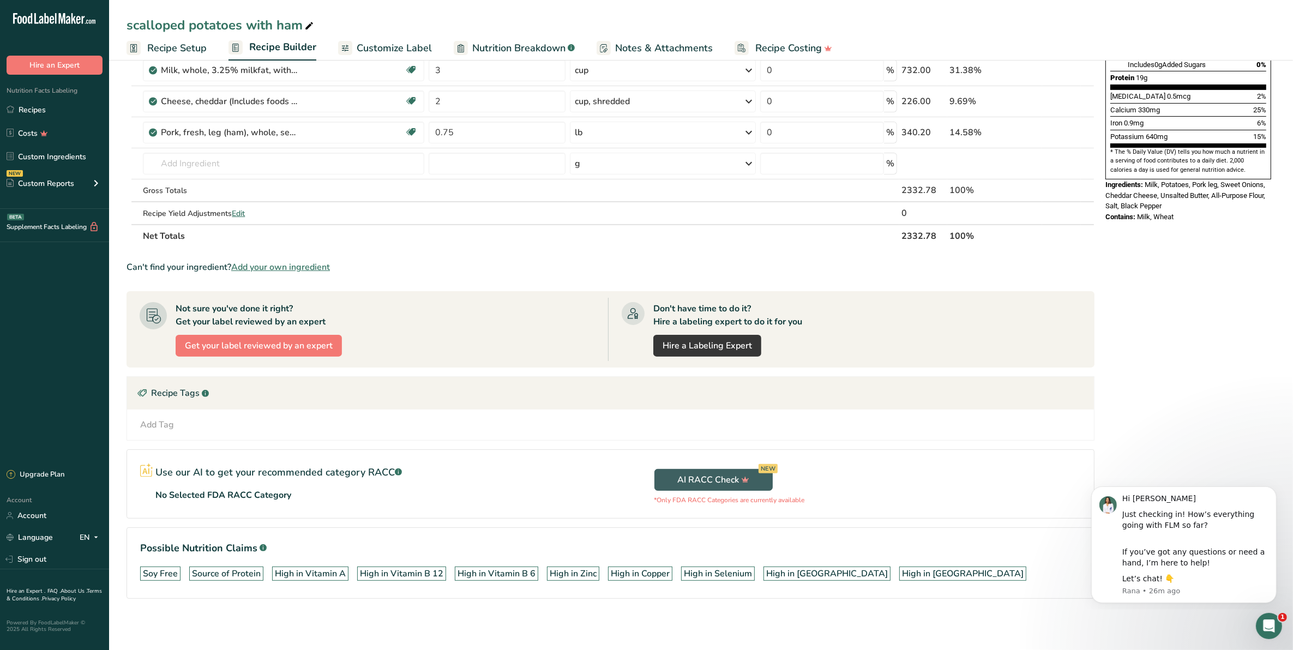
scroll to position [274, 0]
drag, startPoint x: 1299, startPoint y: 277, endPoint x: 188, endPoint y: 11, distance: 1142.5
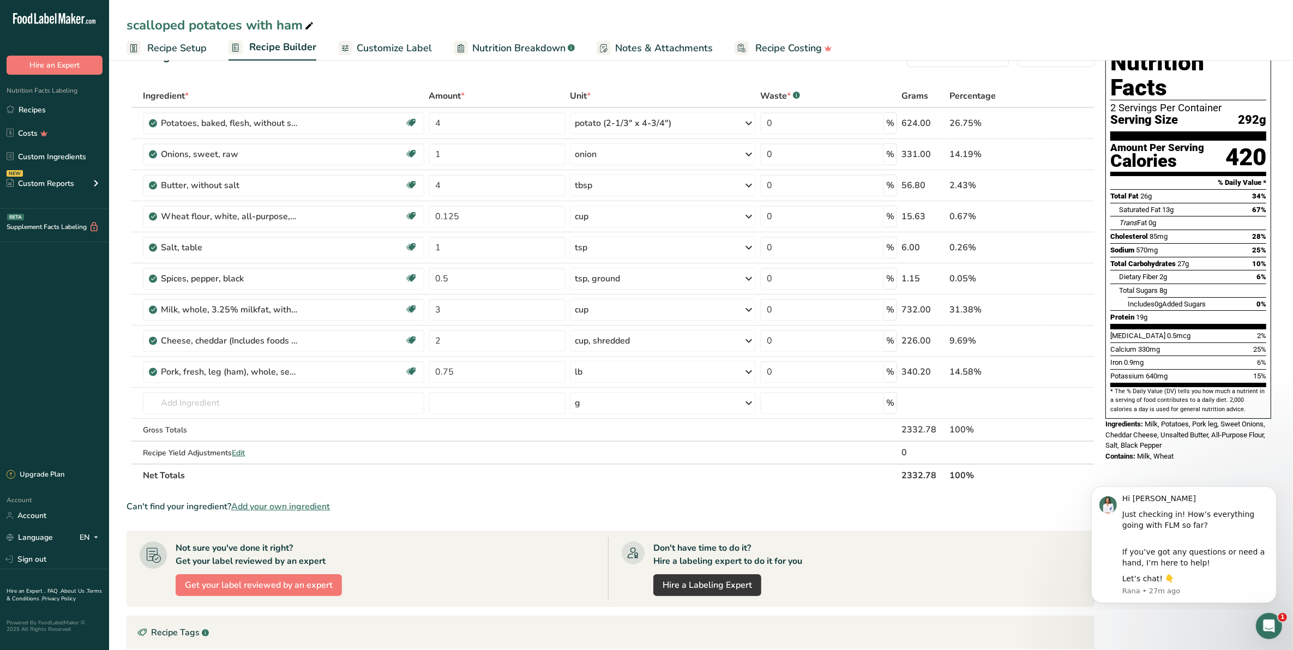
scroll to position [0, 0]
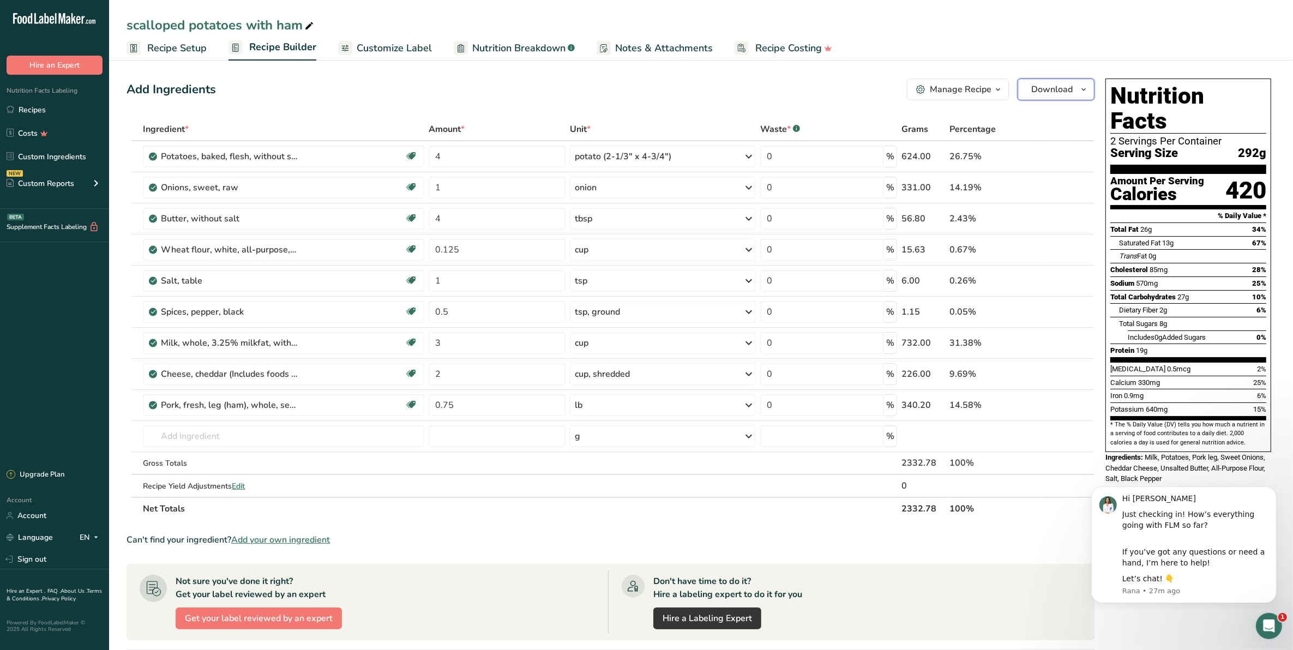
click at [1087, 88] on icon "button" at bounding box center [1084, 90] width 9 height 14
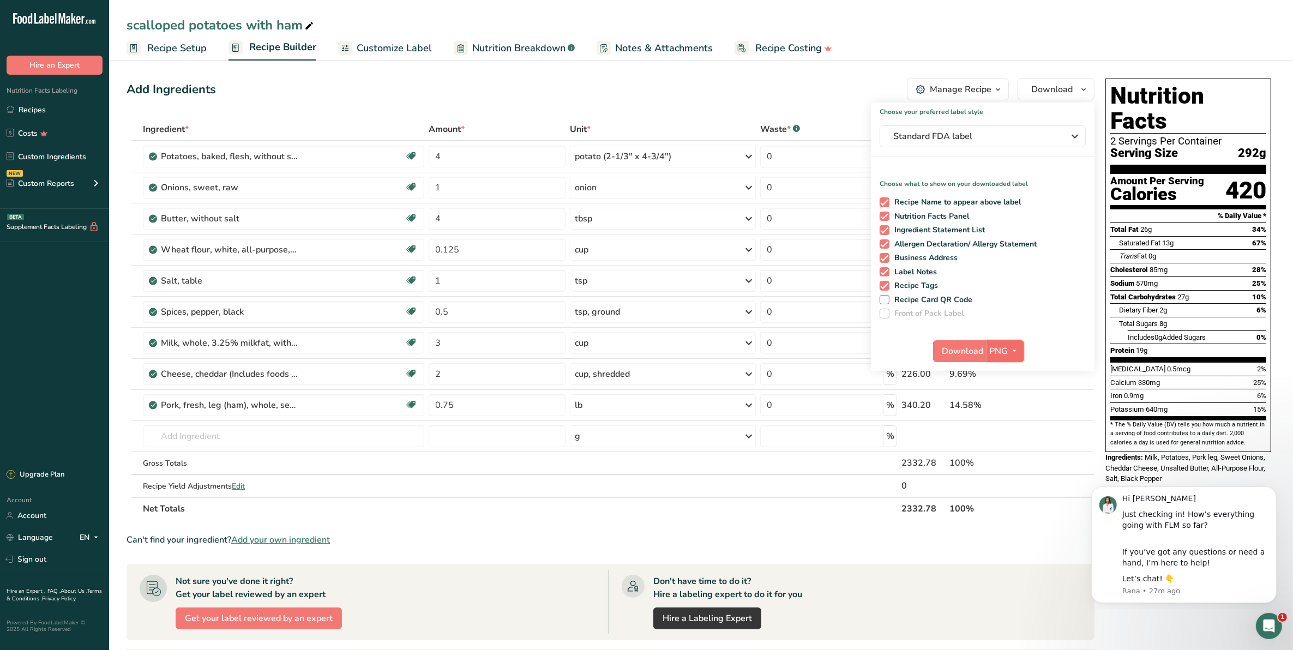
click at [1004, 347] on span "PNG" at bounding box center [999, 351] width 19 height 13
click at [1008, 369] on link "PNG" at bounding box center [1007, 373] width 35 height 18
click at [1068, 91] on span "Download" at bounding box center [1052, 89] width 41 height 13
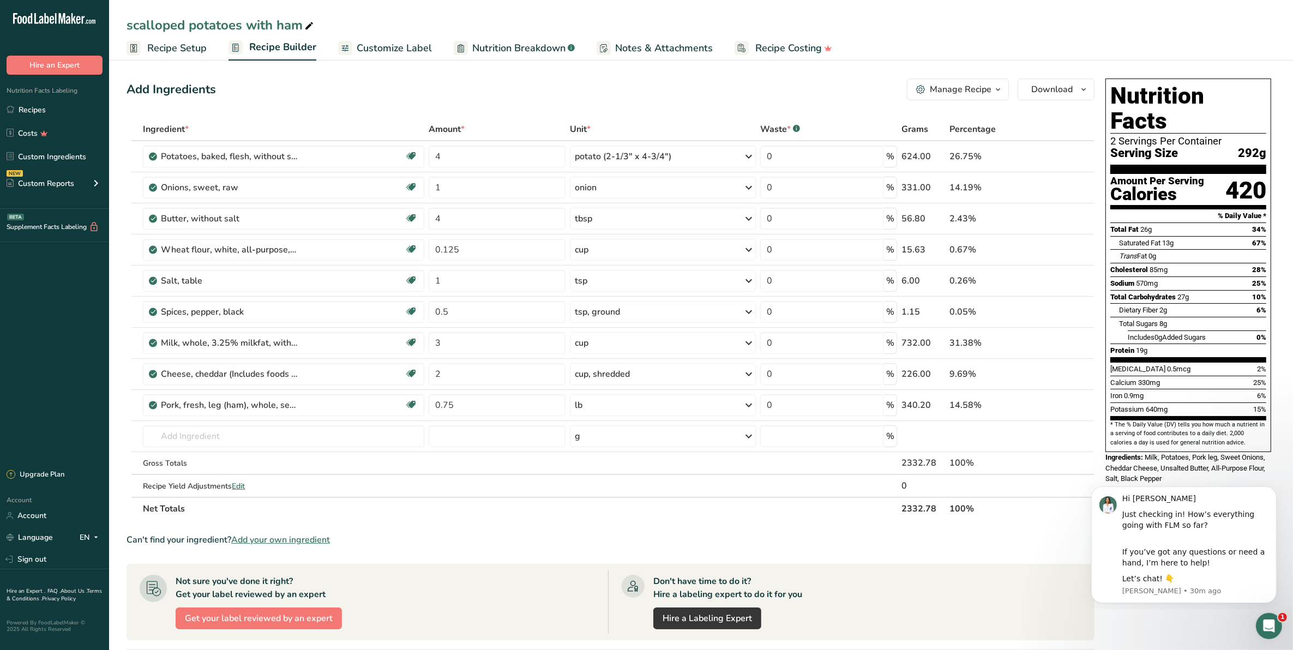
drag, startPoint x: 898, startPoint y: 40, endPoint x: 1081, endPoint y: 64, distance: 184.4
click at [1081, 64] on div "scalloped potatoes with ham Recipe Setup Recipe Builder Customize Label Nutriti…" at bounding box center [701, 490] width 1184 height 867
drag, startPoint x: 1081, startPoint y: 64, endPoint x: 1088, endPoint y: 91, distance: 27.8
click at [1088, 91] on section "Add Ingredients Manage Recipe Delete Recipe Duplicate Recipe Scale Recipe Save …" at bounding box center [701, 490] width 1184 height 867
click at [1088, 91] on icon "button" at bounding box center [1084, 90] width 9 height 14
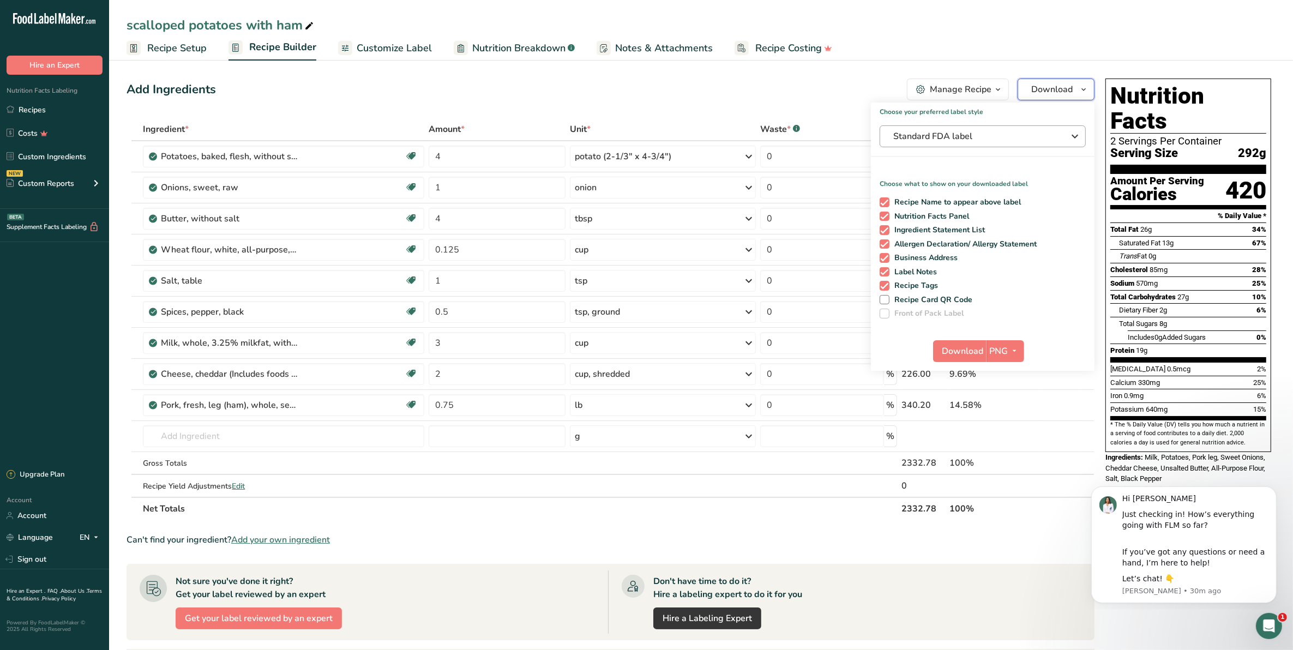
drag, startPoint x: 1088, startPoint y: 91, endPoint x: 1077, endPoint y: 135, distance: 45.0
click at [1077, 100] on div "Download Choose your preferred label style Standard FDA label Standard FDA labe…" at bounding box center [1056, 90] width 77 height 22
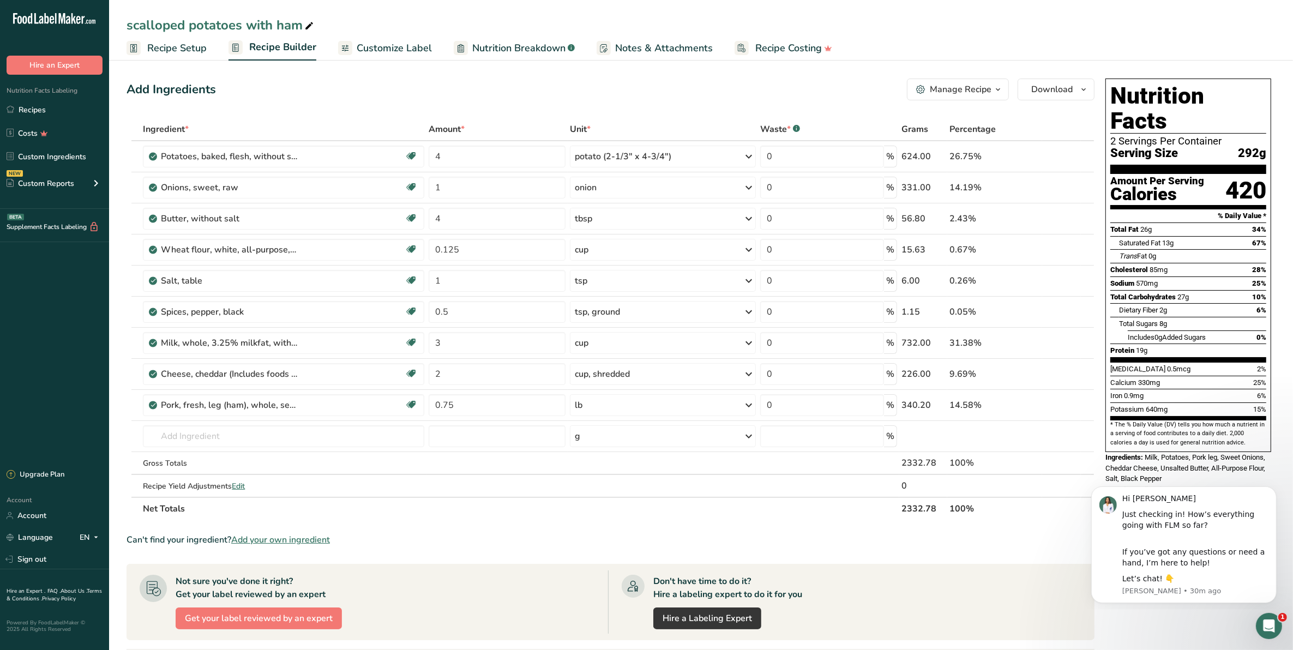
click at [1077, 135] on div "Add Ingredients Manage Recipe Delete Recipe Duplicate Recipe Scale Recipe Save …" at bounding box center [614, 490] width 975 height 832
drag, startPoint x: 1077, startPoint y: 135, endPoint x: 1079, endPoint y: 93, distance: 42.0
click at [1079, 93] on div "Add Ingredients Manage Recipe Delete Recipe Duplicate Recipe Scale Recipe Save …" at bounding box center [614, 490] width 975 height 832
click at [1080, 93] on icon "button" at bounding box center [1084, 90] width 9 height 14
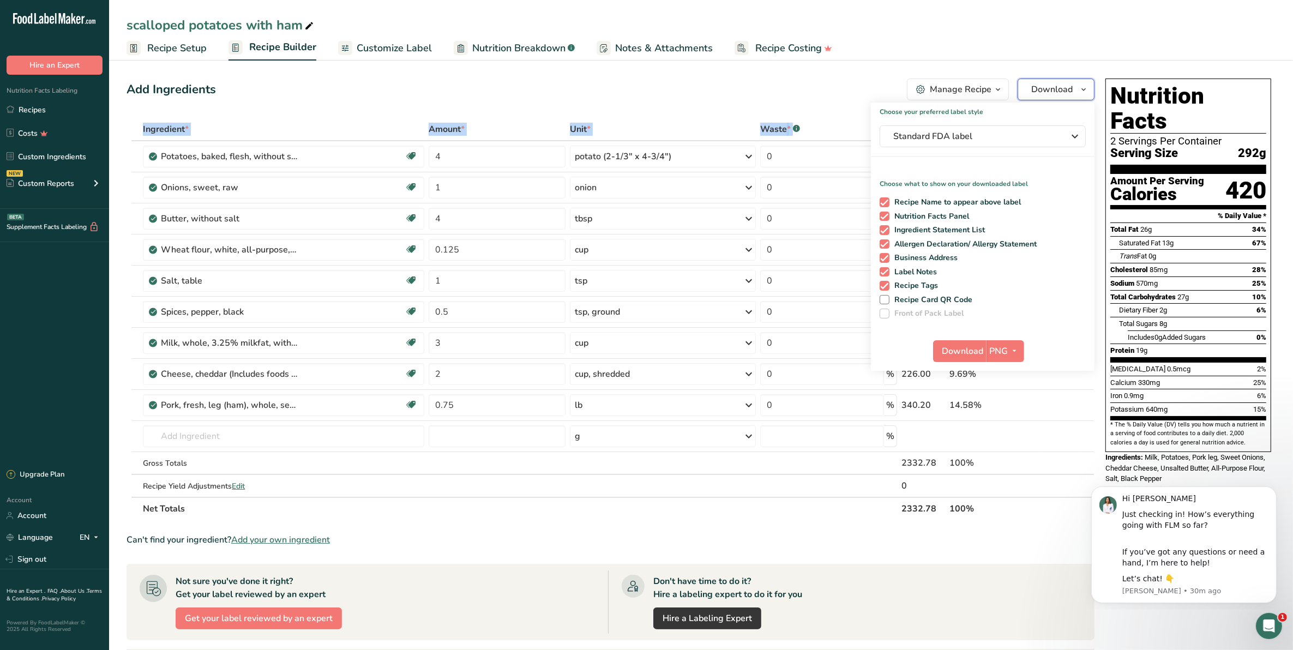
click at [1080, 93] on icon "button" at bounding box center [1084, 90] width 9 height 14
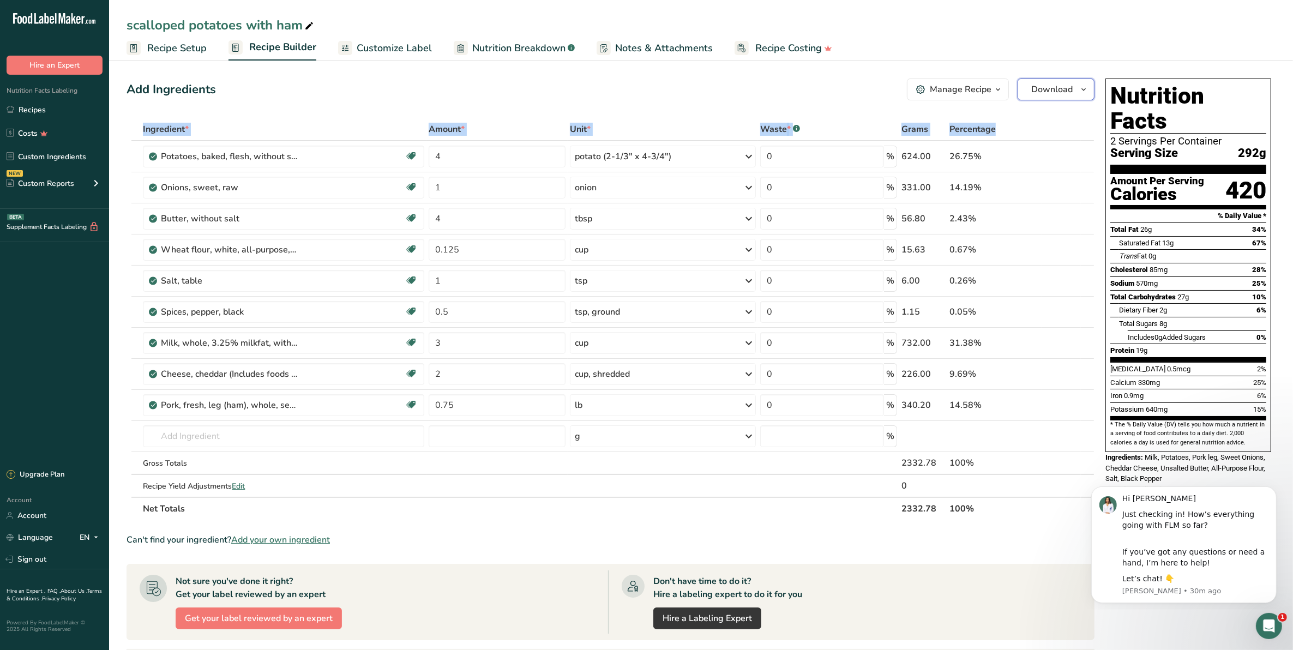
drag, startPoint x: 1080, startPoint y: 93, endPoint x: 1057, endPoint y: 91, distance: 23.5
click at [1057, 91] on button "Download" at bounding box center [1056, 90] width 77 height 22
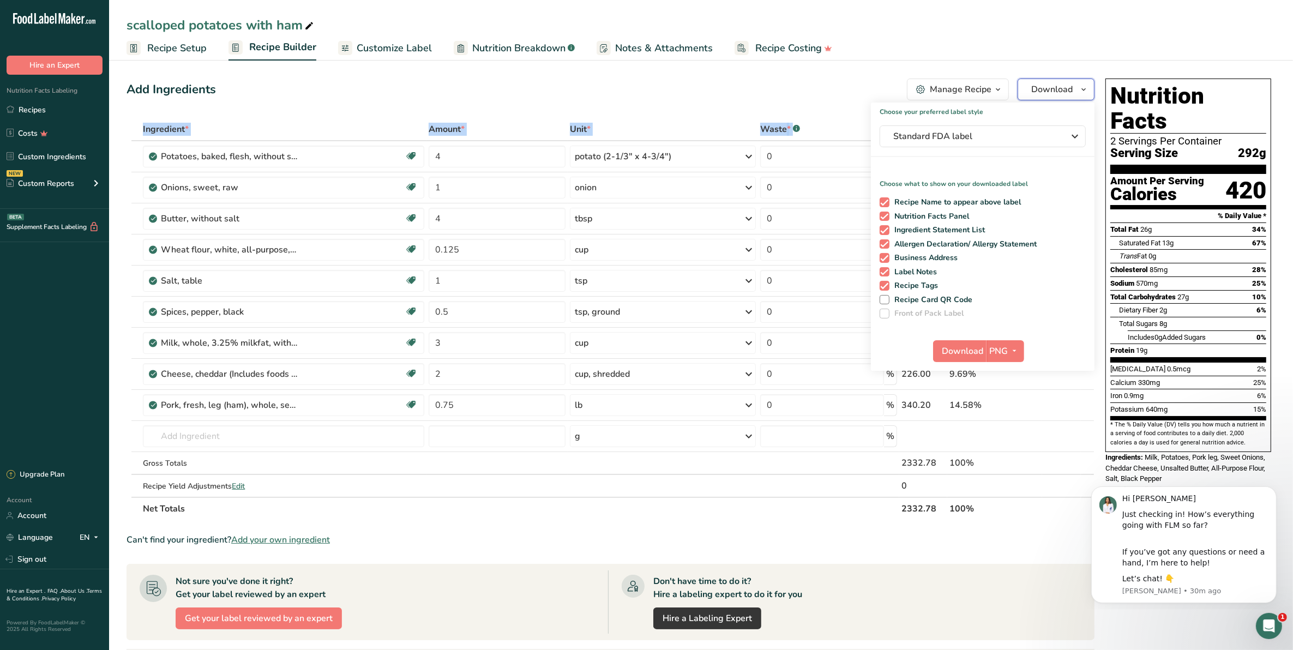
click at [1057, 91] on span "Download" at bounding box center [1052, 89] width 41 height 13
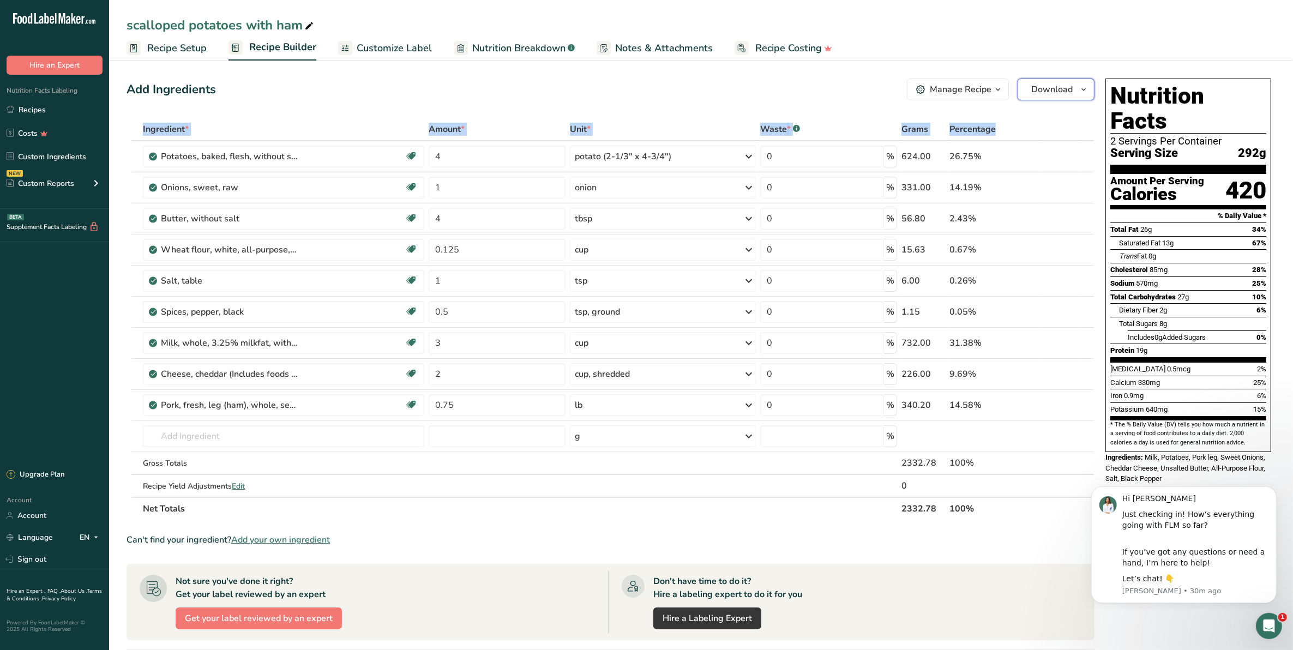
drag, startPoint x: 1057, startPoint y: 91, endPoint x: 1086, endPoint y: 87, distance: 29.2
click at [1086, 87] on button "Download" at bounding box center [1056, 90] width 77 height 22
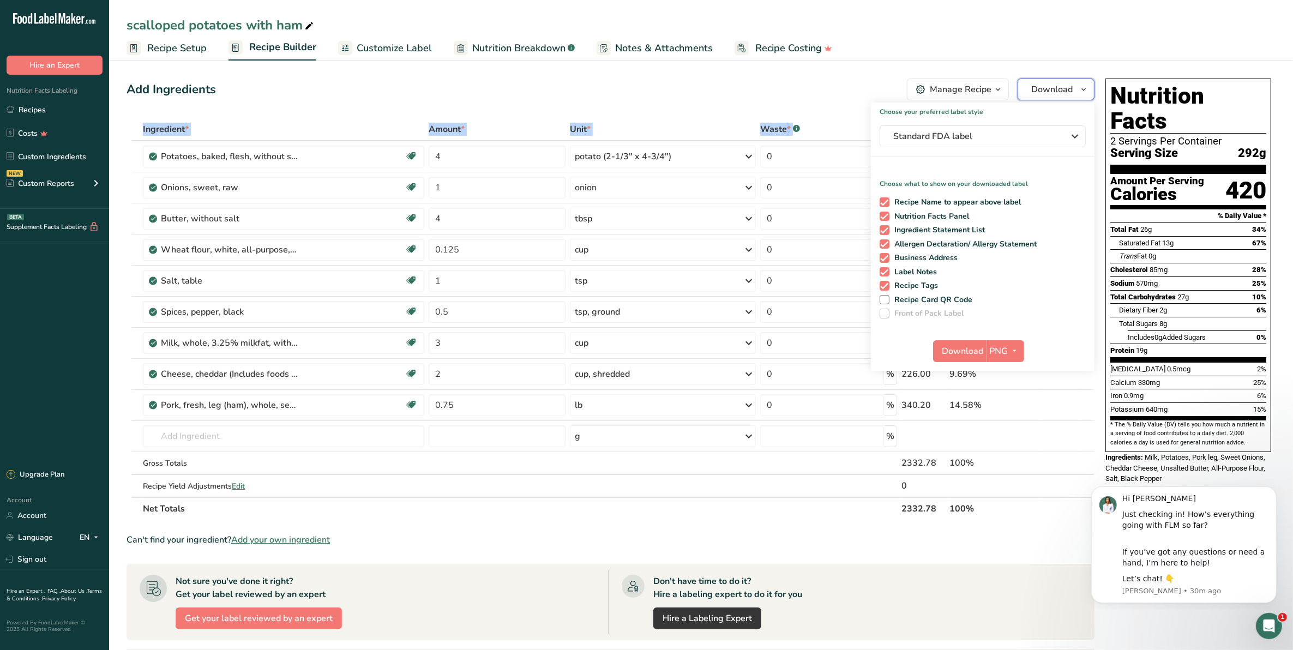
click at [1086, 87] on icon "button" at bounding box center [1084, 90] width 9 height 14
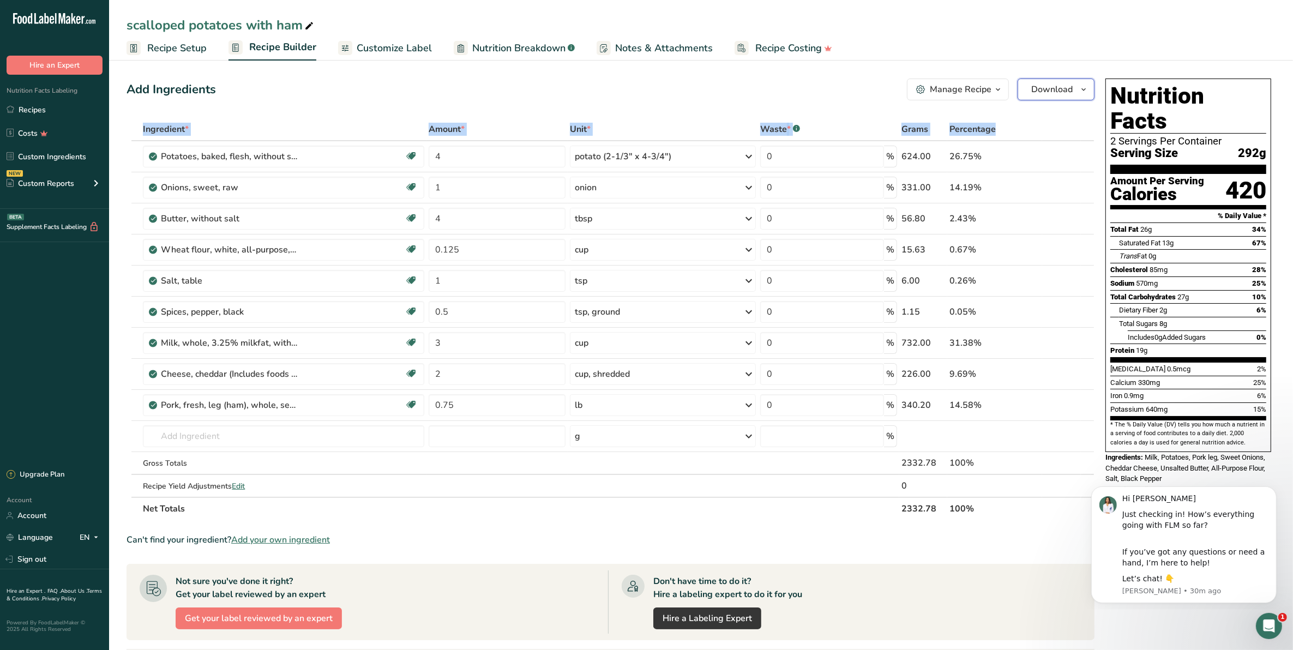
click at [1086, 87] on icon "button" at bounding box center [1084, 90] width 9 height 14
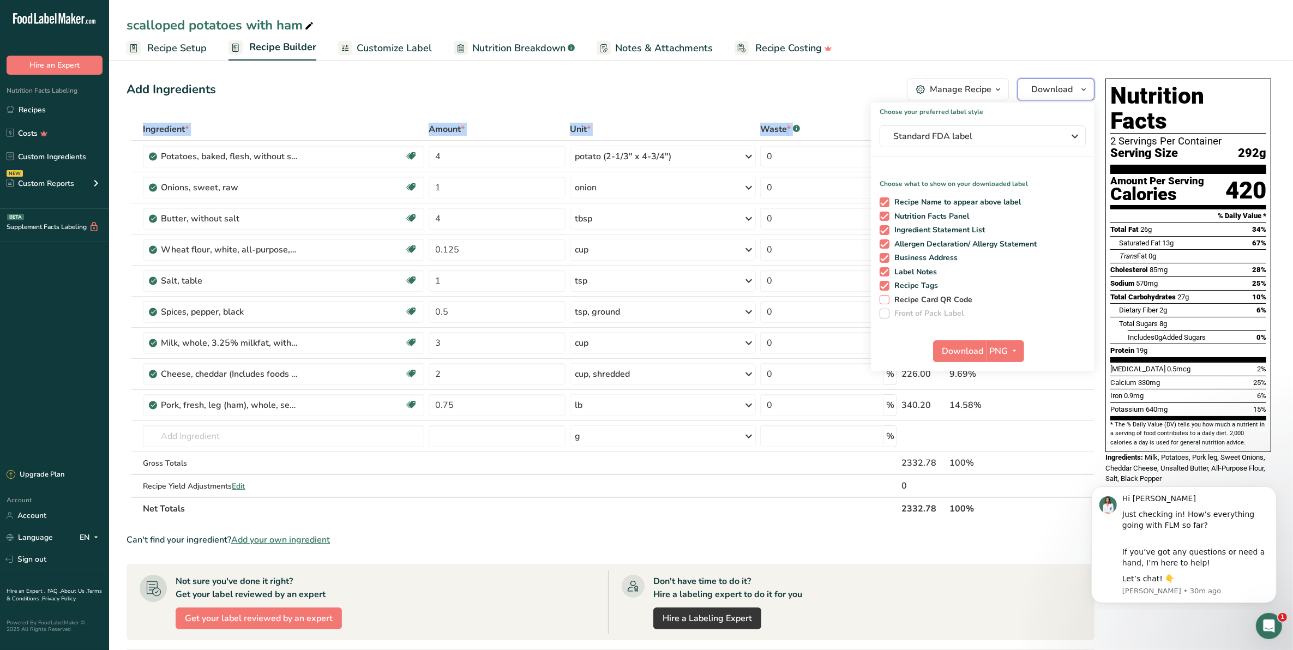
drag, startPoint x: 1086, startPoint y: 87, endPoint x: 993, endPoint y: 302, distance: 233.4
click at [1018, 100] on div "Download Choose your preferred label style Standard FDA label Standard FDA labe…" at bounding box center [1056, 90] width 77 height 22
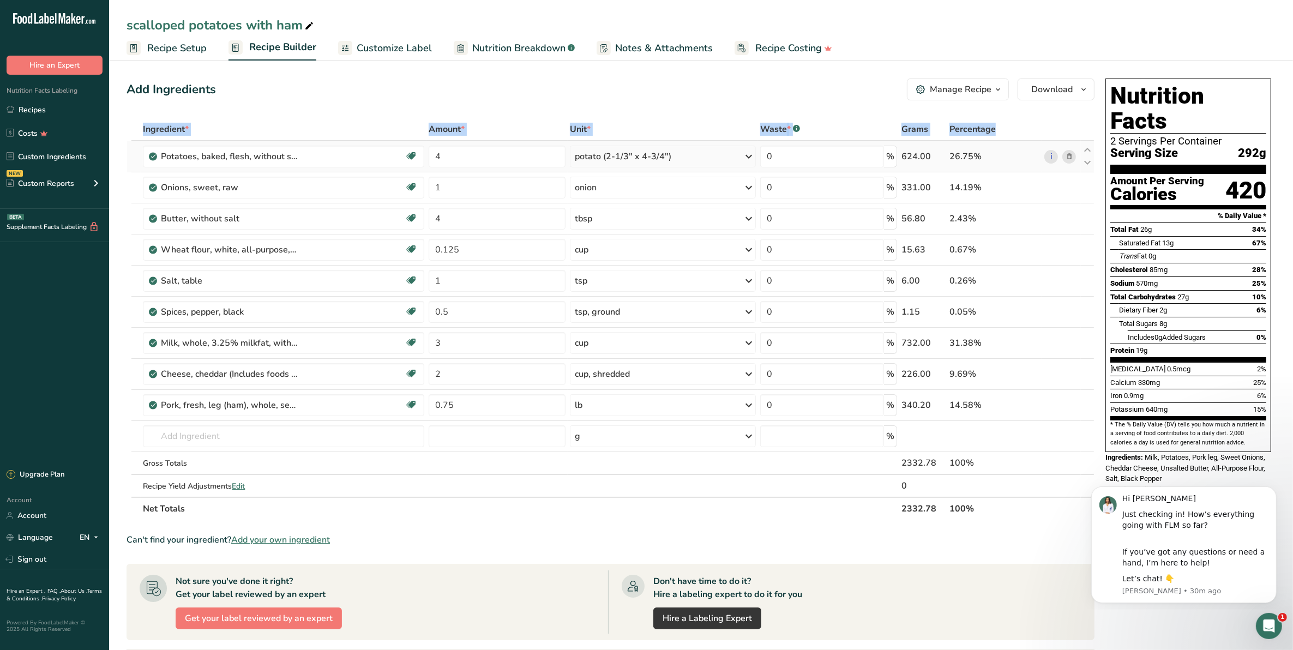
drag, startPoint x: 993, startPoint y: 302, endPoint x: 1045, endPoint y: 161, distance: 149.3
click at [1045, 161] on tbody "Potatoes, baked, flesh, without salt Source of Antioxidants Dairy free Gluten f…" at bounding box center [610, 319] width 967 height 356
drag, startPoint x: 1020, startPoint y: 115, endPoint x: 1002, endPoint y: 240, distance: 126.7
click at [1002, 240] on div "Add Ingredients Manage Recipe Delete Recipe Duplicate Recipe Scale Recipe Save …" at bounding box center [614, 490] width 975 height 832
click at [1045, 85] on span "Download" at bounding box center [1052, 89] width 41 height 13
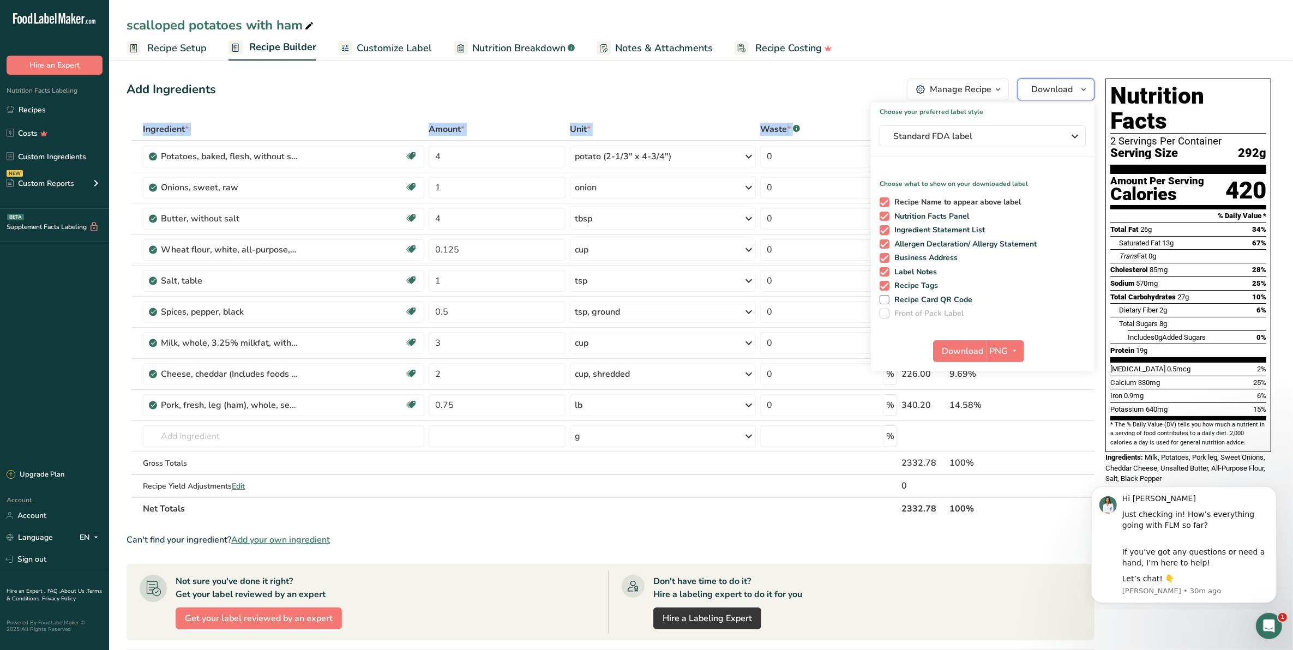
drag, startPoint x: 1045, startPoint y: 85, endPoint x: 1032, endPoint y: 197, distance: 113.1
click at [1032, 100] on div "Download Choose your preferred label style Standard FDA label Standard FDA labe…" at bounding box center [1056, 90] width 77 height 22
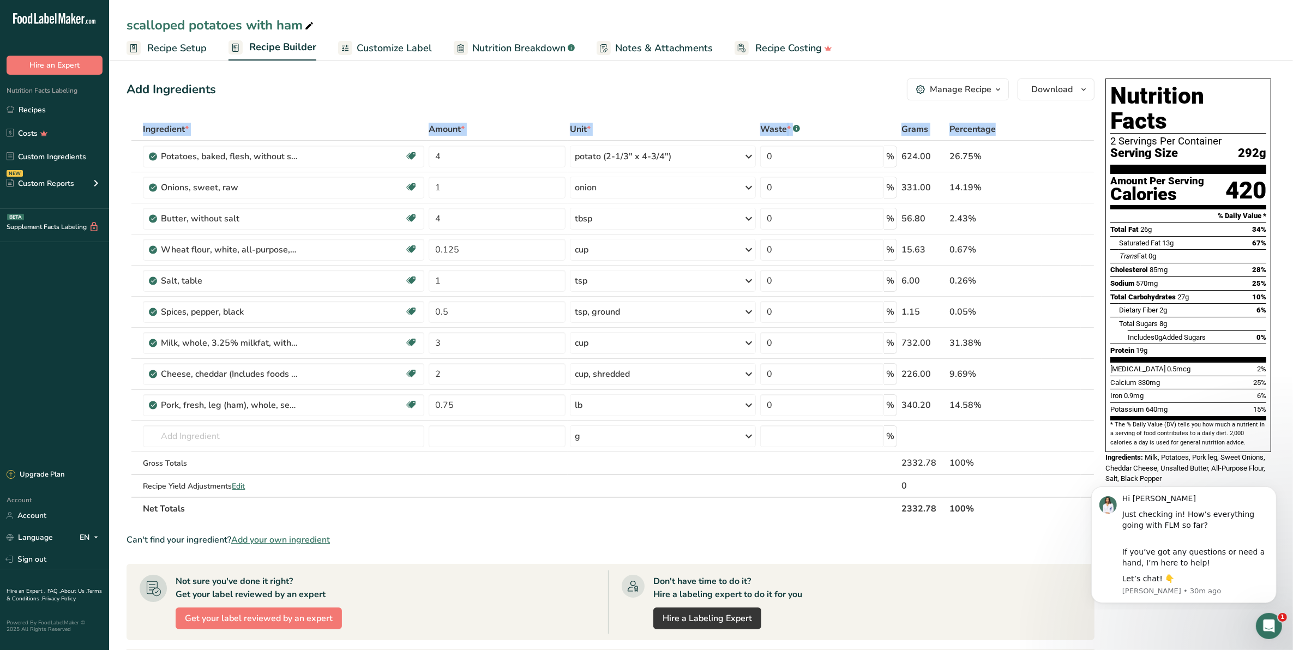
drag, startPoint x: 1032, startPoint y: 197, endPoint x: 1064, endPoint y: 104, distance: 98.7
click at [1064, 104] on div "Add Ingredients Manage Recipe Delete Recipe Duplicate Recipe Scale Recipe Save …" at bounding box center [614, 490] width 975 height 832
drag, startPoint x: 1086, startPoint y: 96, endPoint x: 1086, endPoint y: 89, distance: 7.1
click at [1086, 89] on icon "button" at bounding box center [1084, 90] width 9 height 14
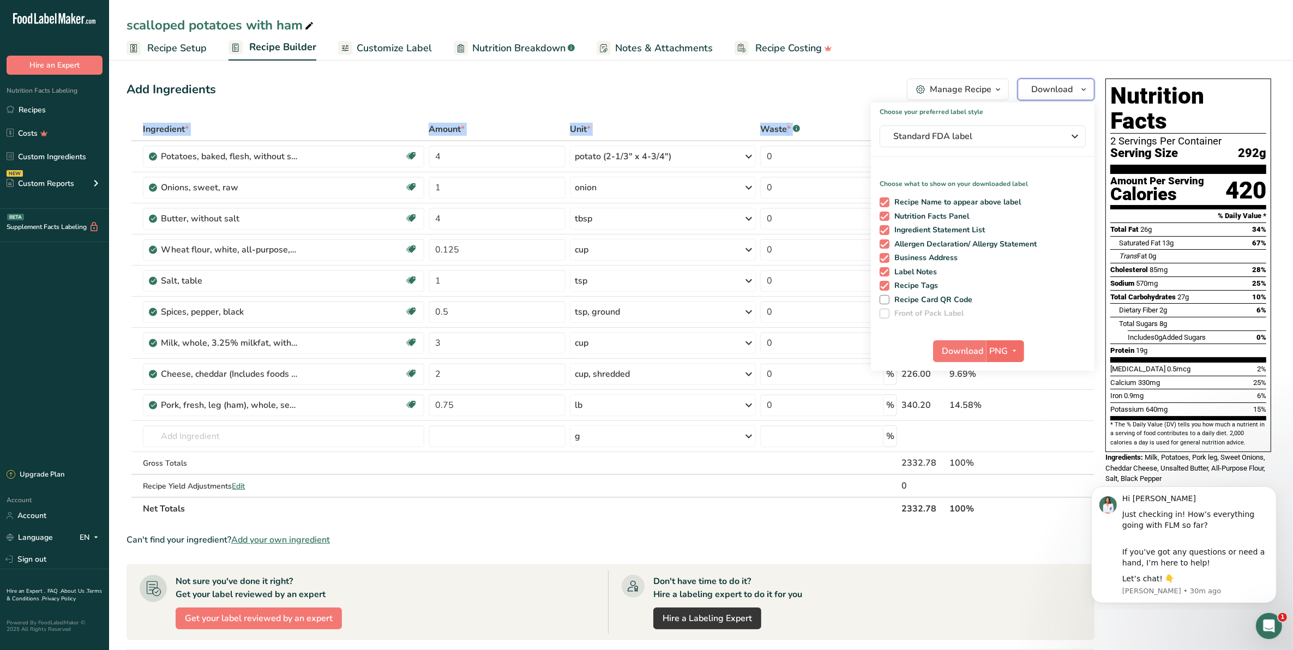
drag, startPoint x: 1086, startPoint y: 89, endPoint x: 989, endPoint y: 345, distance: 273.4
click at [1018, 100] on div "Download Choose your preferred label style Standard FDA label Standard FDA labe…" at bounding box center [1056, 90] width 77 height 22
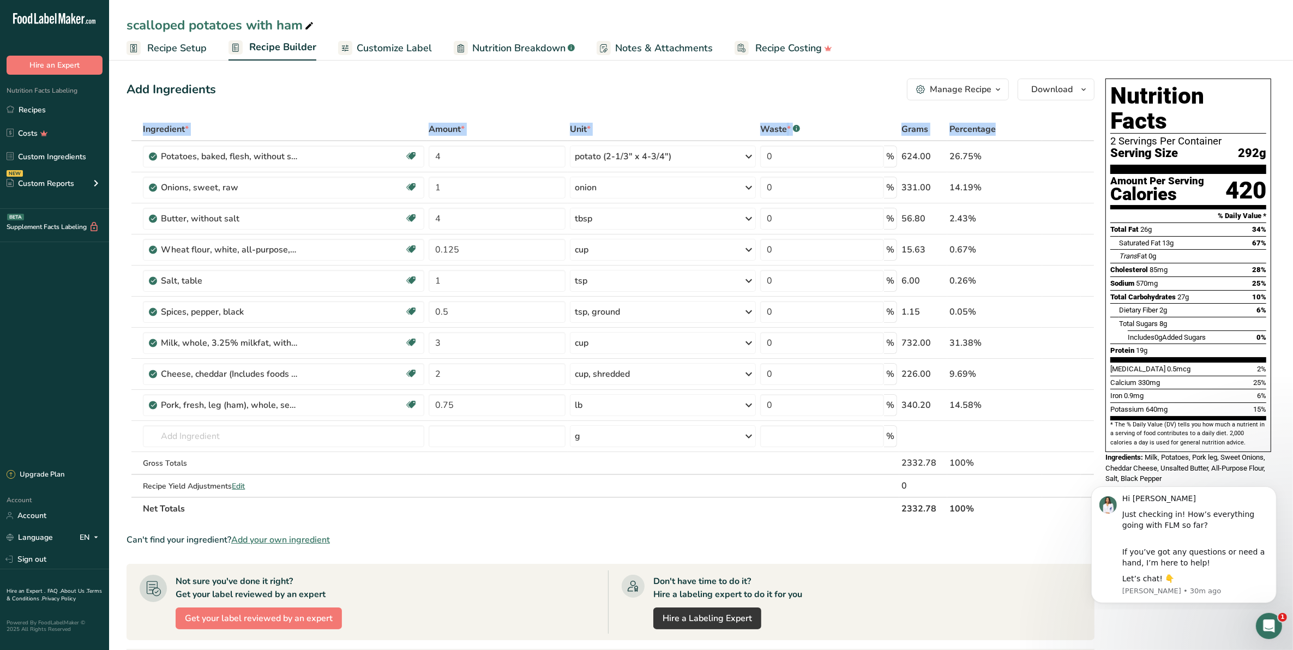
click at [989, 345] on div "31.38%" at bounding box center [995, 343] width 91 height 13
drag, startPoint x: 989, startPoint y: 345, endPoint x: 1049, endPoint y: 161, distance: 193.4
click at [1049, 161] on tbody "Potatoes, baked, flesh, without salt Source of Antioxidants Dairy free Gluten f…" at bounding box center [610, 319] width 967 height 356
click at [1059, 85] on span "Download" at bounding box center [1052, 89] width 41 height 13
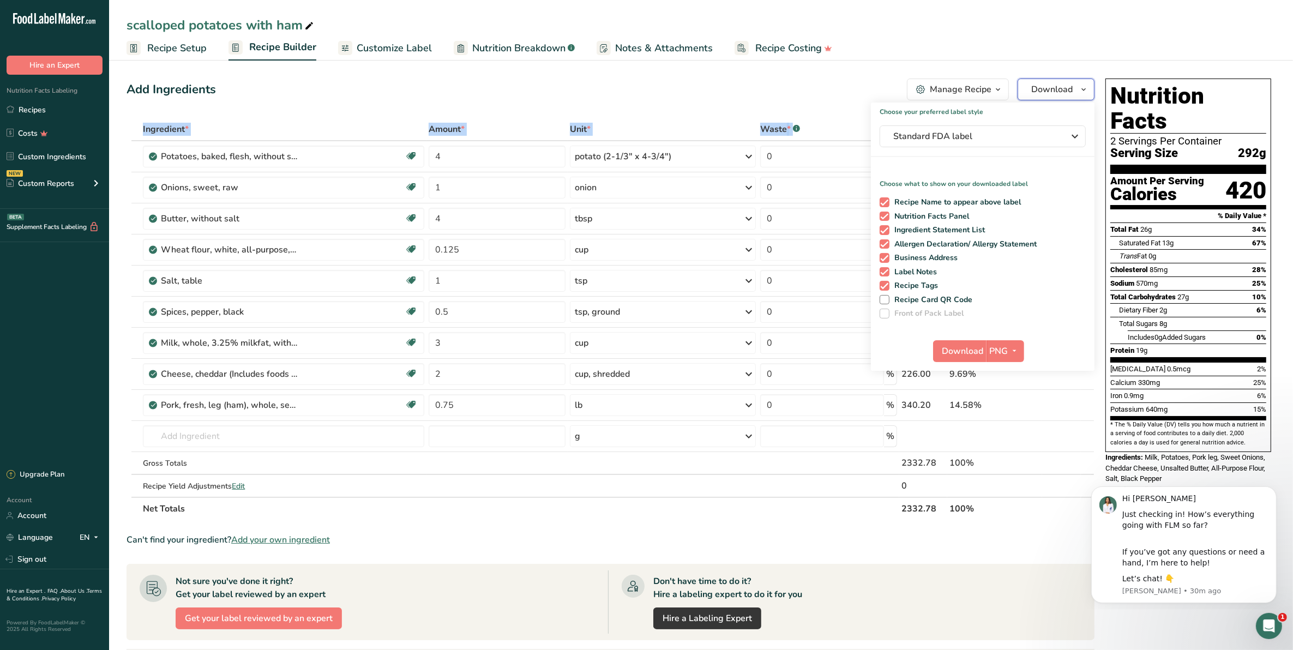
click at [1059, 85] on span "Download" at bounding box center [1052, 89] width 41 height 13
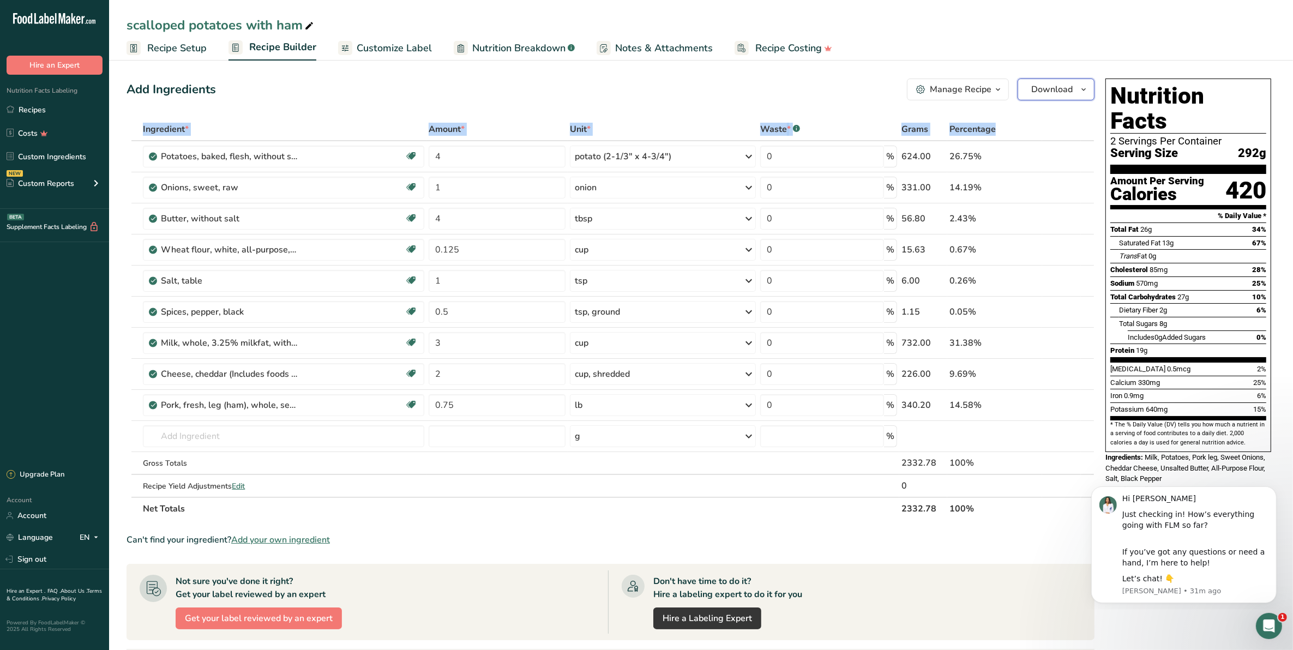
click at [1081, 88] on icon "button" at bounding box center [1084, 90] width 9 height 14
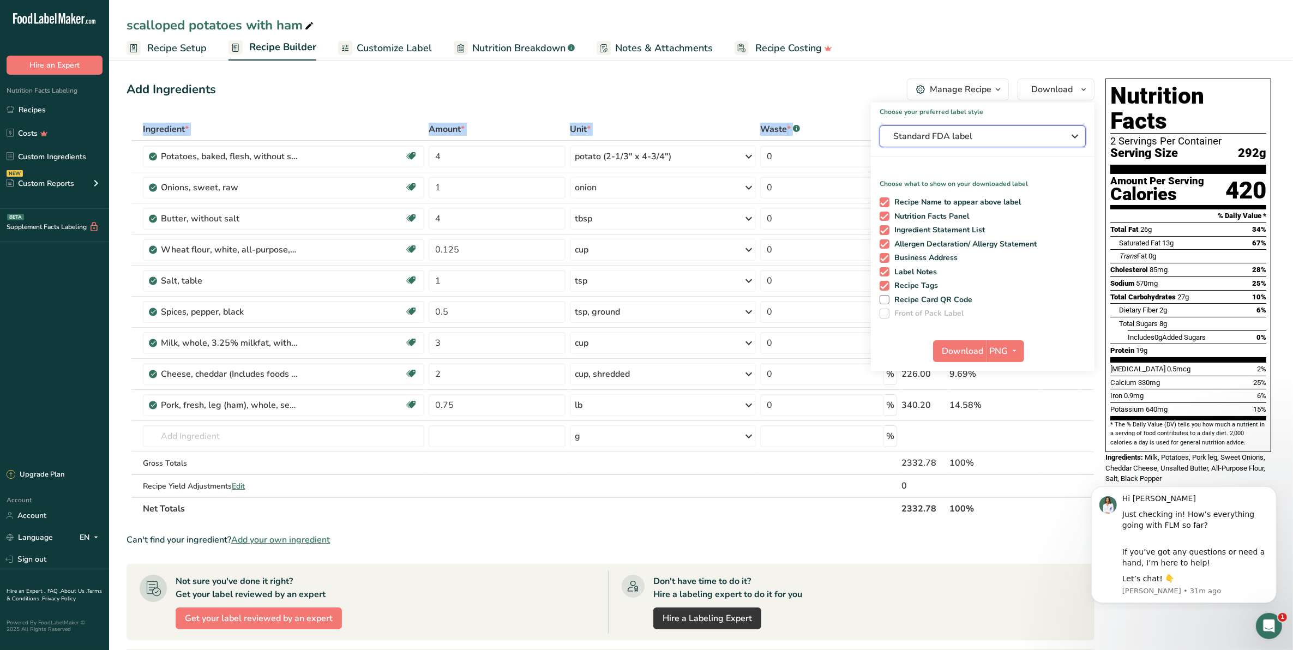
click at [1076, 138] on icon "button" at bounding box center [1075, 137] width 13 height 20
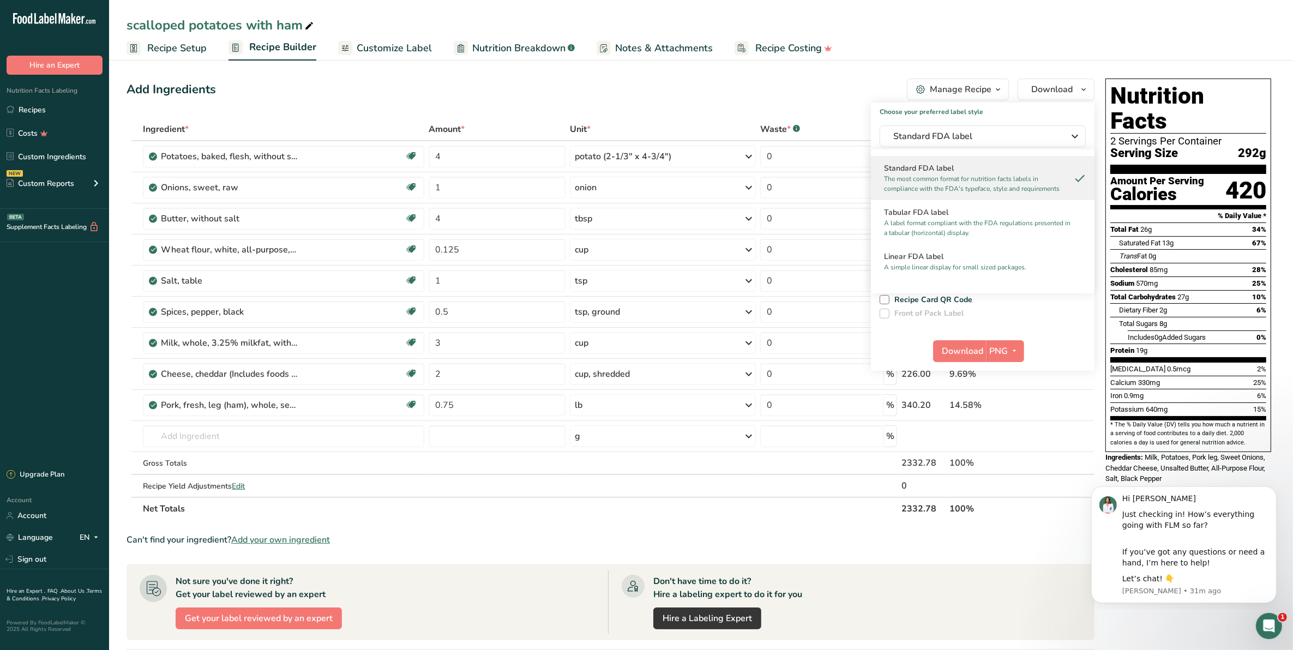
click at [985, 175] on p "The most common format for nutrition facts labels in compliance with the FDA's …" at bounding box center [978, 184] width 188 height 20
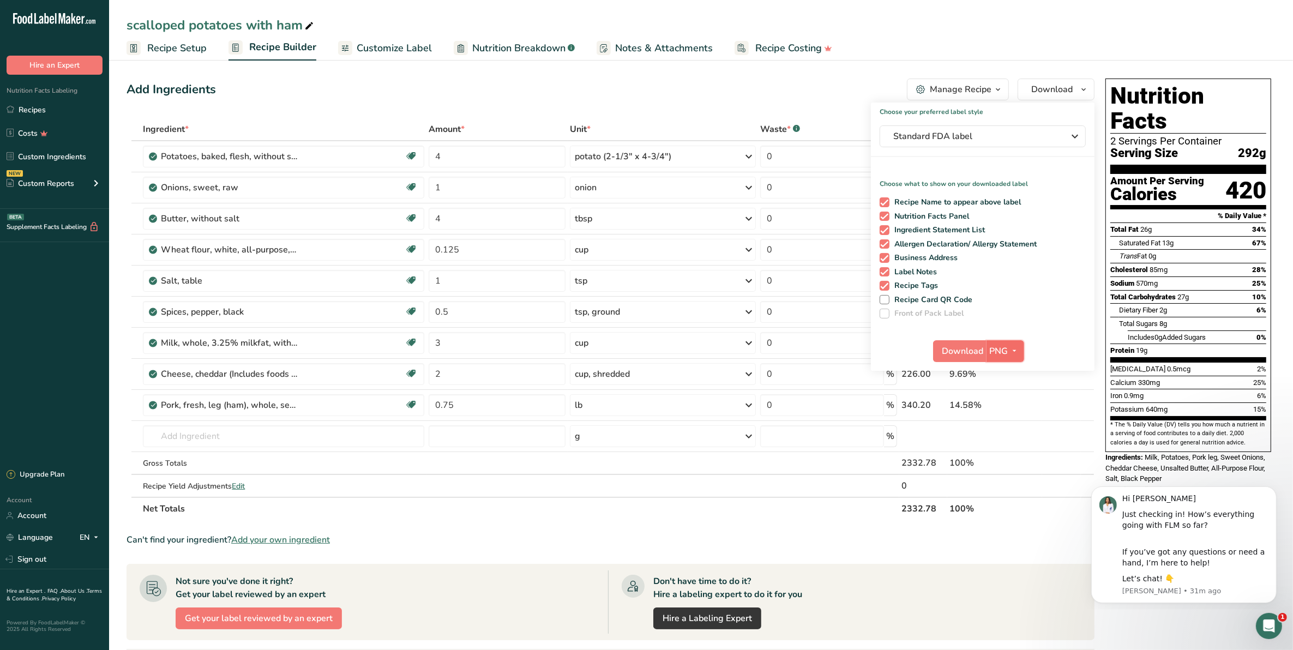
click at [997, 348] on span "PNG" at bounding box center [999, 351] width 19 height 13
click at [978, 349] on span "Download" at bounding box center [963, 351] width 41 height 13
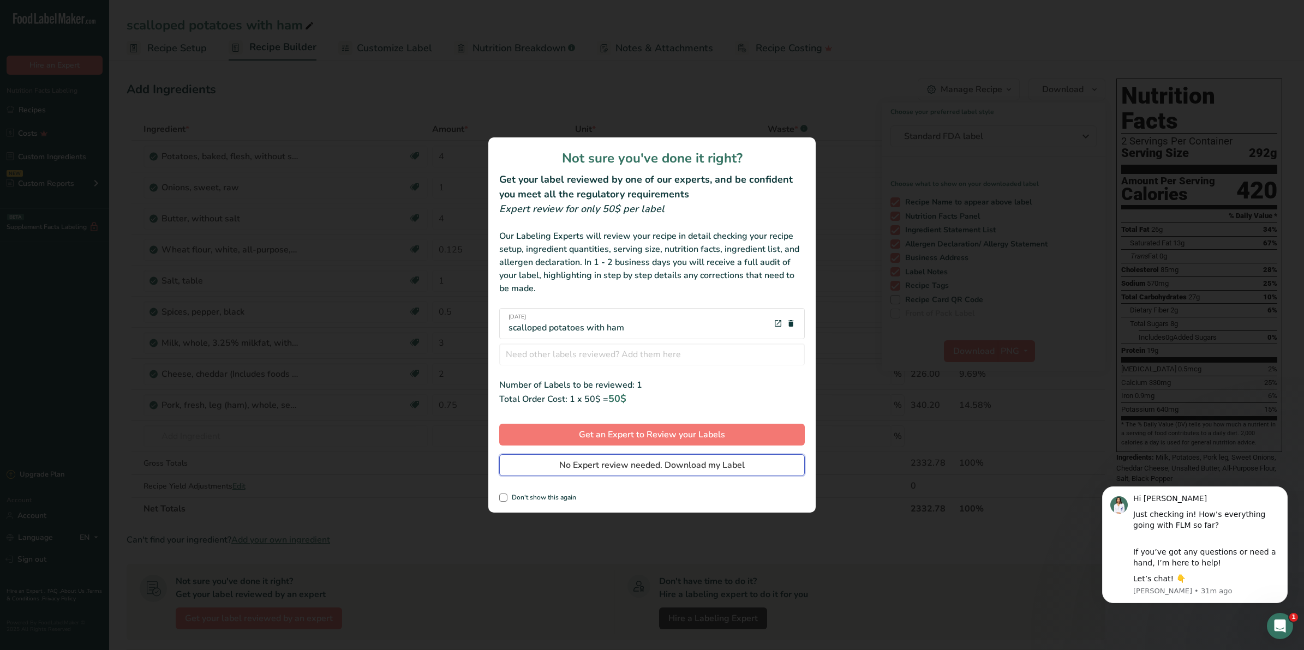
click at [692, 461] on span "No Expert review needed. Download my Label" at bounding box center [651, 465] width 185 height 13
